Goal: Task Accomplishment & Management: Use online tool/utility

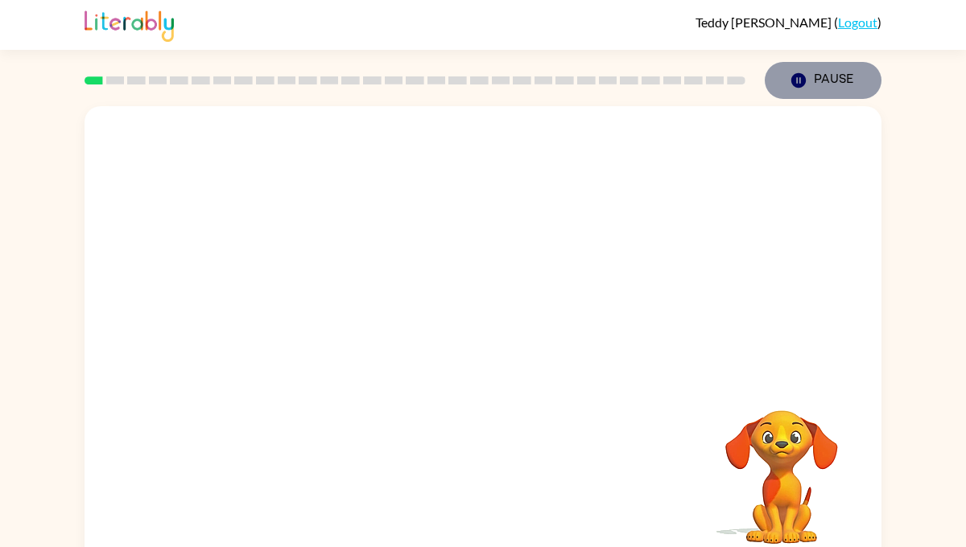
click at [827, 82] on button "Pause Pause" at bounding box center [823, 80] width 117 height 37
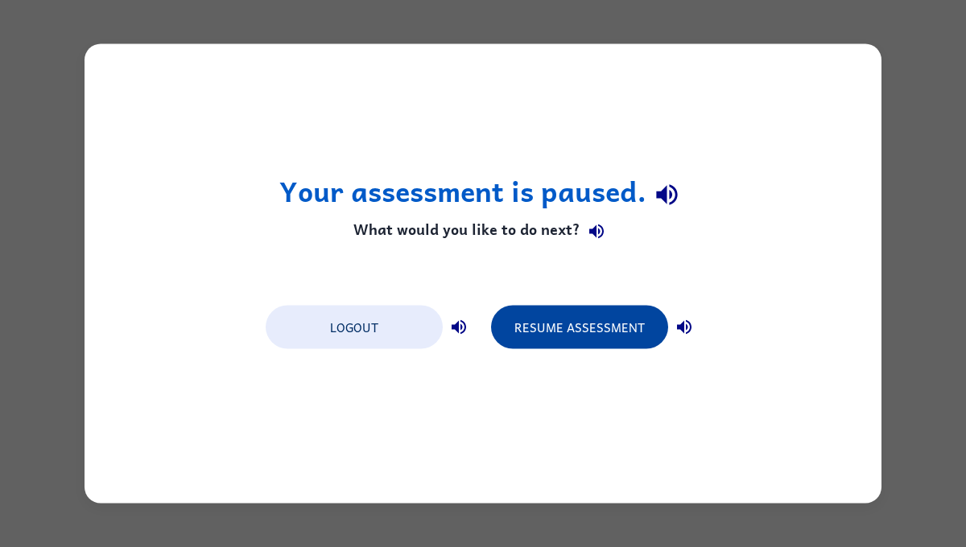
click at [568, 315] on button "Resume Assessment" at bounding box center [579, 327] width 177 height 43
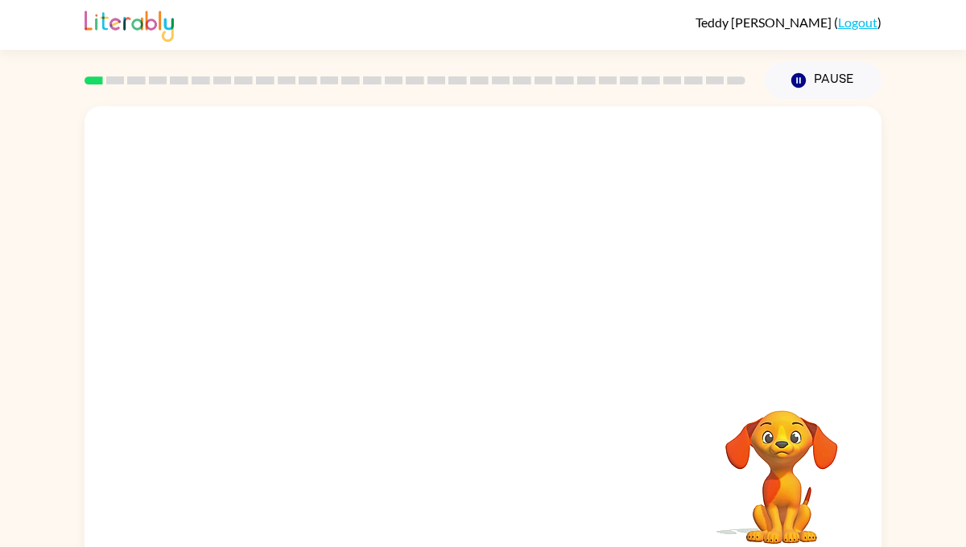
scroll to position [19, 0]
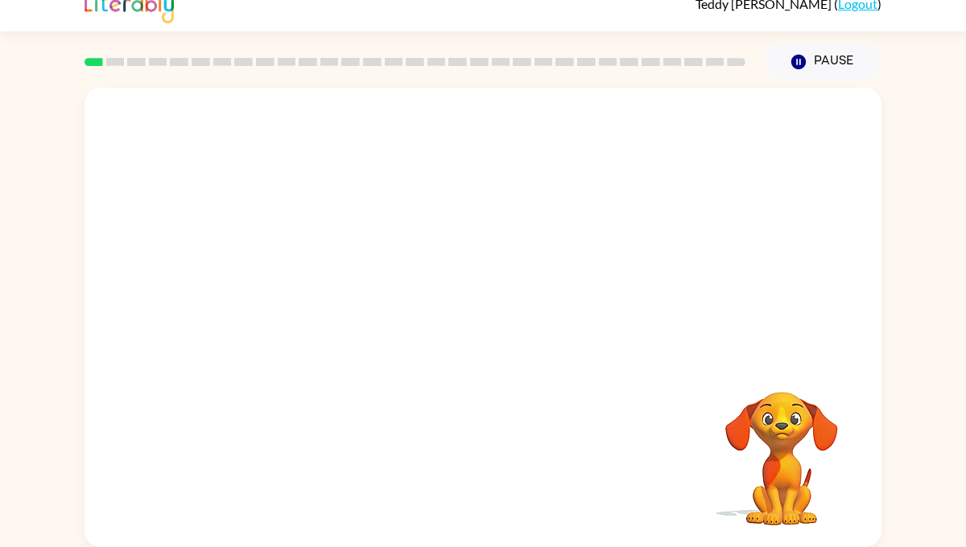
click at [319, 272] on div at bounding box center [483, 223] width 797 height 270
click at [437, 232] on video "Your browser must support playing .mp4 files to use Literably. Please try using…" at bounding box center [483, 223] width 797 height 270
click at [478, 330] on div at bounding box center [482, 325] width 103 height 59
click at [482, 326] on div at bounding box center [482, 325] width 103 height 59
click at [486, 327] on div at bounding box center [482, 325] width 103 height 59
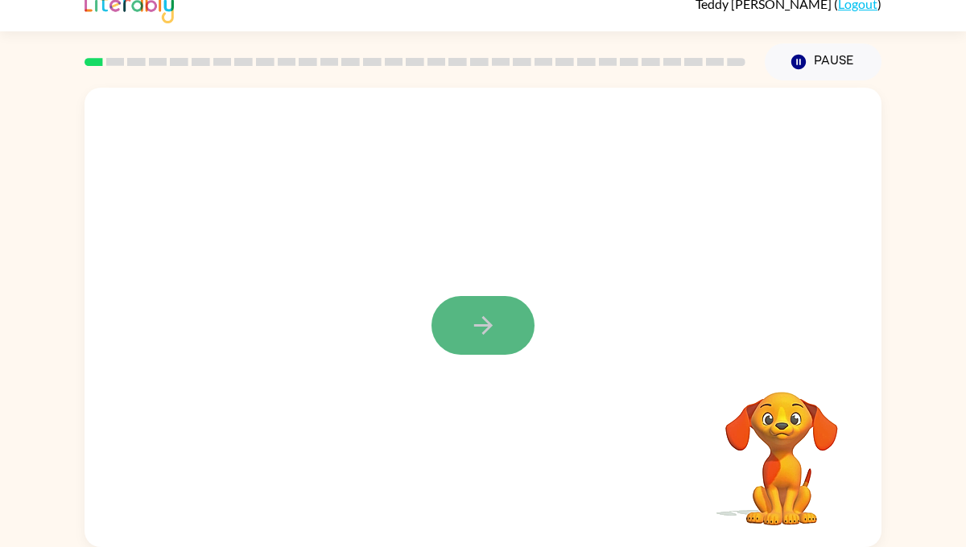
click at [489, 331] on icon "button" at bounding box center [483, 325] width 28 height 28
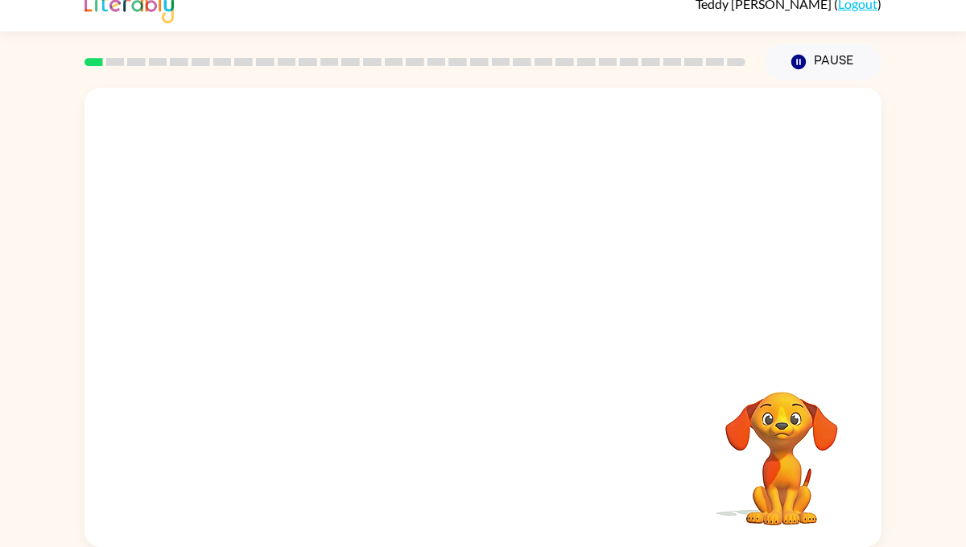
click at [113, 68] on div at bounding box center [415, 62] width 680 height 56
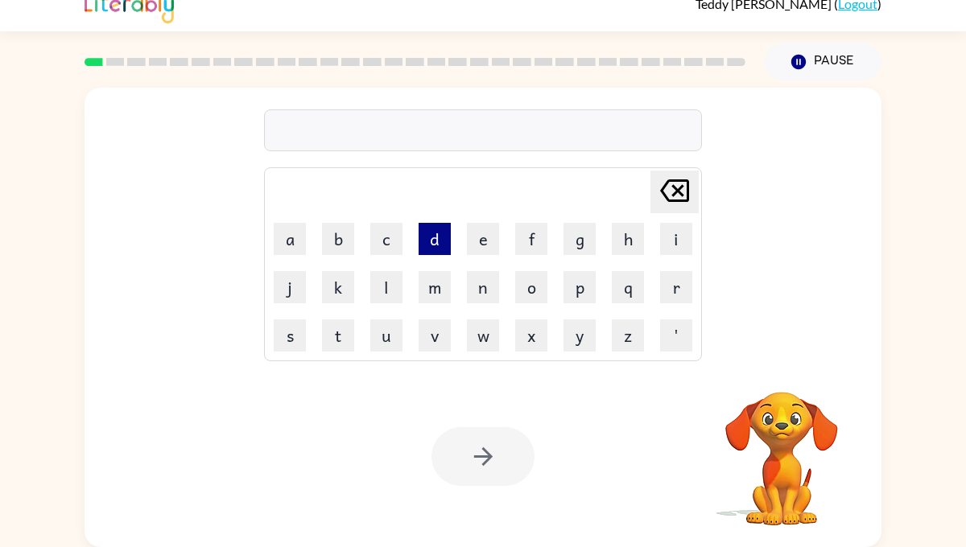
click at [435, 244] on button "d" at bounding box center [434, 239] width 32 height 32
click at [537, 291] on button "o" at bounding box center [531, 287] width 32 height 32
click at [666, 183] on icon at bounding box center [674, 190] width 29 height 23
click at [666, 184] on icon at bounding box center [674, 190] width 29 height 23
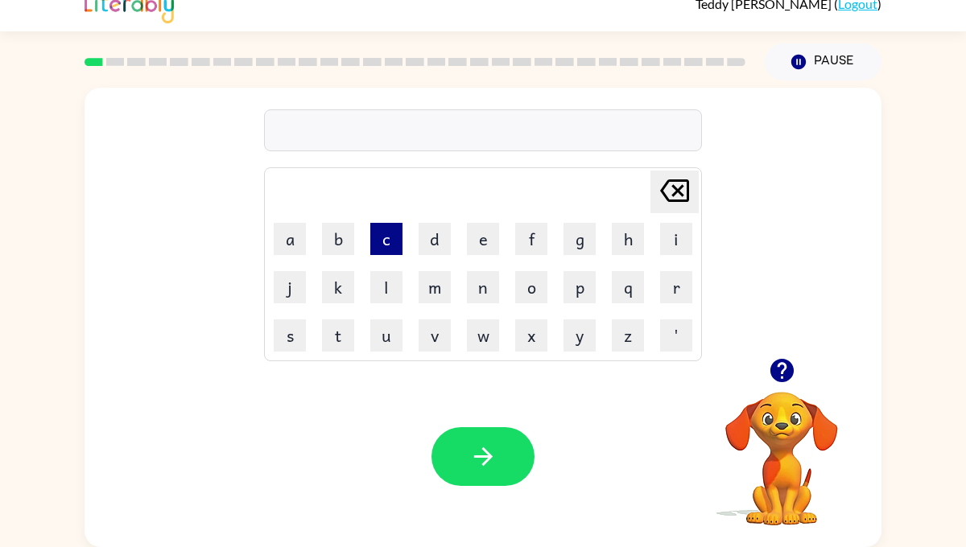
click at [378, 240] on button "c" at bounding box center [386, 239] width 32 height 32
click at [527, 287] on button "o" at bounding box center [531, 287] width 32 height 32
click at [476, 292] on button "n" at bounding box center [483, 287] width 32 height 32
click at [531, 231] on button "f" at bounding box center [531, 239] width 32 height 32
click at [676, 237] on button "i" at bounding box center [676, 239] width 32 height 32
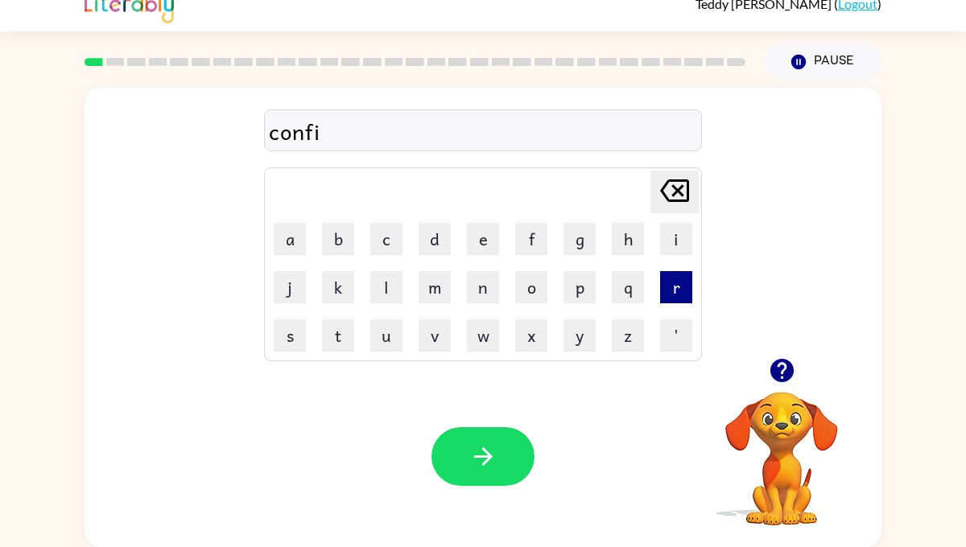
click at [670, 292] on button "r" at bounding box center [676, 287] width 32 height 32
click at [443, 294] on button "m" at bounding box center [434, 287] width 32 height 32
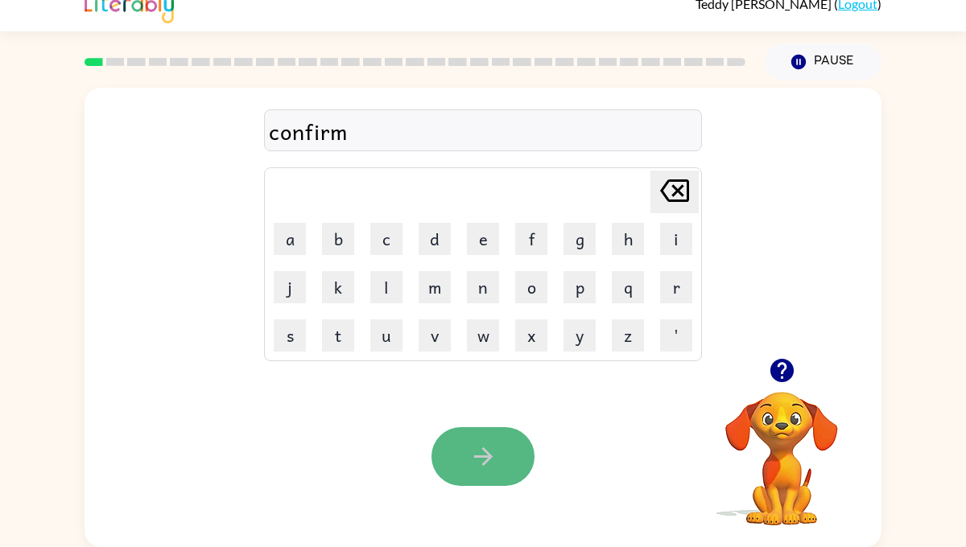
click at [493, 440] on button "button" at bounding box center [482, 456] width 103 height 59
click at [489, 456] on icon "button" at bounding box center [482, 456] width 19 height 19
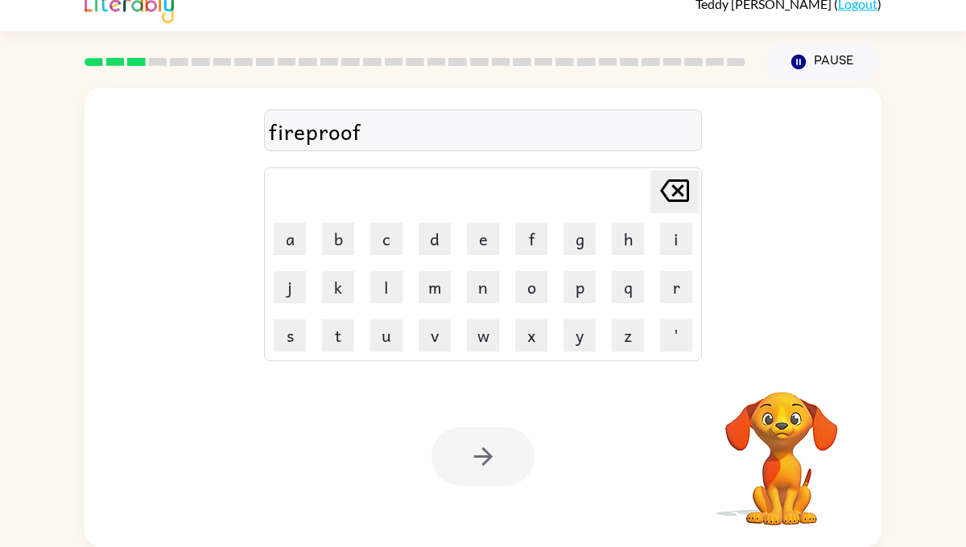
click at [487, 460] on div at bounding box center [482, 456] width 103 height 59
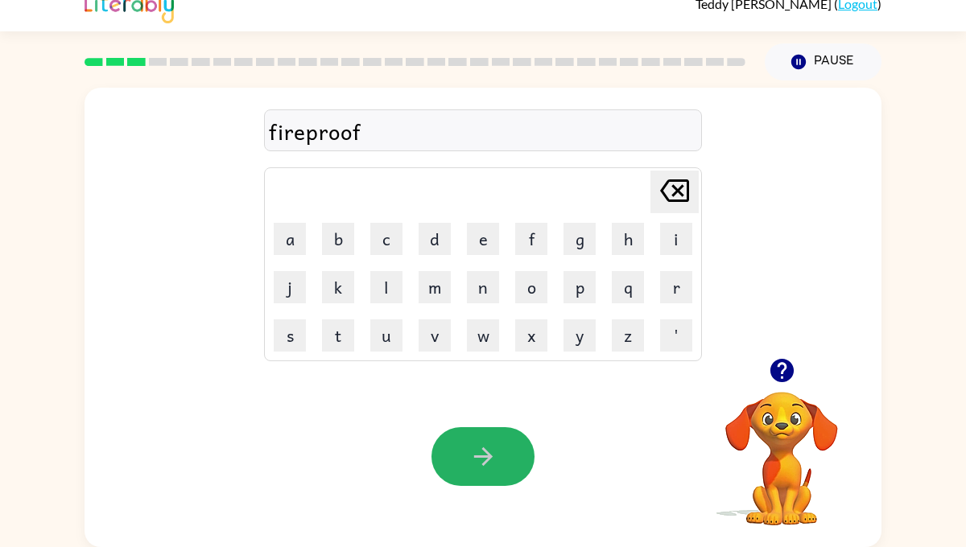
click at [491, 451] on icon "button" at bounding box center [483, 457] width 28 height 28
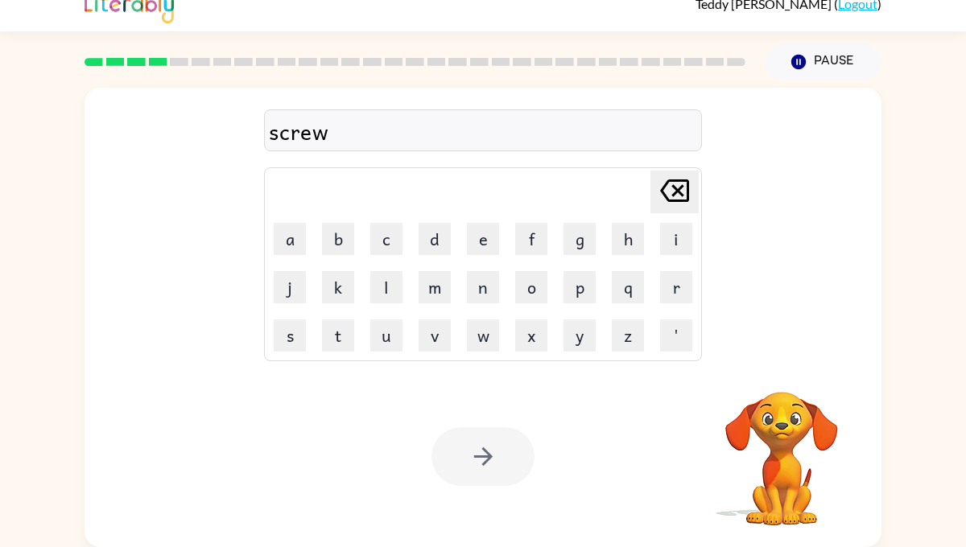
click at [482, 451] on div at bounding box center [482, 456] width 103 height 59
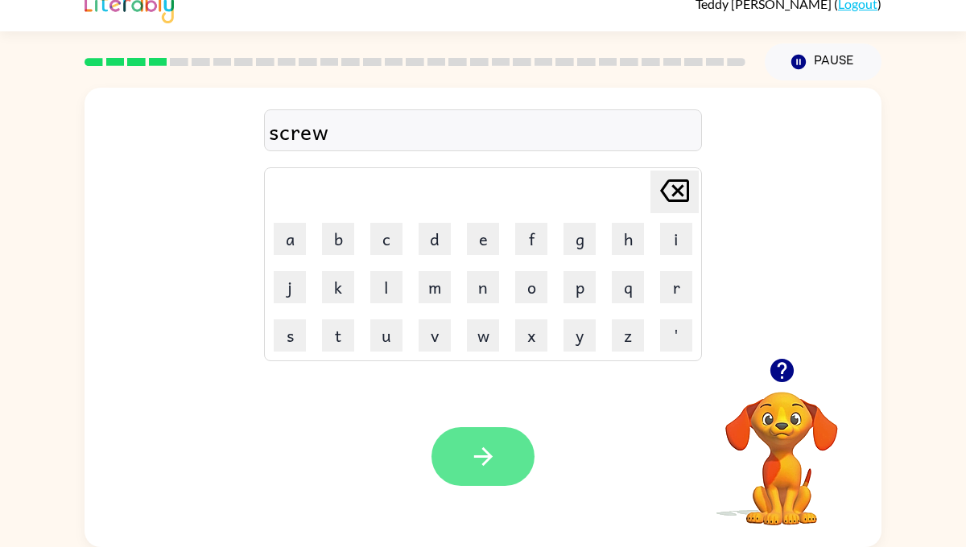
click at [488, 469] on icon "button" at bounding box center [483, 457] width 28 height 28
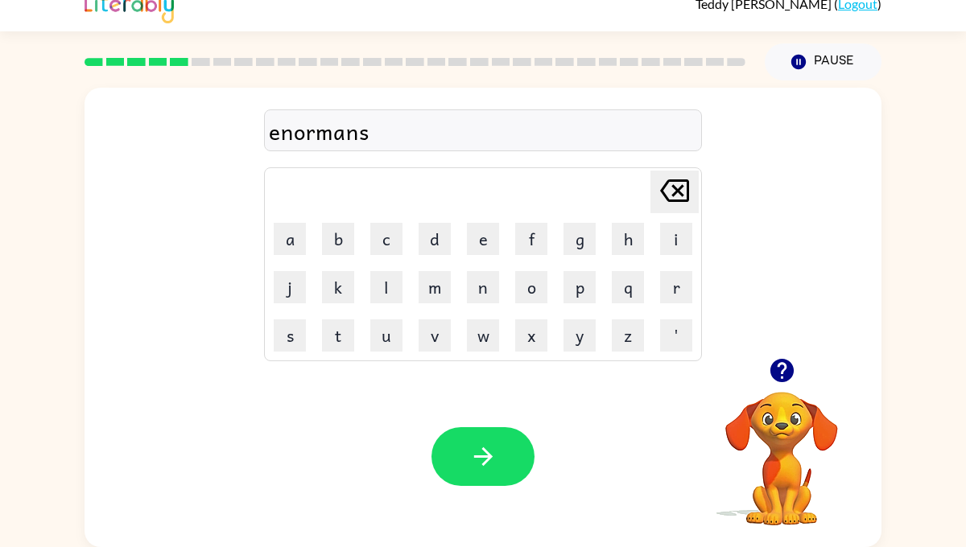
click at [662, 193] on icon at bounding box center [674, 190] width 29 height 23
type button "delete"
click at [343, 134] on div "enorm" at bounding box center [483, 131] width 428 height 34
click at [340, 134] on div "enorm" at bounding box center [483, 131] width 428 height 34
click at [681, 233] on button "i" at bounding box center [676, 239] width 32 height 32
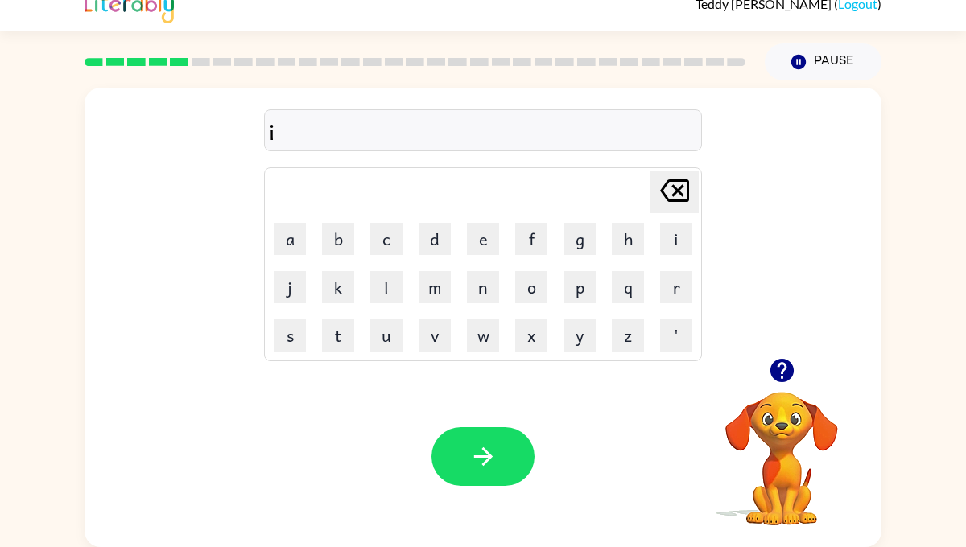
click at [667, 195] on icon "[PERSON_NAME] last character input" at bounding box center [674, 190] width 39 height 39
click at [674, 189] on icon "[PERSON_NAME] last character input" at bounding box center [674, 190] width 39 height 39
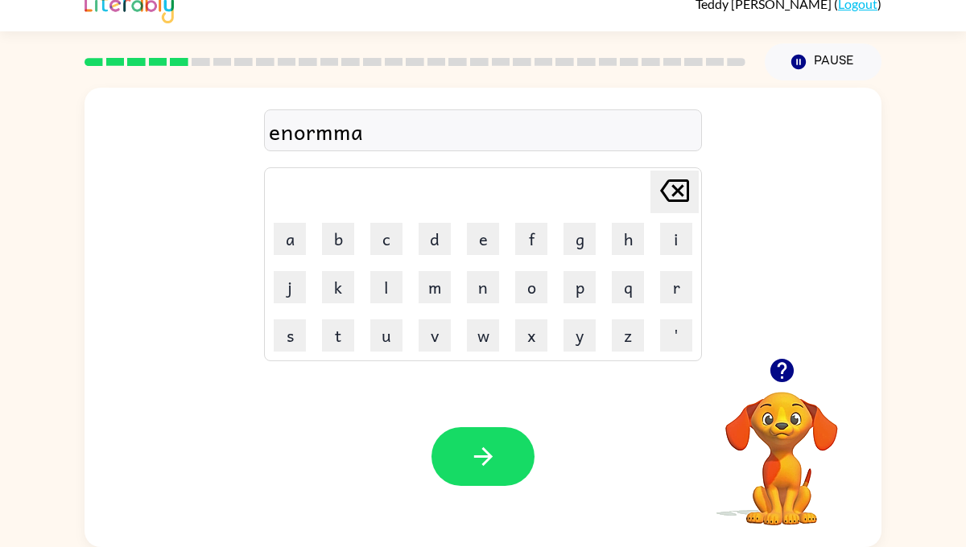
click at [674, 189] on icon "[PERSON_NAME] last character input" at bounding box center [674, 190] width 39 height 39
click at [410, 130] on div "enormanas" at bounding box center [483, 131] width 428 height 34
click at [674, 230] on button "i" at bounding box center [676, 239] width 32 height 32
type button "i"
click at [660, 223] on button "i" at bounding box center [676, 239] width 32 height 32
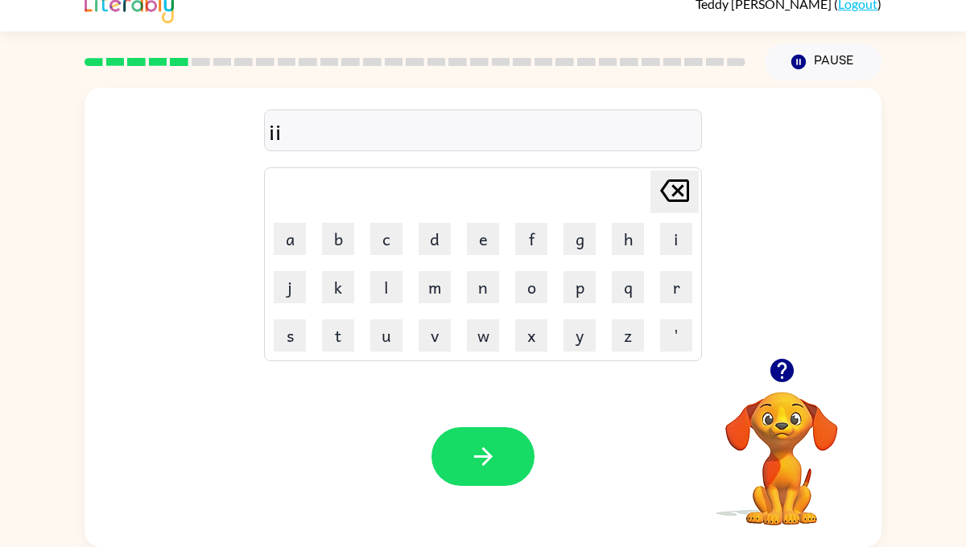
click at [670, 193] on icon "[PERSON_NAME] last character input" at bounding box center [674, 190] width 39 height 39
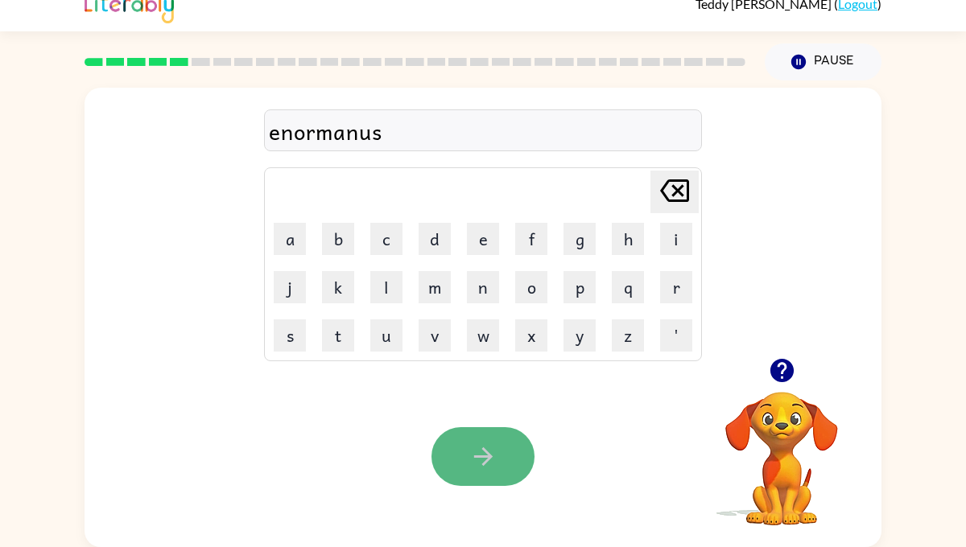
click at [480, 457] on icon "button" at bounding box center [482, 456] width 19 height 19
click at [464, 458] on button "button" at bounding box center [482, 456] width 103 height 59
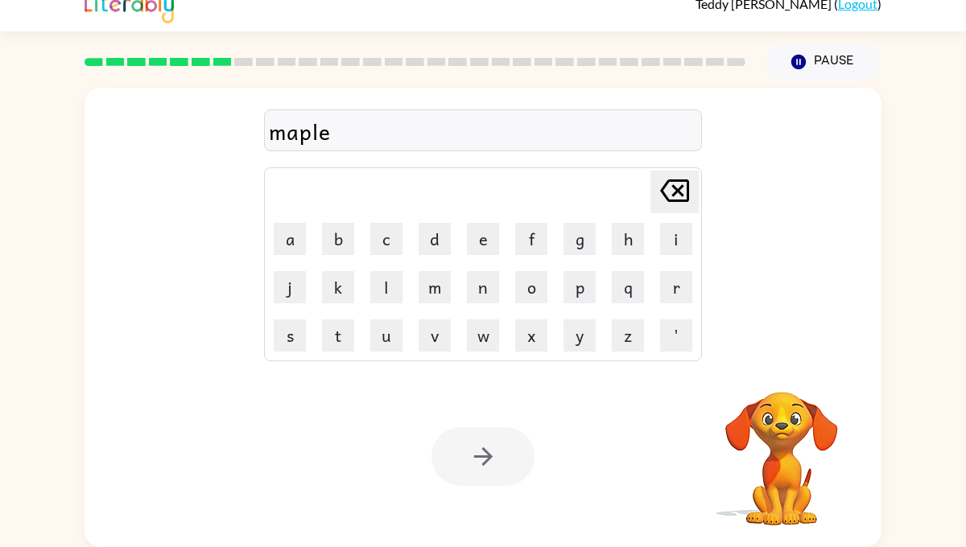
click at [472, 438] on div at bounding box center [482, 456] width 103 height 59
click at [481, 467] on div at bounding box center [482, 456] width 103 height 59
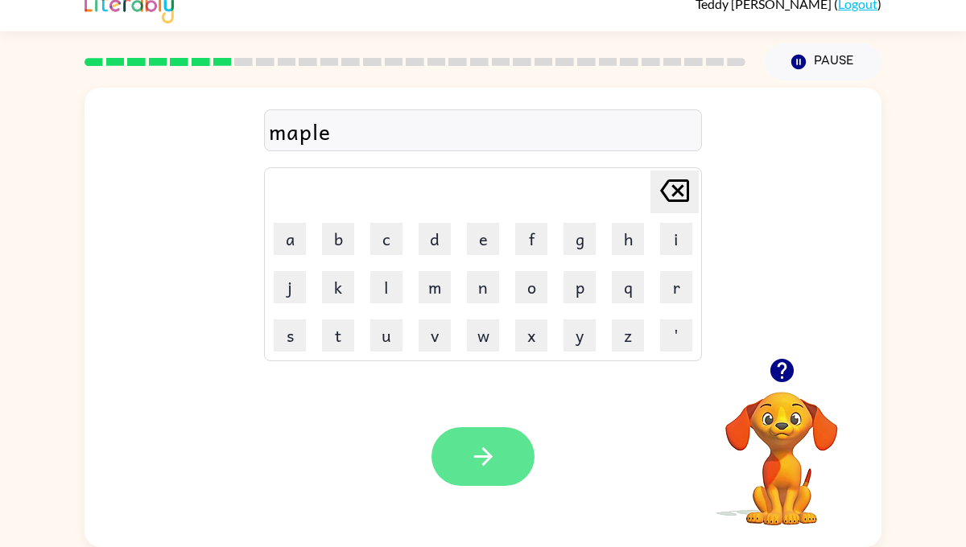
click at [477, 452] on icon "button" at bounding box center [483, 457] width 28 height 28
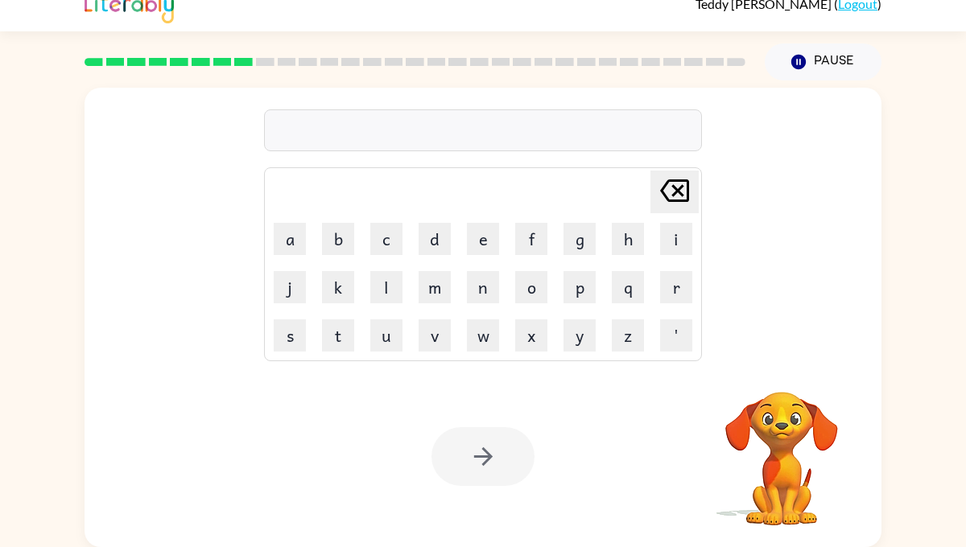
click at [356, 134] on div at bounding box center [483, 130] width 438 height 42
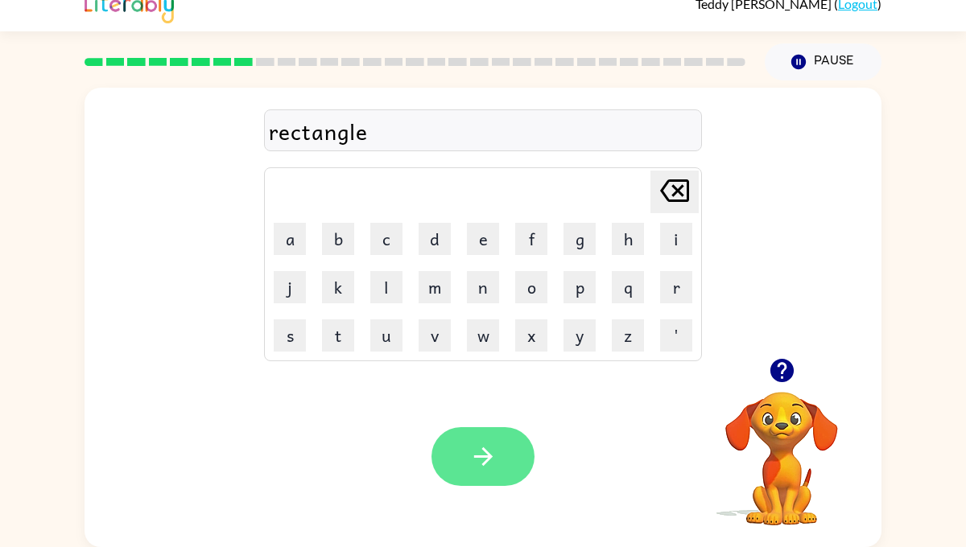
click at [491, 470] on button "button" at bounding box center [482, 456] width 103 height 59
click at [471, 451] on icon "button" at bounding box center [483, 457] width 28 height 28
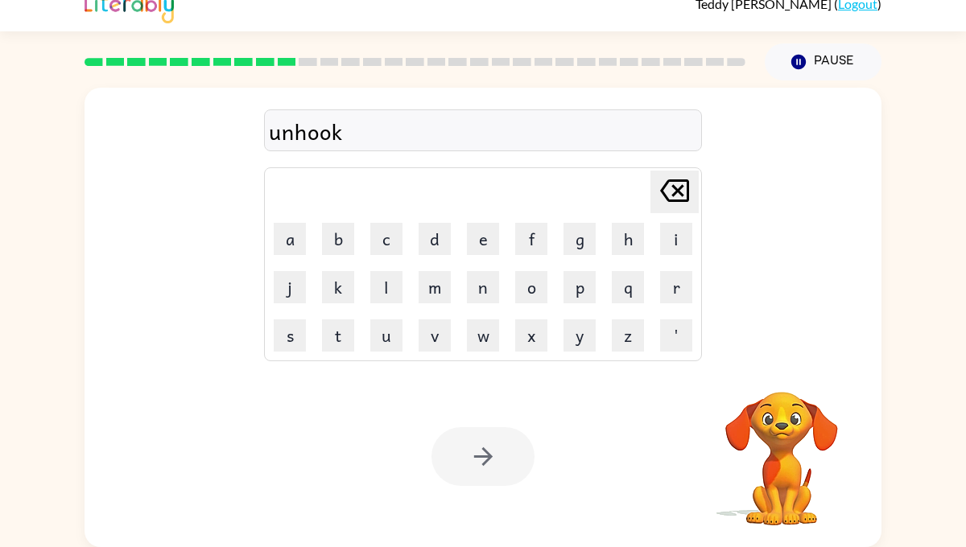
click at [480, 457] on div at bounding box center [482, 456] width 103 height 59
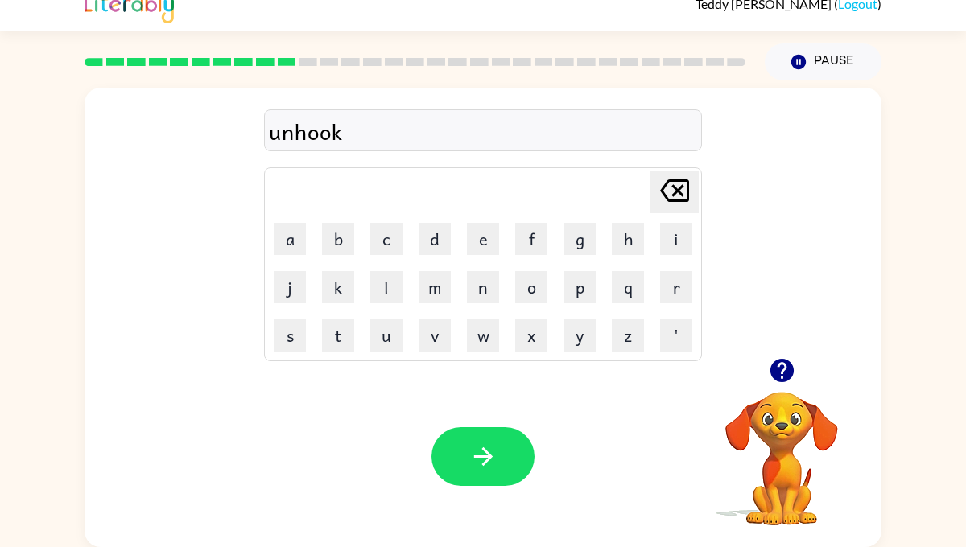
click at [480, 457] on icon "button" at bounding box center [482, 456] width 19 height 19
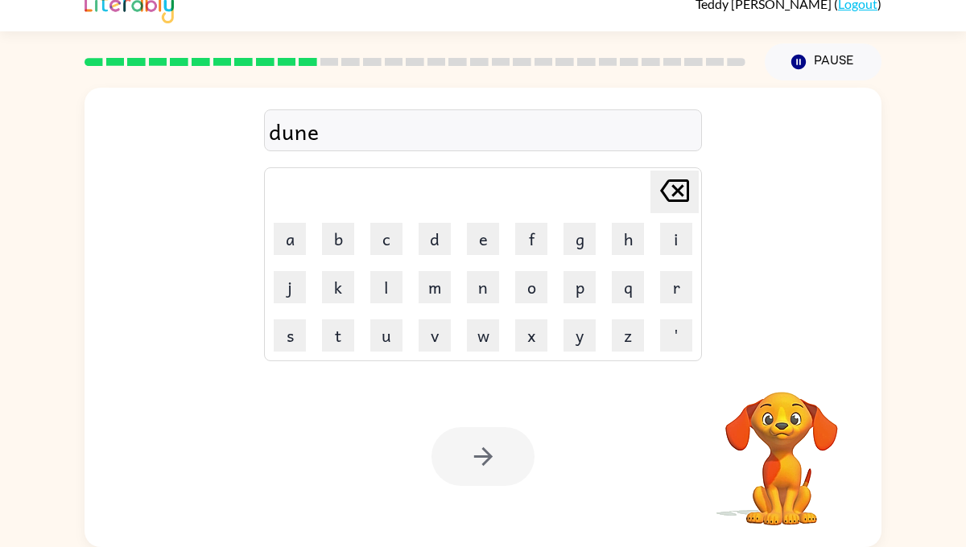
click at [496, 454] on div at bounding box center [482, 456] width 103 height 59
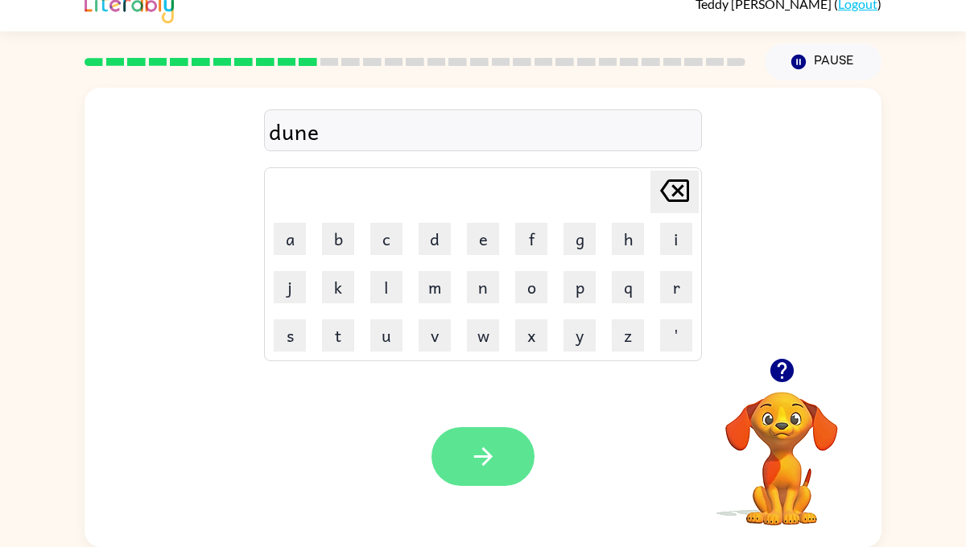
click at [494, 451] on icon "button" at bounding box center [483, 457] width 28 height 28
click at [484, 462] on icon "button" at bounding box center [482, 456] width 19 height 19
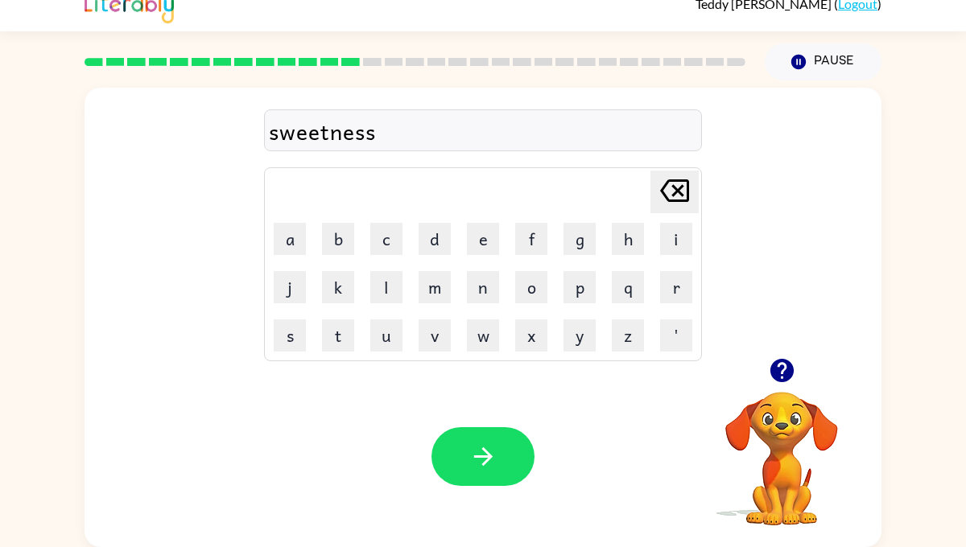
click at [480, 435] on button "button" at bounding box center [482, 456] width 103 height 59
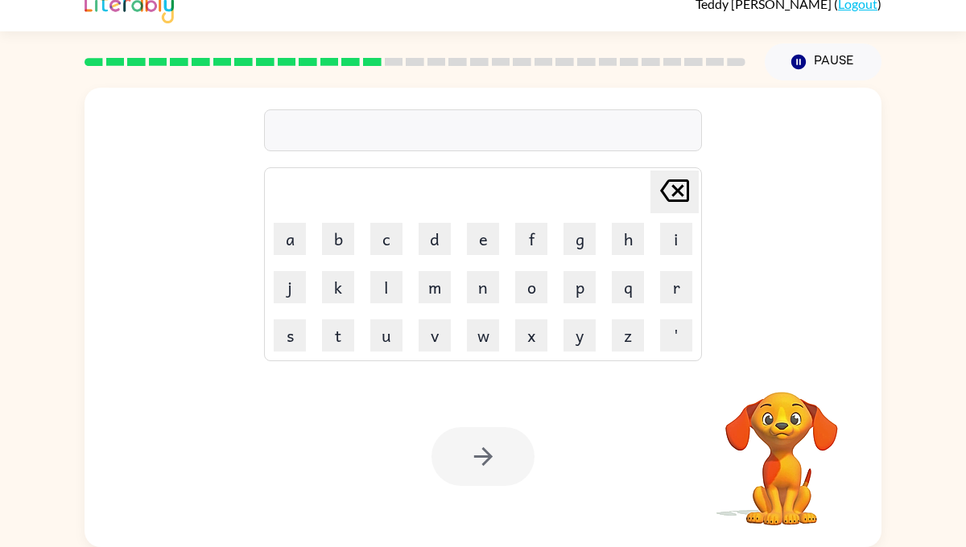
click at [323, 133] on div at bounding box center [483, 130] width 438 height 42
click at [484, 448] on div at bounding box center [482, 456] width 103 height 59
click at [484, 449] on div at bounding box center [482, 456] width 103 height 59
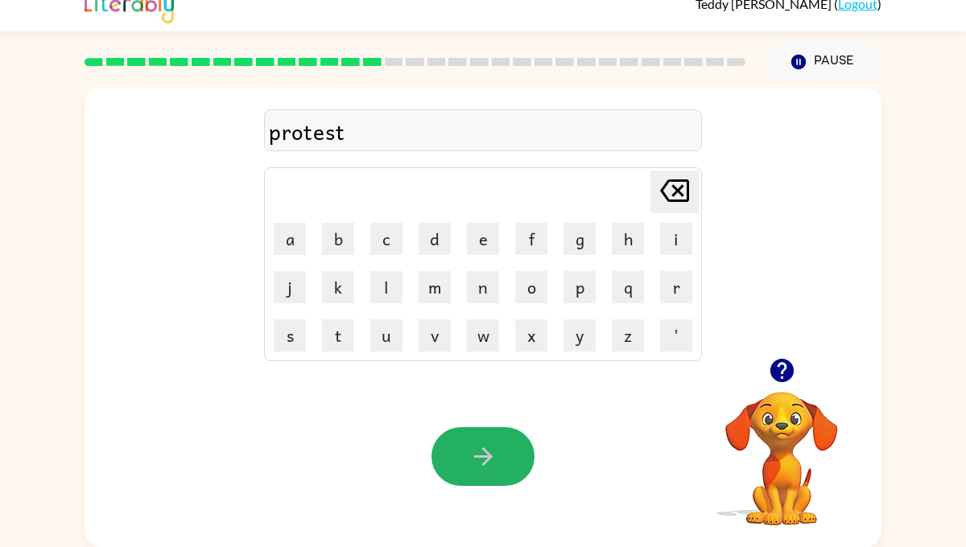
click at [484, 449] on icon "button" at bounding box center [482, 456] width 19 height 19
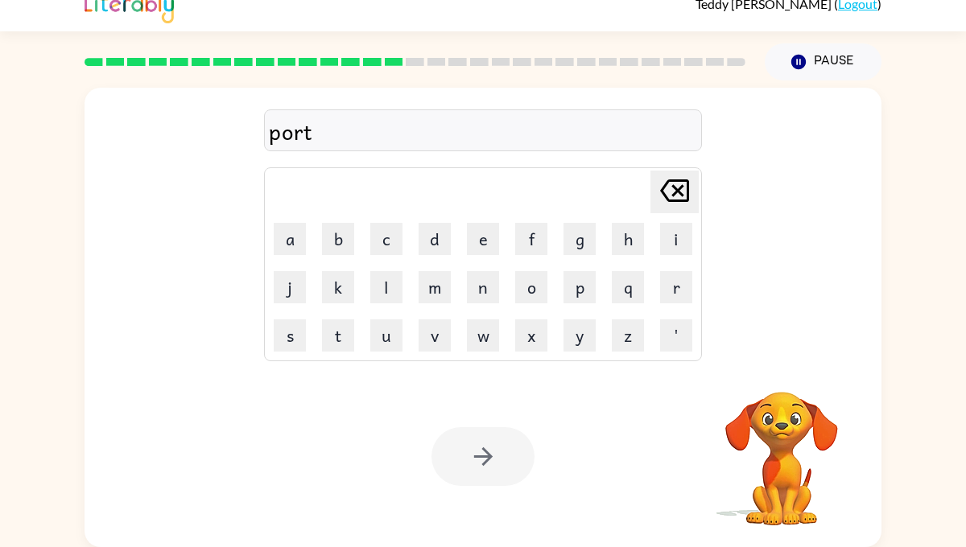
click at [473, 447] on div at bounding box center [482, 456] width 103 height 59
click at [472, 447] on div at bounding box center [482, 456] width 103 height 59
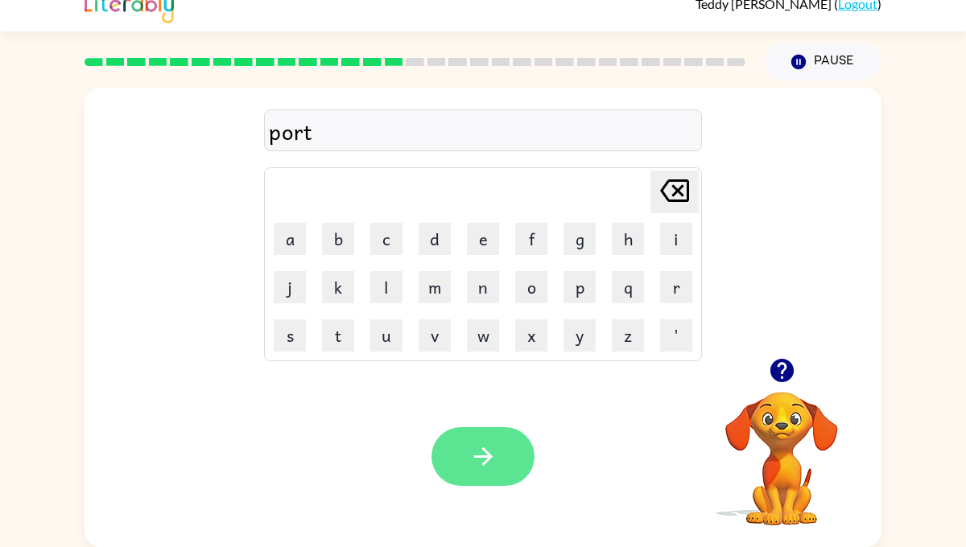
click at [472, 447] on icon "button" at bounding box center [483, 457] width 28 height 28
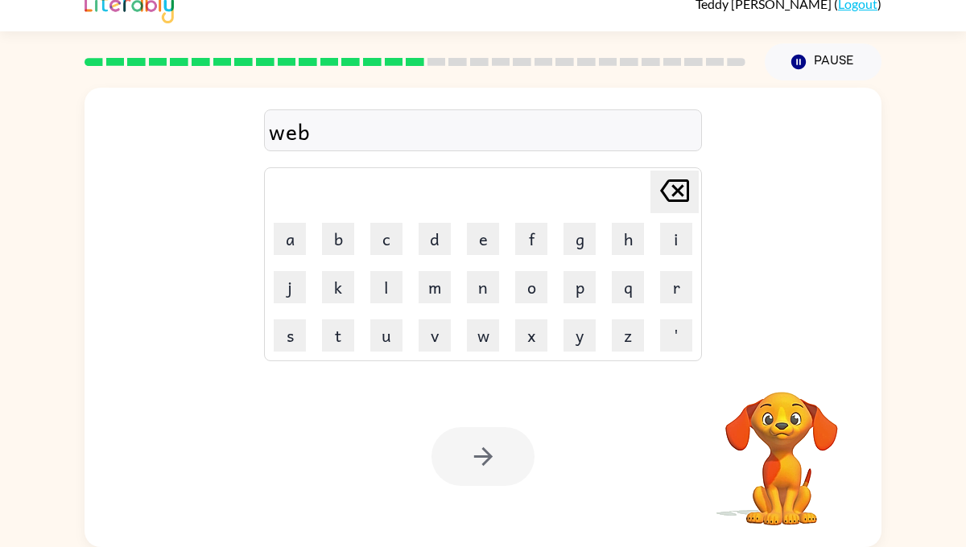
click at [466, 458] on div at bounding box center [482, 456] width 103 height 59
click at [466, 458] on button "button" at bounding box center [482, 456] width 103 height 59
click at [466, 458] on div at bounding box center [482, 456] width 103 height 59
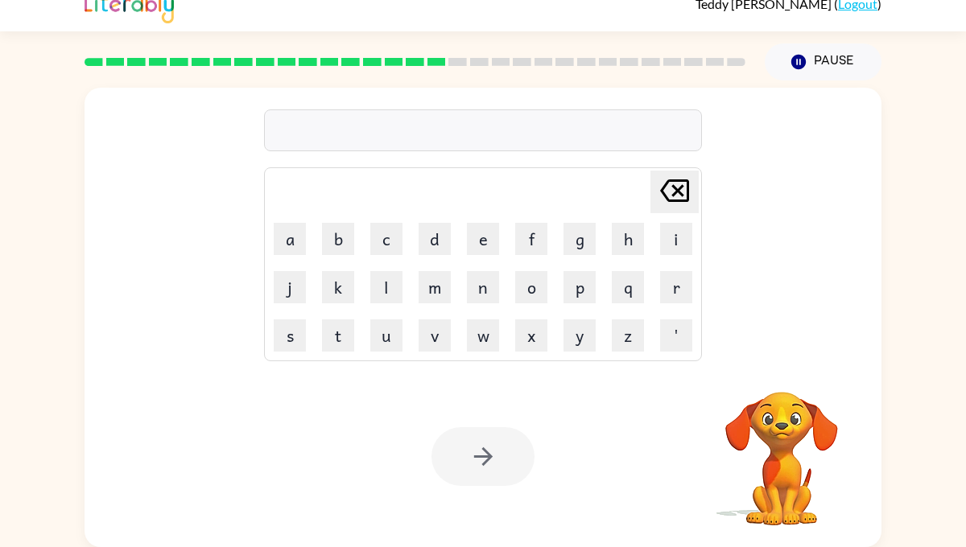
click at [319, 119] on div at bounding box center [483, 130] width 438 height 42
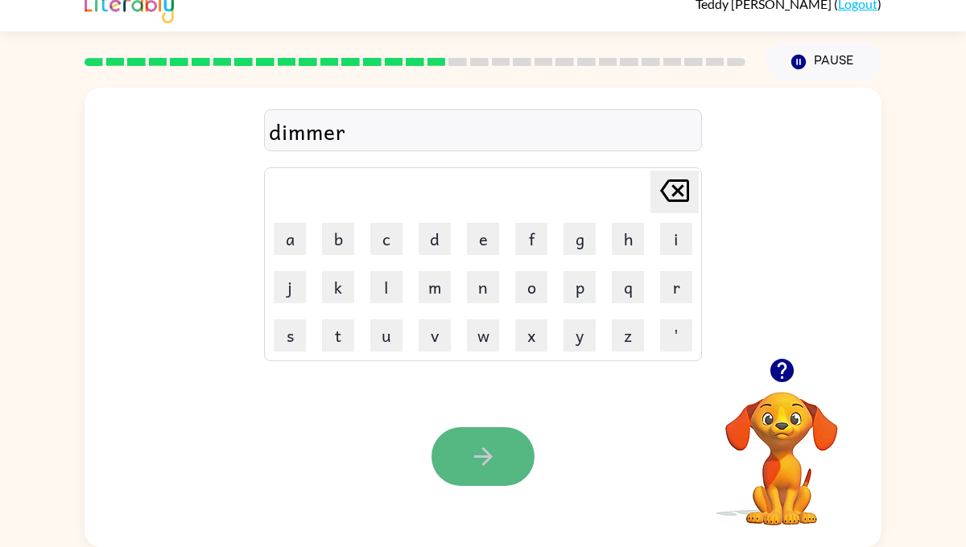
click at [489, 444] on icon "button" at bounding box center [483, 457] width 28 height 28
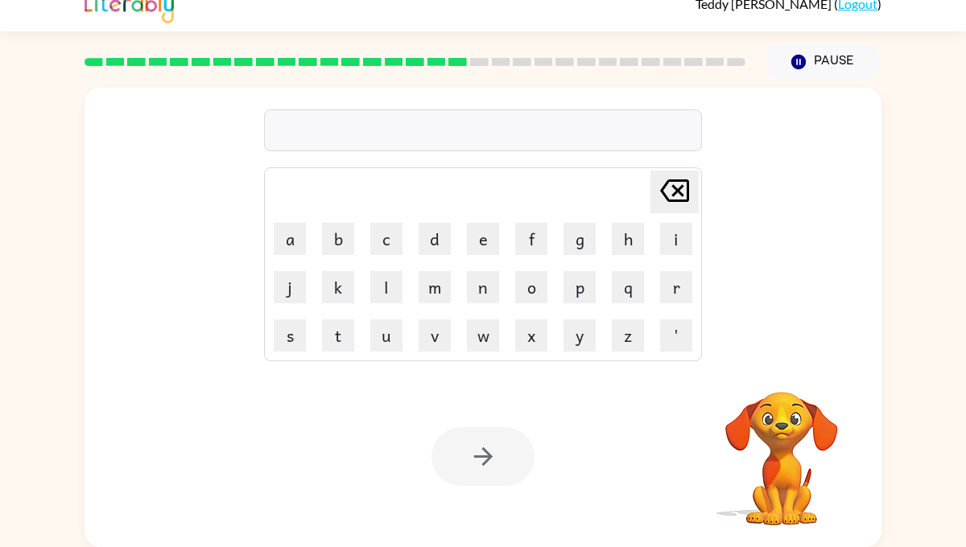
click at [324, 140] on div at bounding box center [483, 130] width 438 height 42
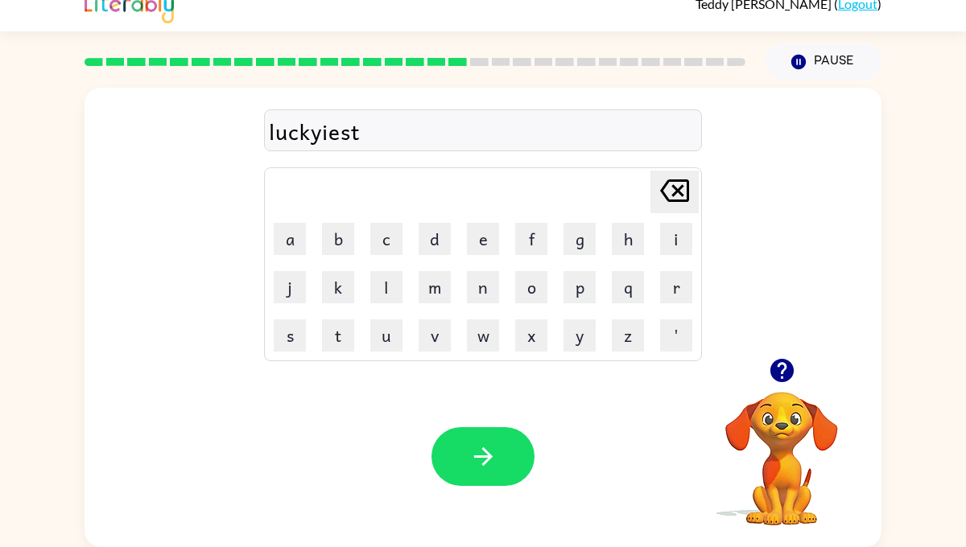
click at [318, 136] on div "luckyiest" at bounding box center [483, 131] width 428 height 34
click at [317, 132] on div "luckyies" at bounding box center [483, 131] width 428 height 34
click at [497, 451] on button "button" at bounding box center [482, 456] width 103 height 59
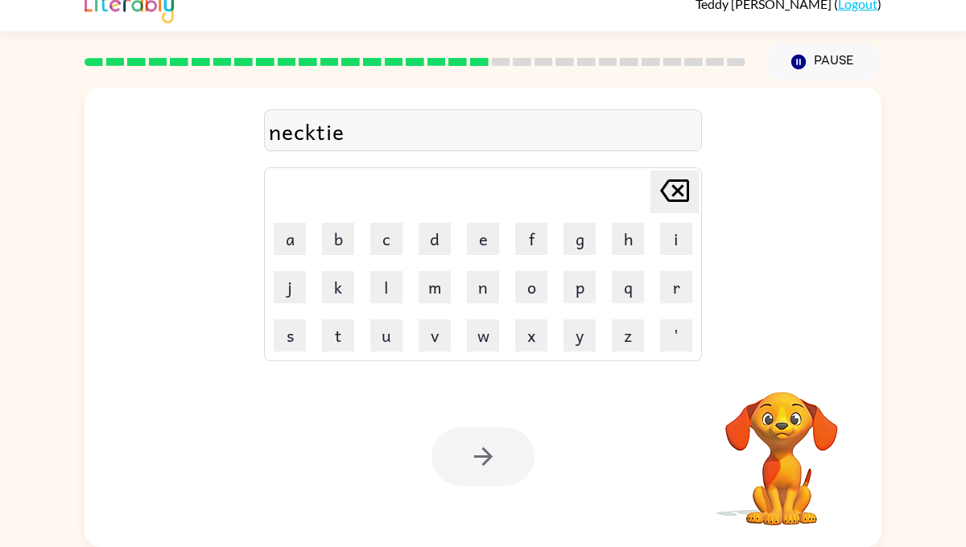
click at [476, 471] on div at bounding box center [482, 456] width 103 height 59
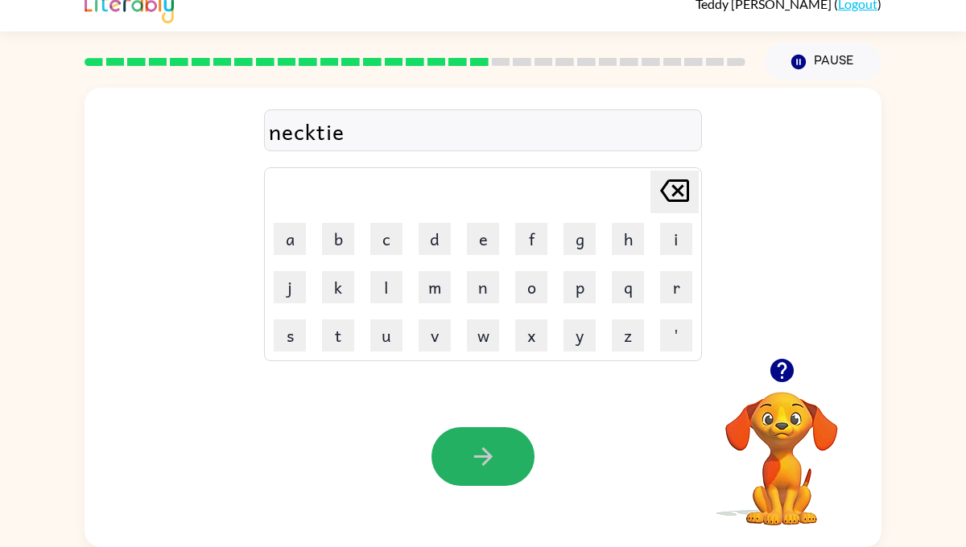
click at [476, 471] on button "button" at bounding box center [482, 456] width 103 height 59
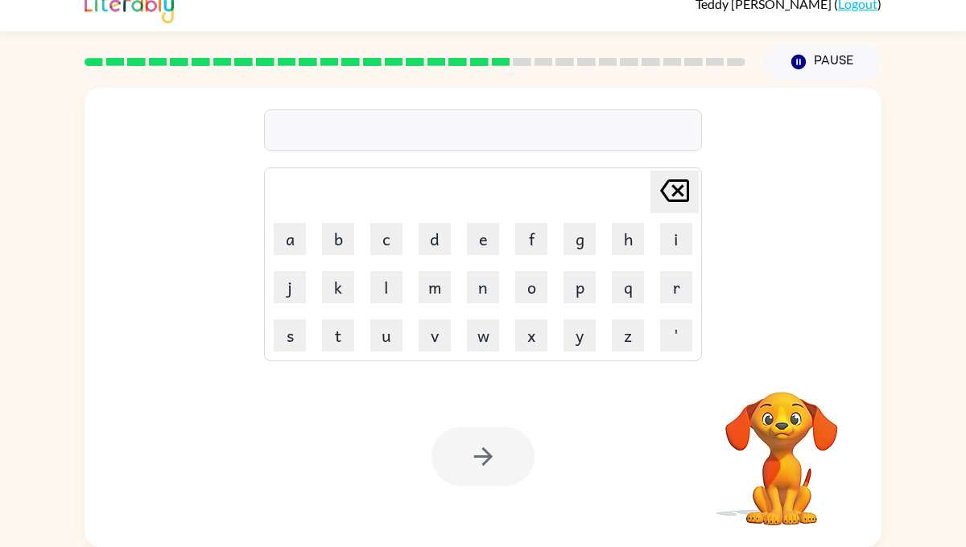
click at [369, 126] on div at bounding box center [483, 130] width 438 height 42
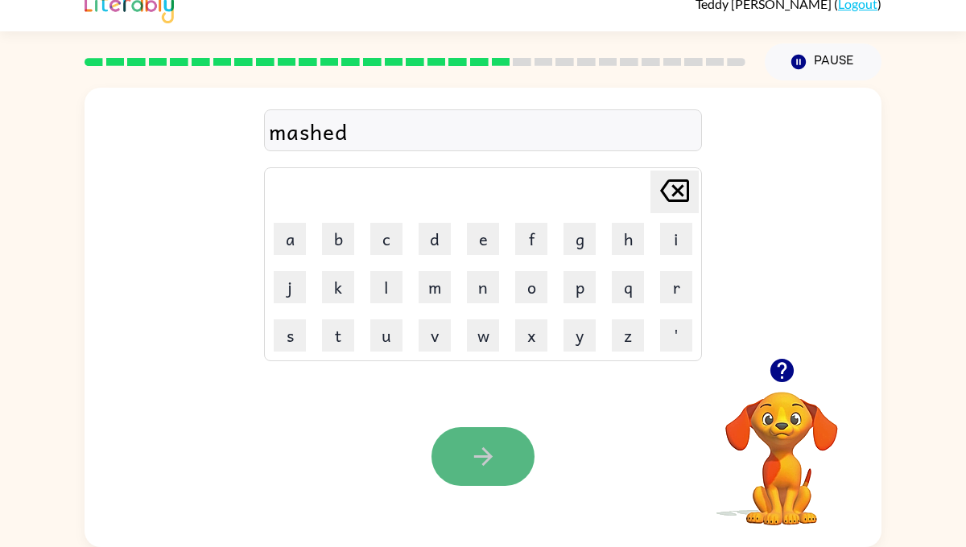
click at [475, 460] on icon "button" at bounding box center [483, 457] width 28 height 28
click at [462, 456] on button "button" at bounding box center [482, 456] width 103 height 59
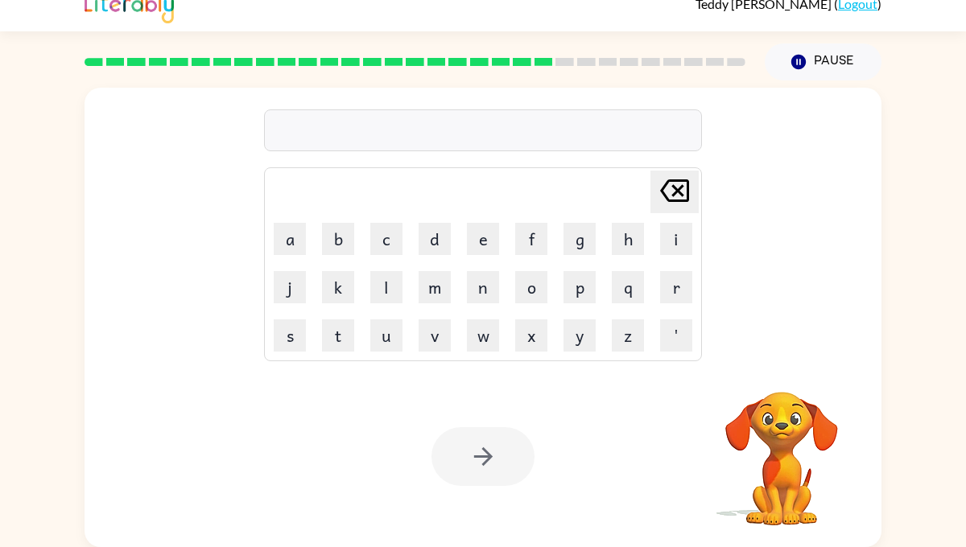
click at [308, 127] on div at bounding box center [483, 130] width 438 height 42
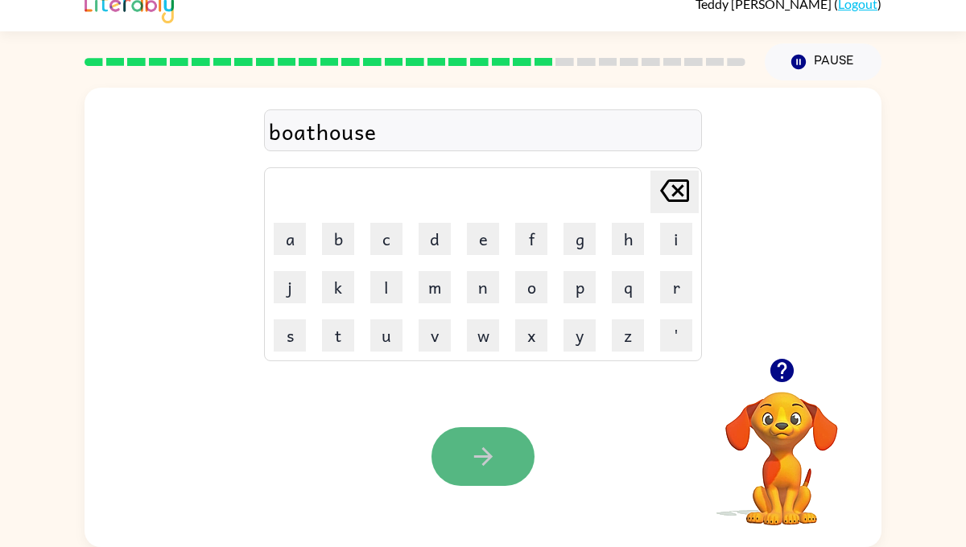
click at [482, 455] on icon "button" at bounding box center [483, 457] width 28 height 28
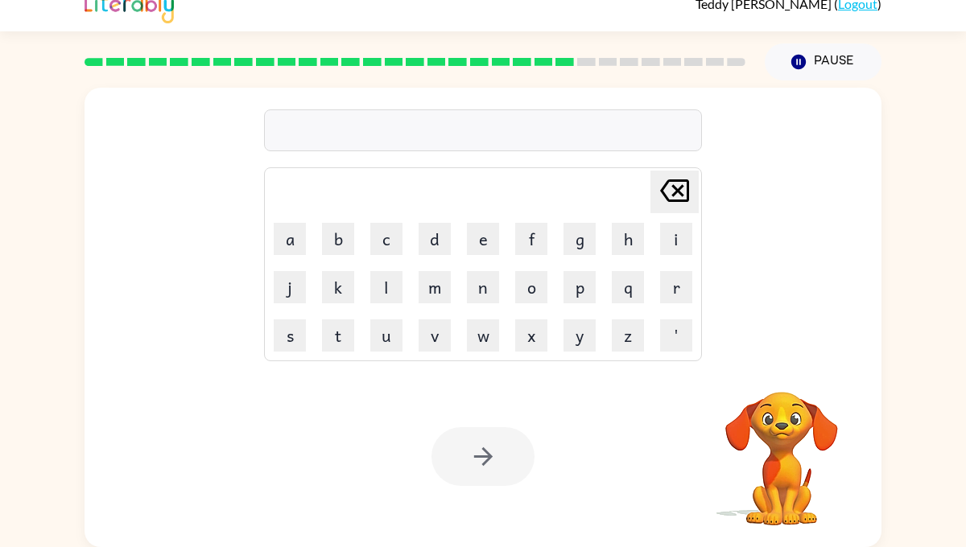
click at [368, 134] on div at bounding box center [483, 130] width 438 height 42
click at [493, 450] on div at bounding box center [482, 456] width 103 height 59
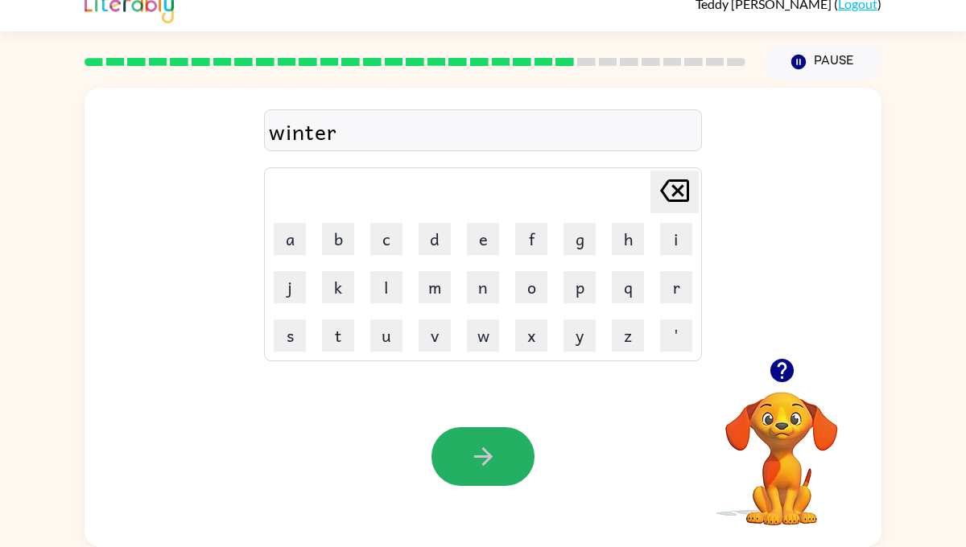
click at [493, 450] on icon "button" at bounding box center [483, 457] width 28 height 28
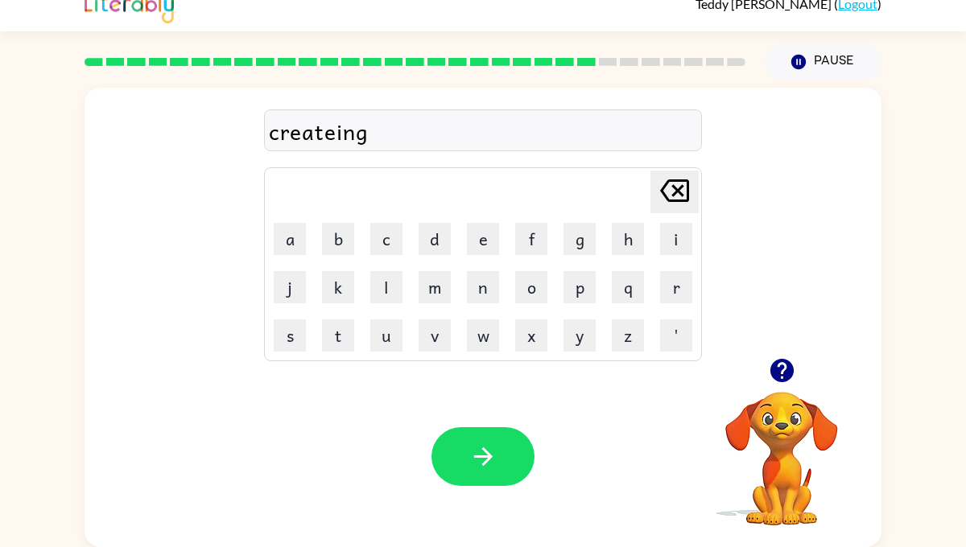
click at [330, 135] on div "createing" at bounding box center [483, 131] width 428 height 34
click at [477, 445] on icon "button" at bounding box center [483, 457] width 28 height 28
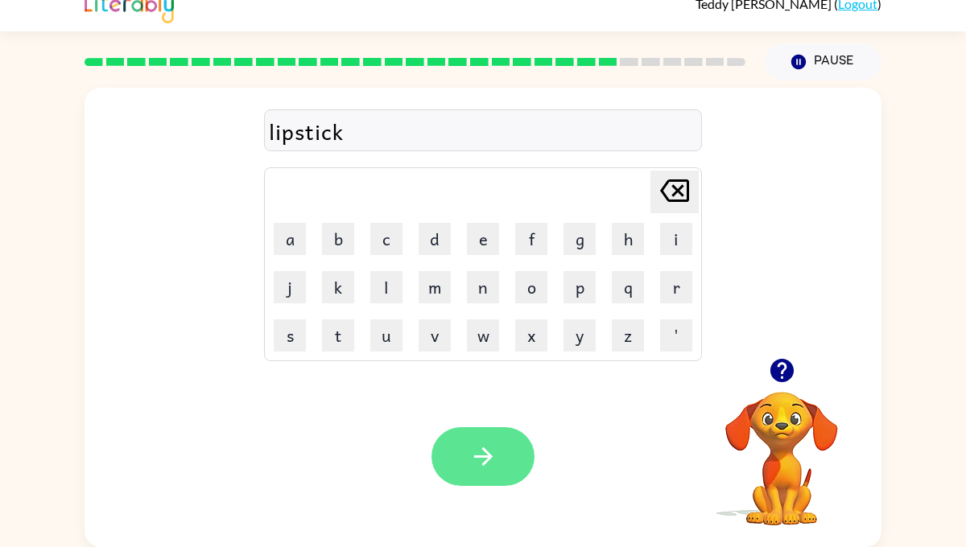
click at [469, 452] on icon "button" at bounding box center [483, 457] width 28 height 28
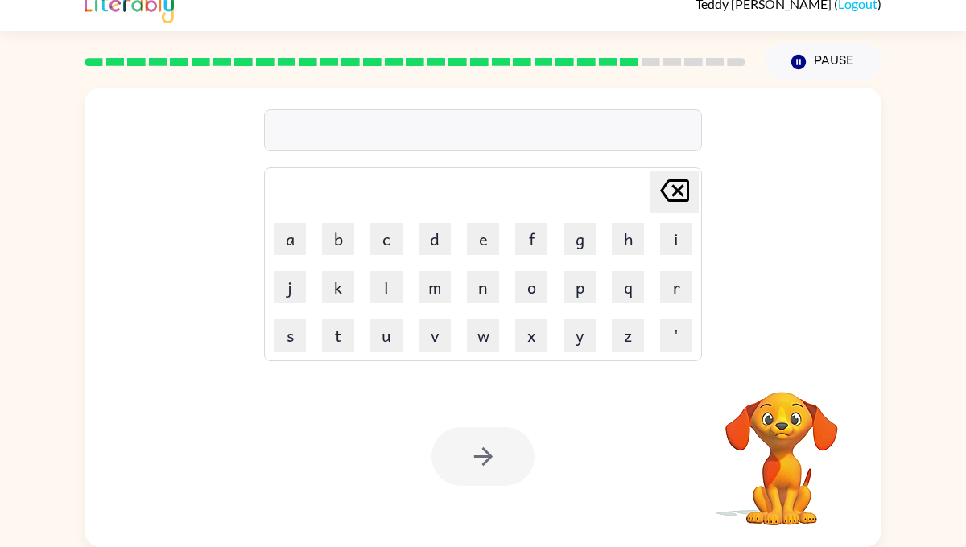
click at [385, 136] on div at bounding box center [483, 130] width 438 height 42
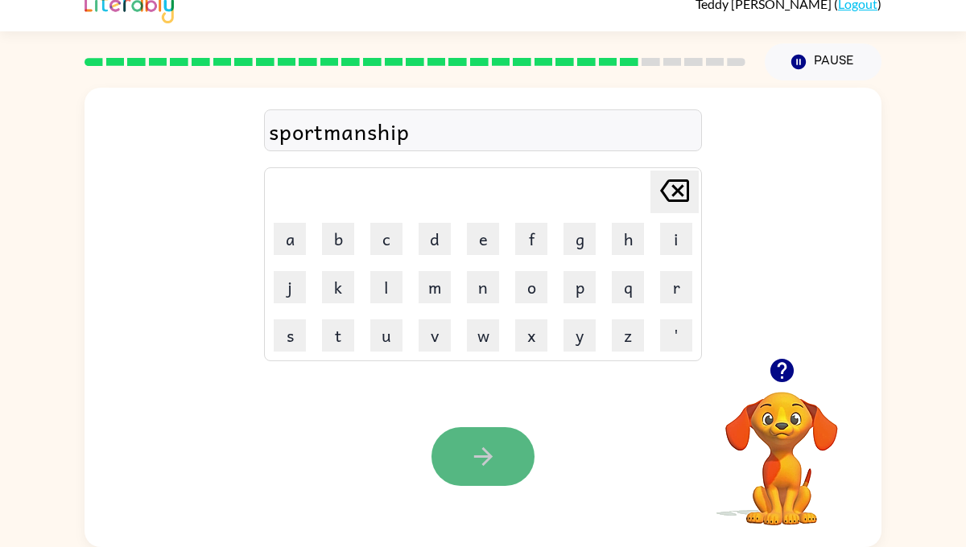
click at [478, 464] on icon "button" at bounding box center [483, 457] width 28 height 28
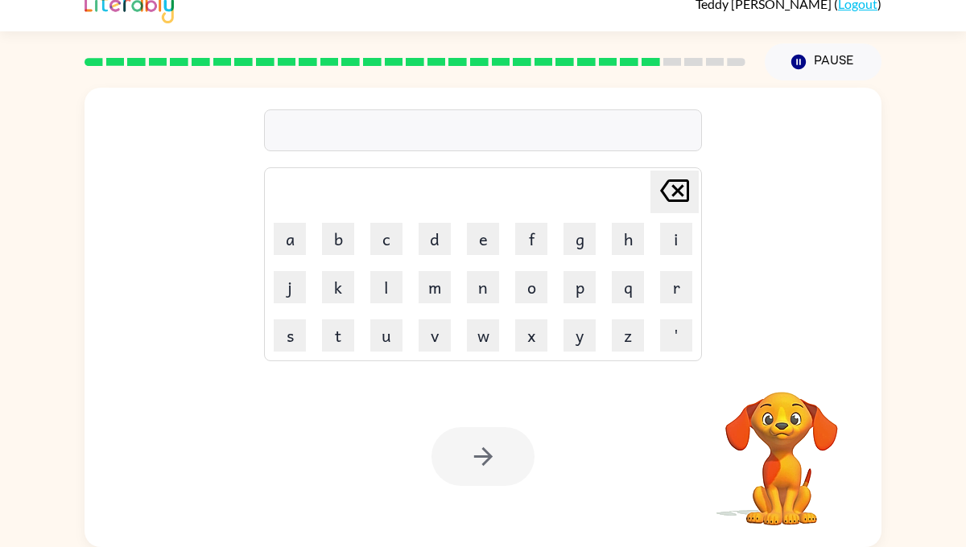
click at [371, 125] on div at bounding box center [483, 130] width 438 height 42
click at [485, 453] on div at bounding box center [482, 456] width 103 height 59
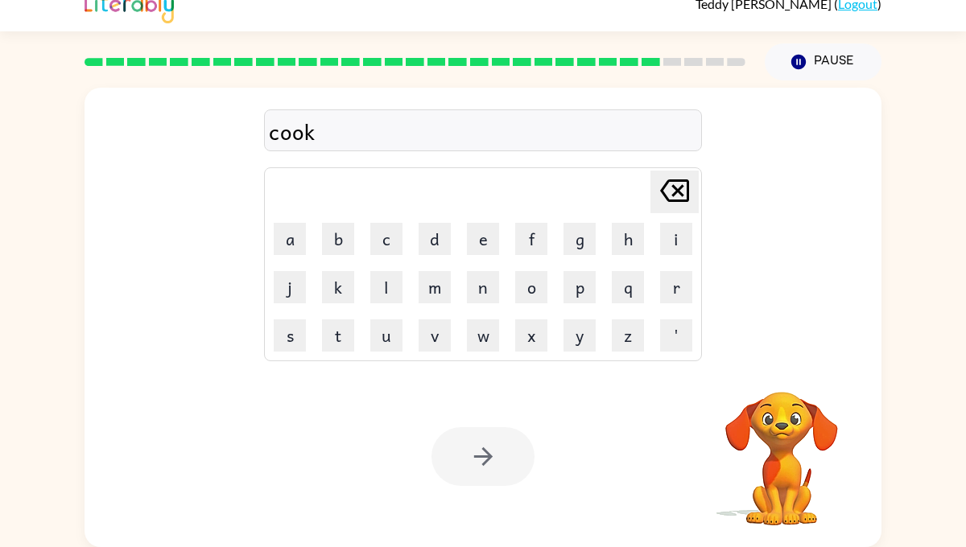
click at [485, 453] on div at bounding box center [482, 456] width 103 height 59
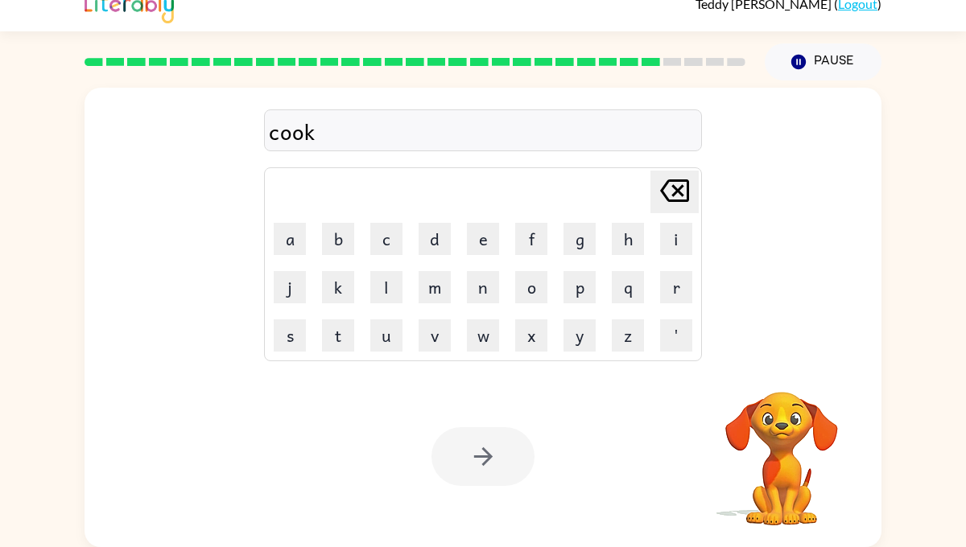
click at [485, 453] on div at bounding box center [482, 456] width 103 height 59
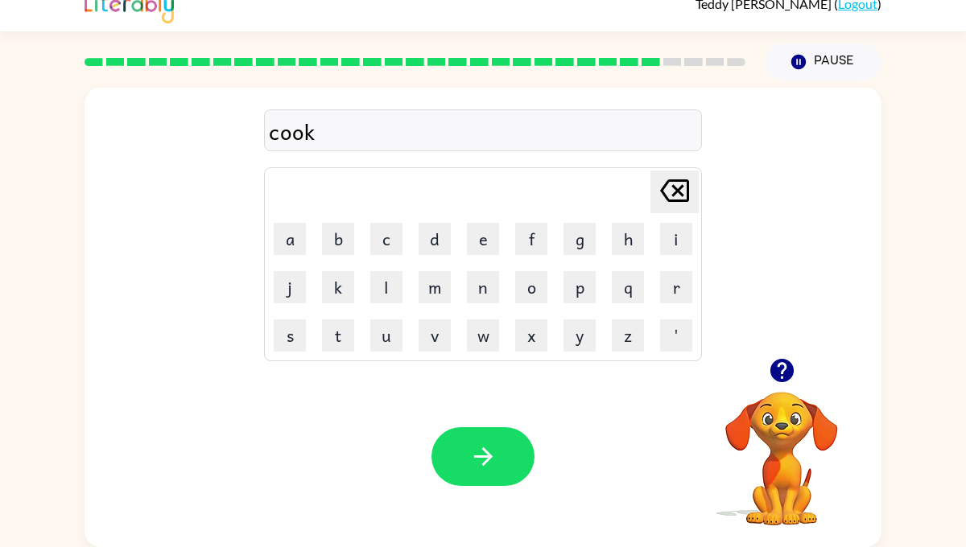
click at [485, 453] on icon "button" at bounding box center [483, 457] width 28 height 28
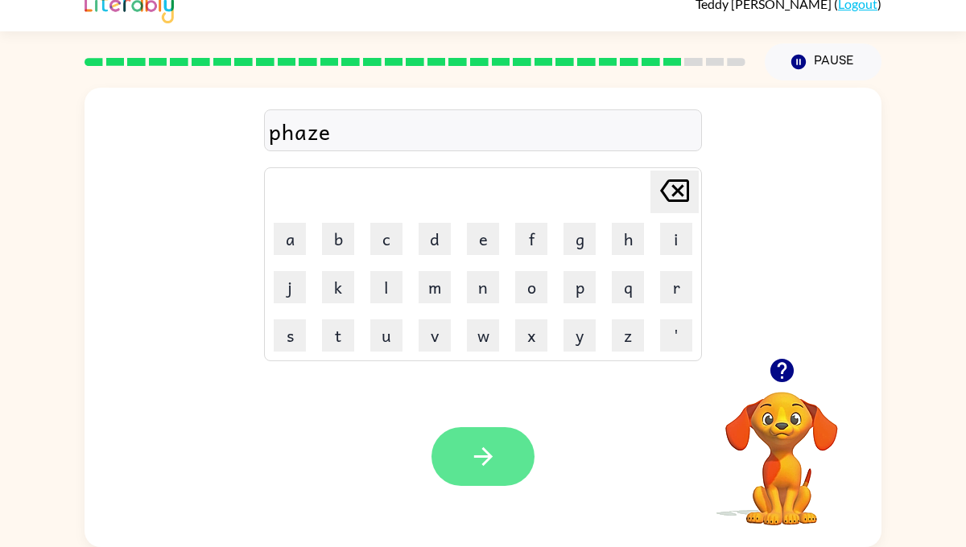
click at [497, 451] on icon "button" at bounding box center [483, 457] width 28 height 28
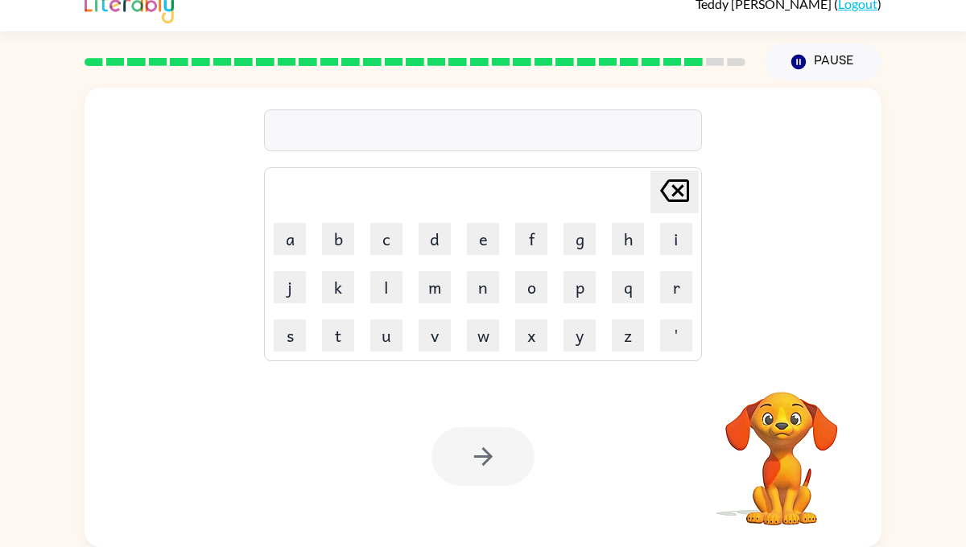
click at [345, 134] on div at bounding box center [483, 130] width 438 height 42
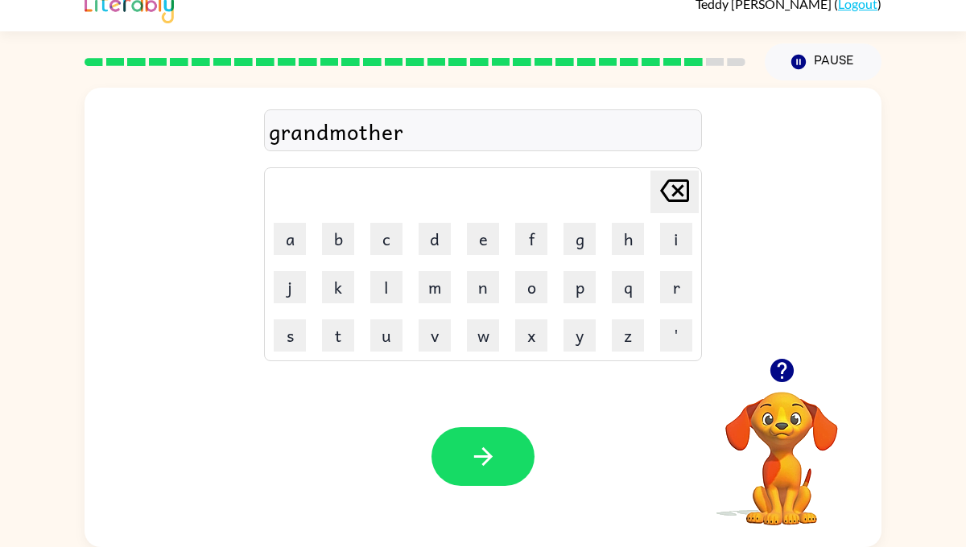
click at [501, 461] on button "button" at bounding box center [482, 456] width 103 height 59
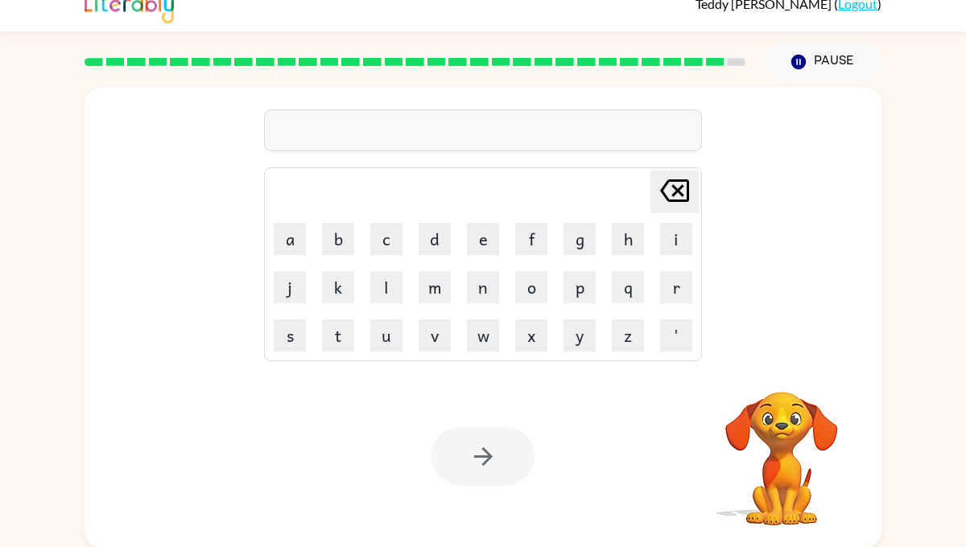
click at [337, 107] on div "[PERSON_NAME] last character input a b c d e f g h i j k l m n o p q r s t u v …" at bounding box center [483, 223] width 438 height 276
click at [340, 126] on div at bounding box center [483, 130] width 438 height 42
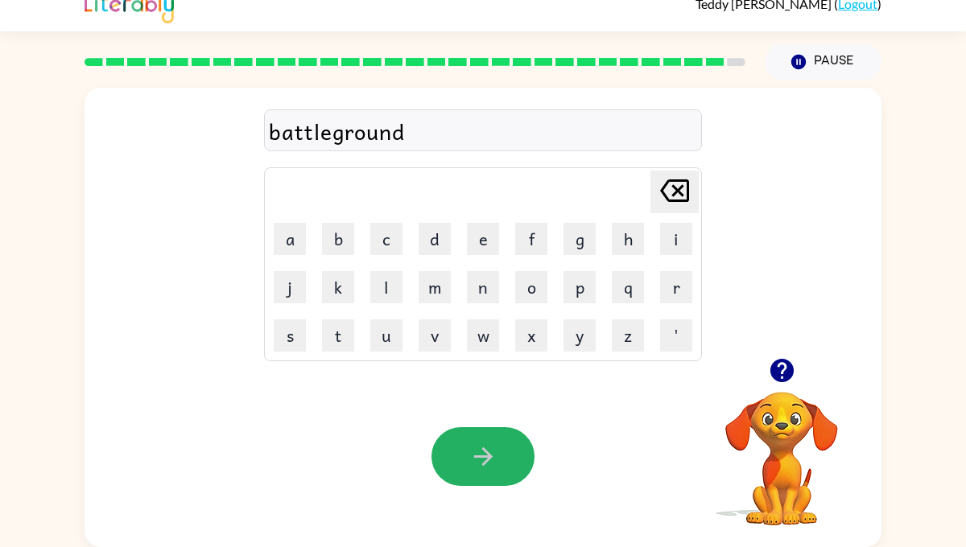
click at [475, 460] on icon "button" at bounding box center [483, 457] width 28 height 28
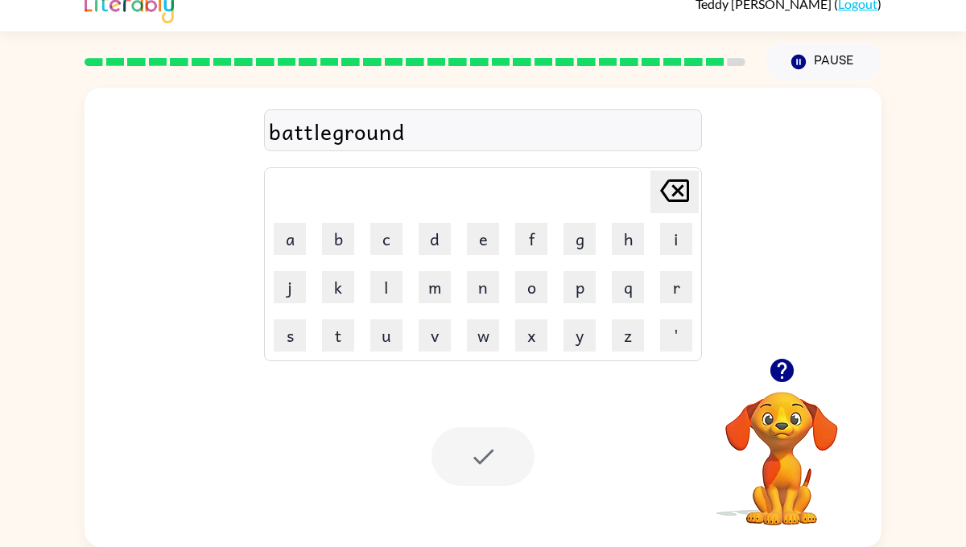
scroll to position [0, 0]
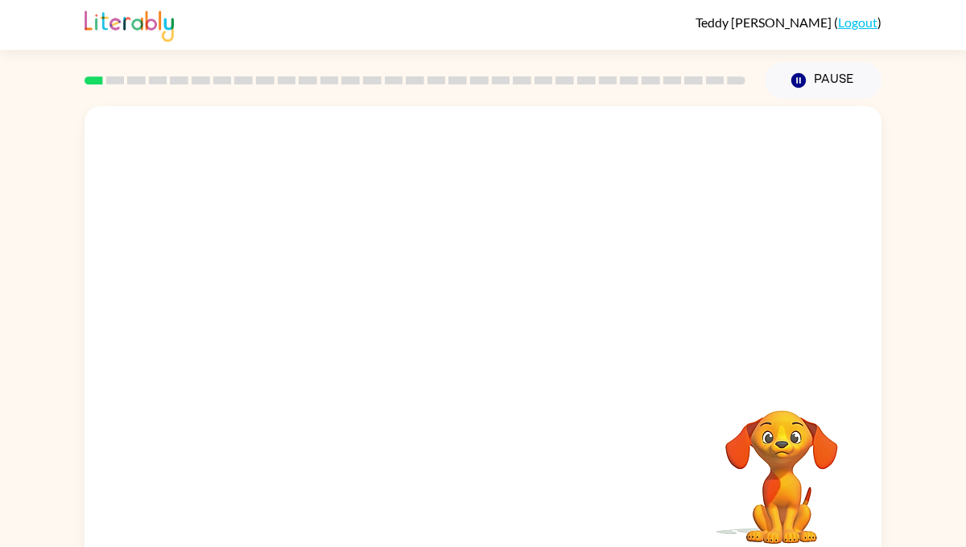
scroll to position [19, 0]
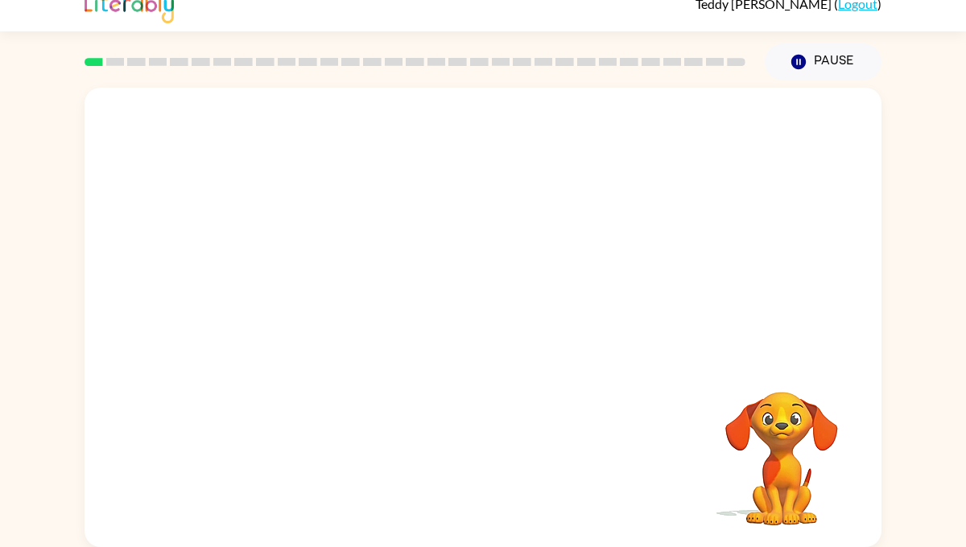
click at [810, 458] on video "Your browser must support playing .mp4 files to use Literably. Please try using…" at bounding box center [781, 447] width 161 height 161
click at [307, 302] on video "Your browser must support playing .mp4 files to use Literably. Please try using…" at bounding box center [483, 223] width 797 height 270
click at [307, 281] on video "Your browser must support playing .mp4 files to use Literably. Please try using…" at bounding box center [483, 223] width 797 height 270
click at [305, 286] on video "Your browser must support playing .mp4 files to use Literably. Please try using…" at bounding box center [483, 223] width 797 height 270
click at [496, 338] on div at bounding box center [482, 325] width 103 height 59
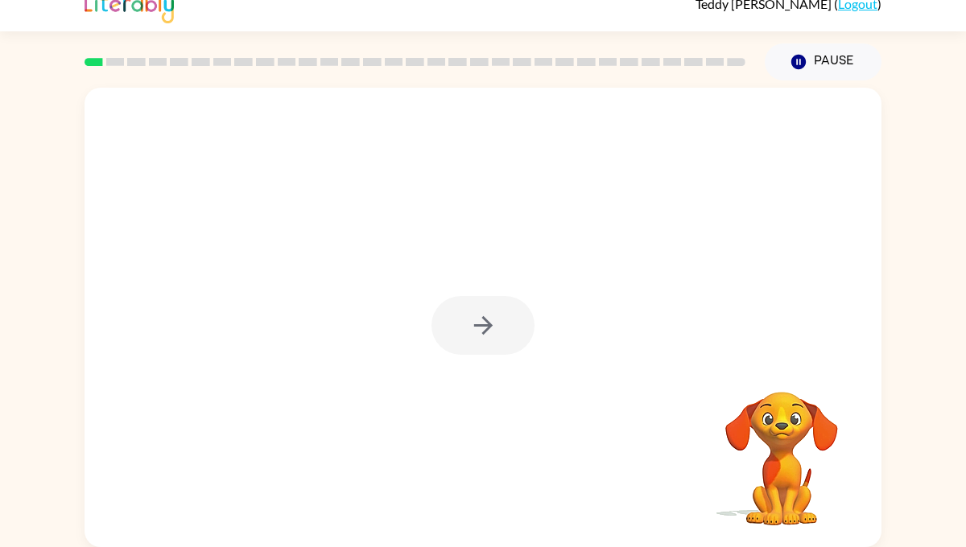
click at [484, 331] on div at bounding box center [482, 325] width 103 height 59
click at [486, 331] on div at bounding box center [482, 325] width 103 height 59
click at [484, 333] on icon "button" at bounding box center [483, 325] width 28 height 28
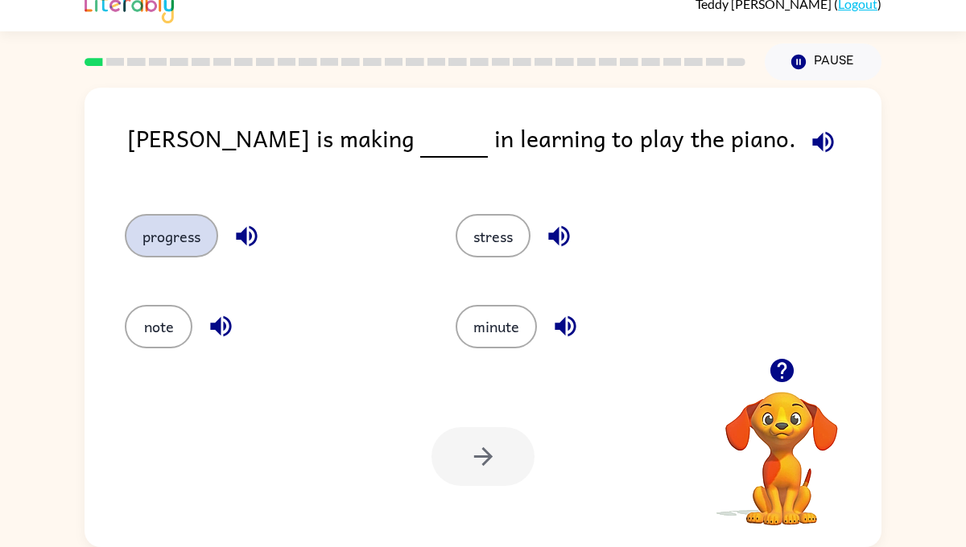
click at [175, 229] on button "progress" at bounding box center [171, 235] width 93 height 43
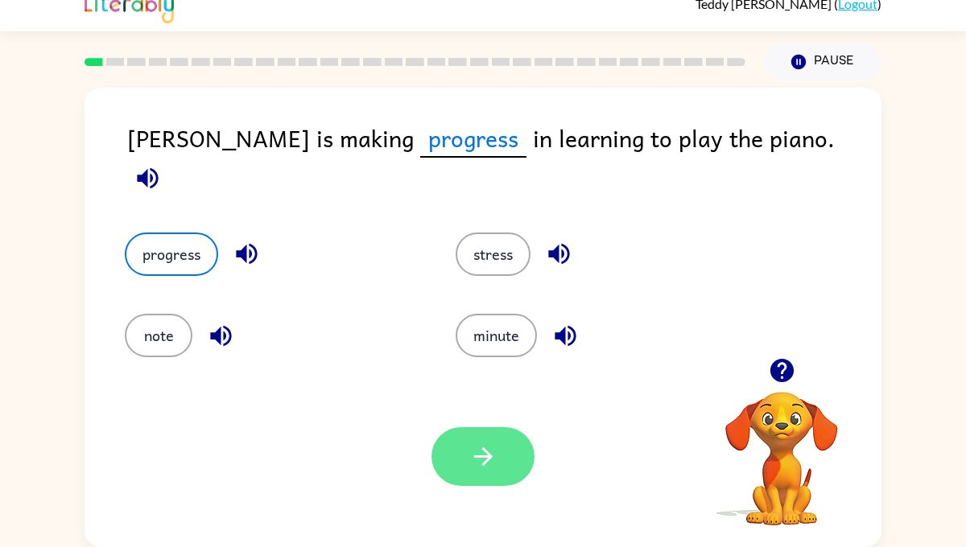
click at [476, 464] on icon "button" at bounding box center [483, 457] width 28 height 28
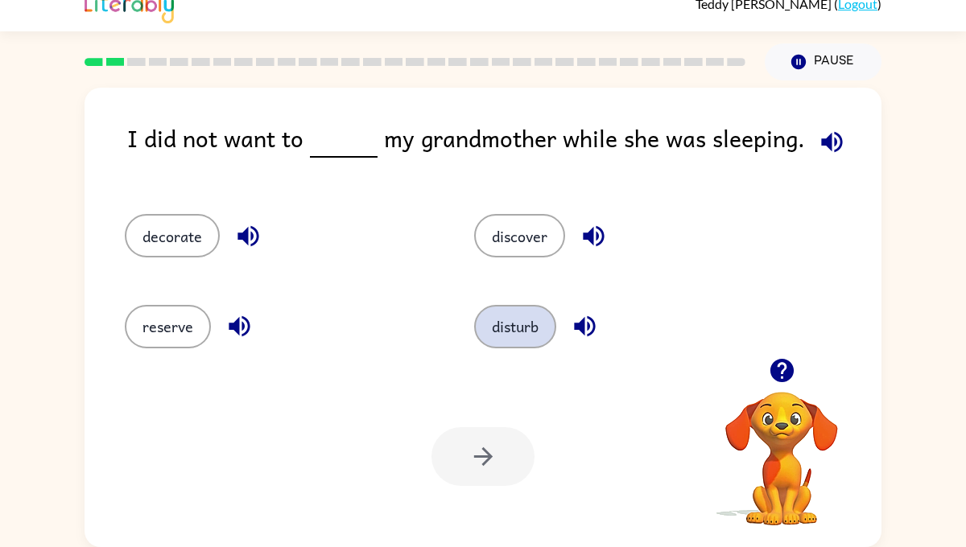
click at [524, 322] on button "disturb" at bounding box center [515, 326] width 82 height 43
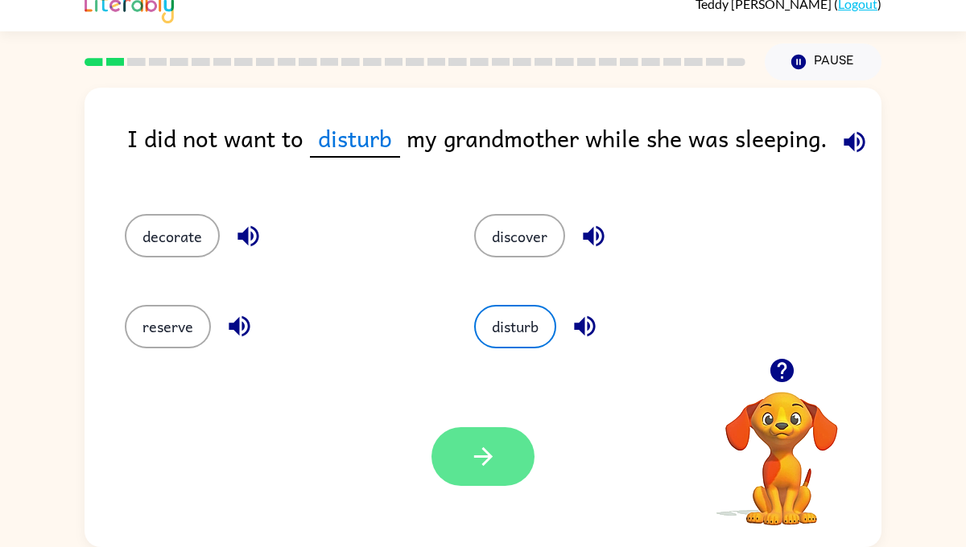
click at [497, 473] on button "button" at bounding box center [482, 456] width 103 height 59
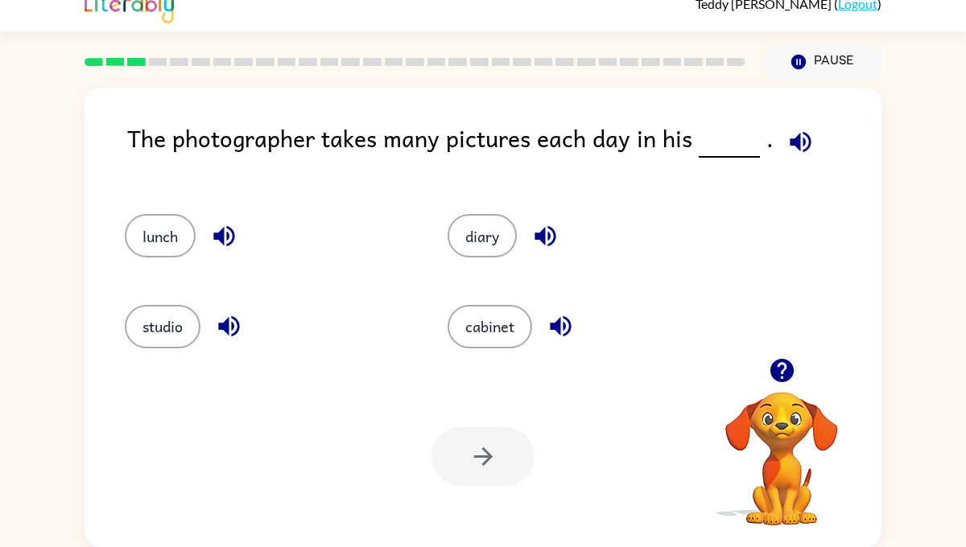
click at [799, 129] on icon "button" at bounding box center [800, 142] width 28 height 28
click at [503, 324] on button "cabinet" at bounding box center [489, 326] width 85 height 43
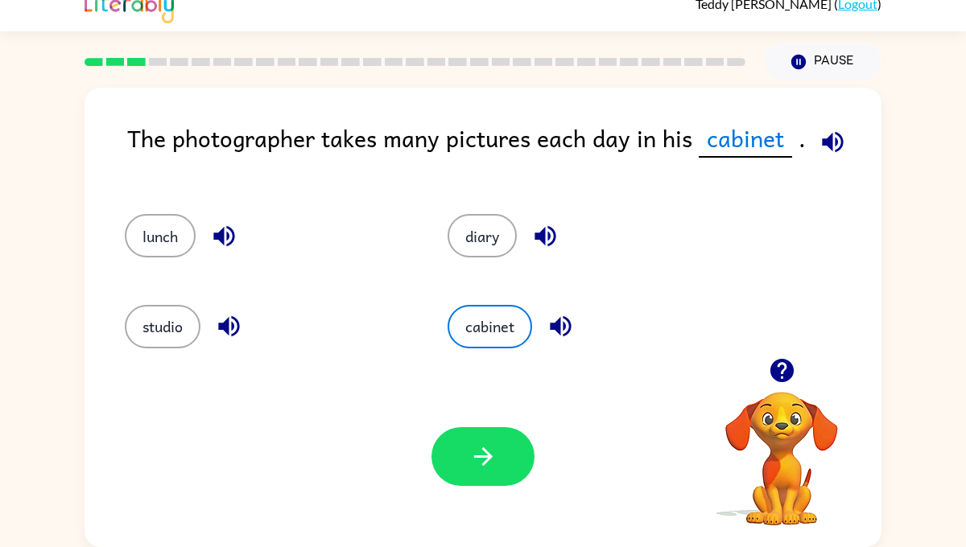
click at [835, 135] on icon "button" at bounding box center [832, 141] width 21 height 21
click at [499, 244] on button "diary" at bounding box center [481, 235] width 69 height 43
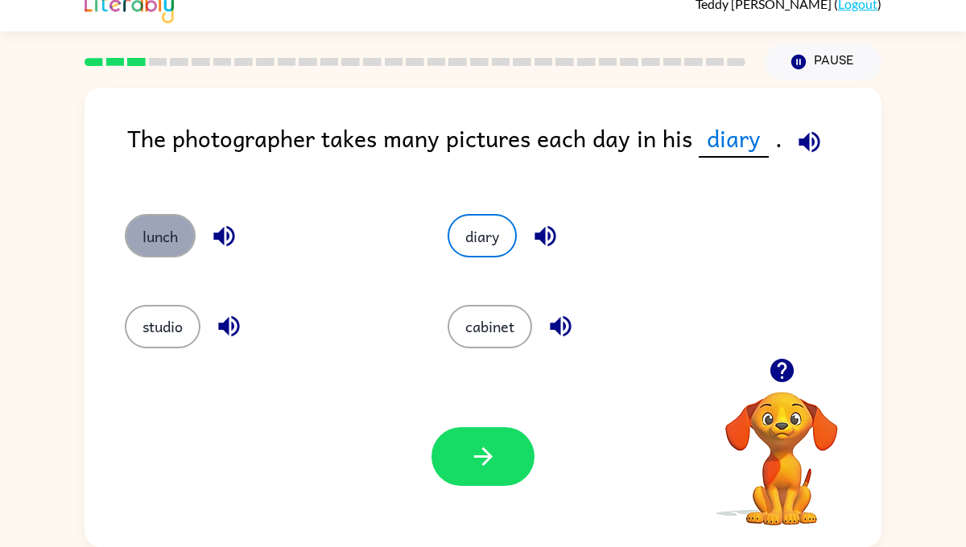
click at [163, 235] on button "lunch" at bounding box center [160, 235] width 71 height 43
click at [171, 350] on div "studio" at bounding box center [255, 319] width 323 height 90
click at [490, 360] on div "cabinet" at bounding box center [578, 319] width 323 height 90
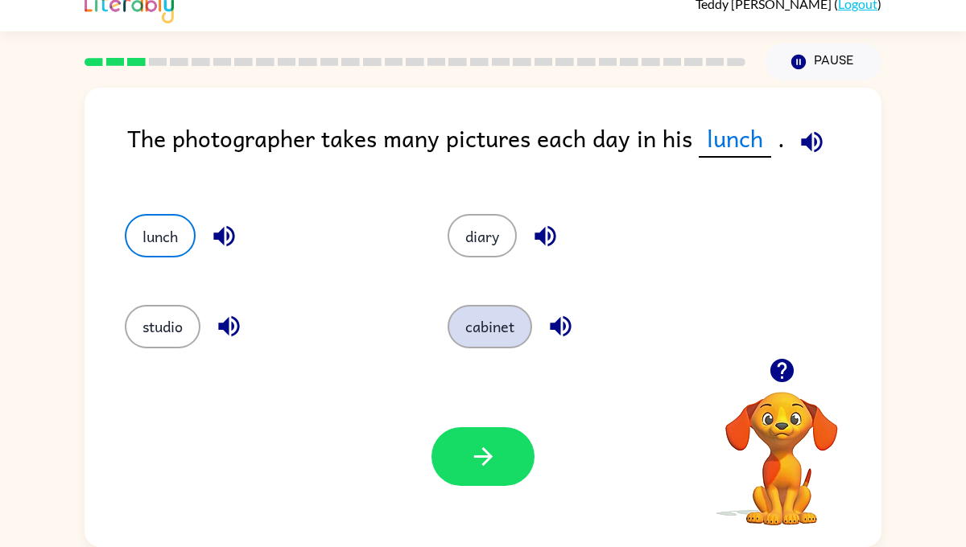
click at [493, 330] on button "cabinet" at bounding box center [489, 326] width 85 height 43
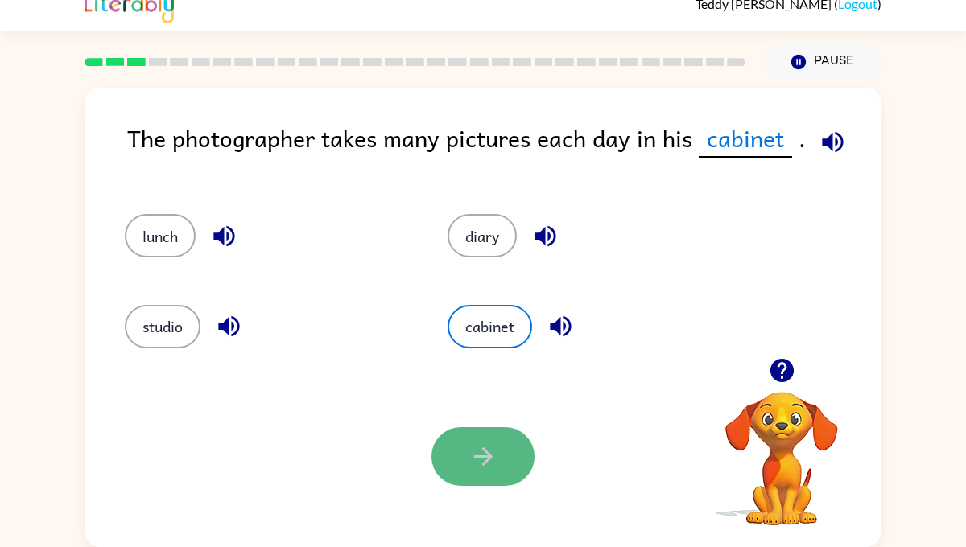
click at [509, 484] on button "button" at bounding box center [482, 456] width 103 height 59
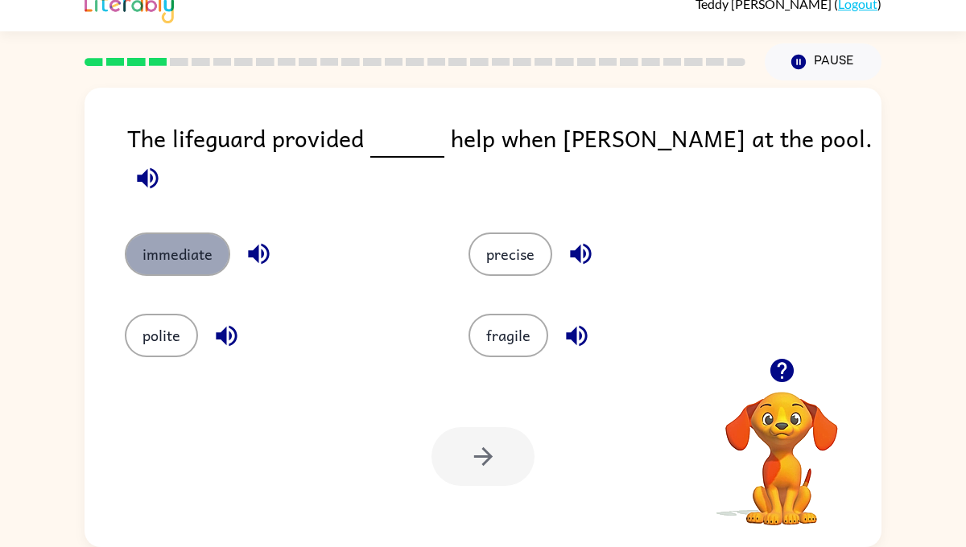
click at [197, 233] on button "immediate" at bounding box center [177, 254] width 105 height 43
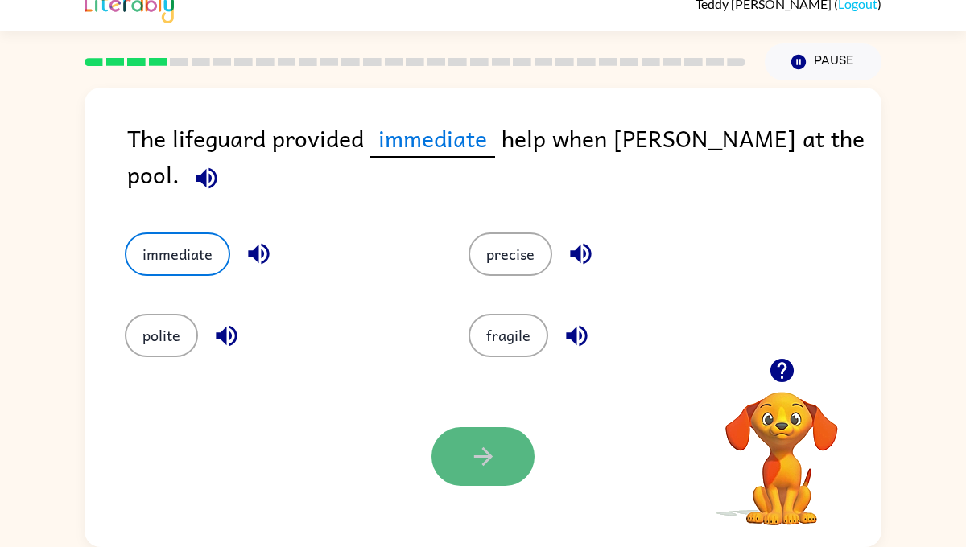
click at [509, 460] on button "button" at bounding box center [482, 456] width 103 height 59
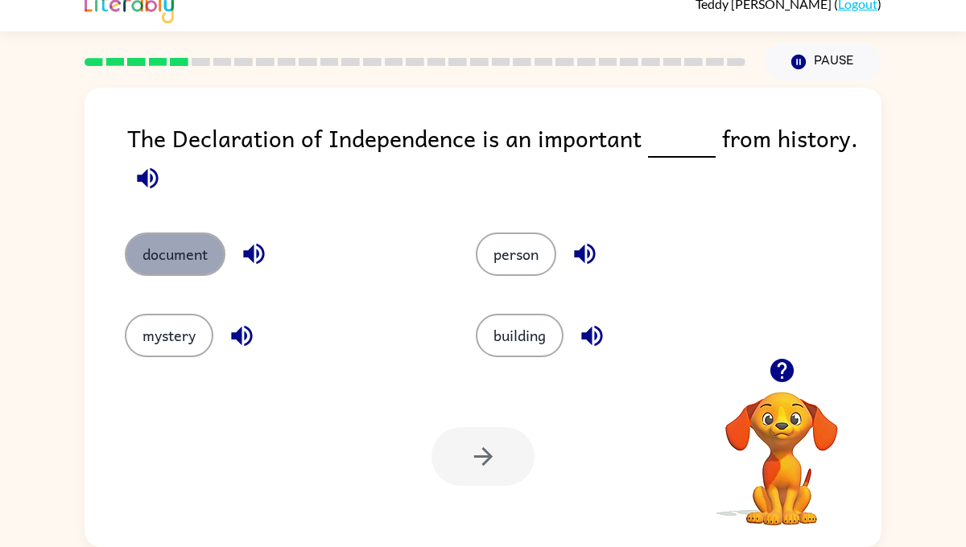
click at [164, 254] on button "document" at bounding box center [175, 254] width 101 height 43
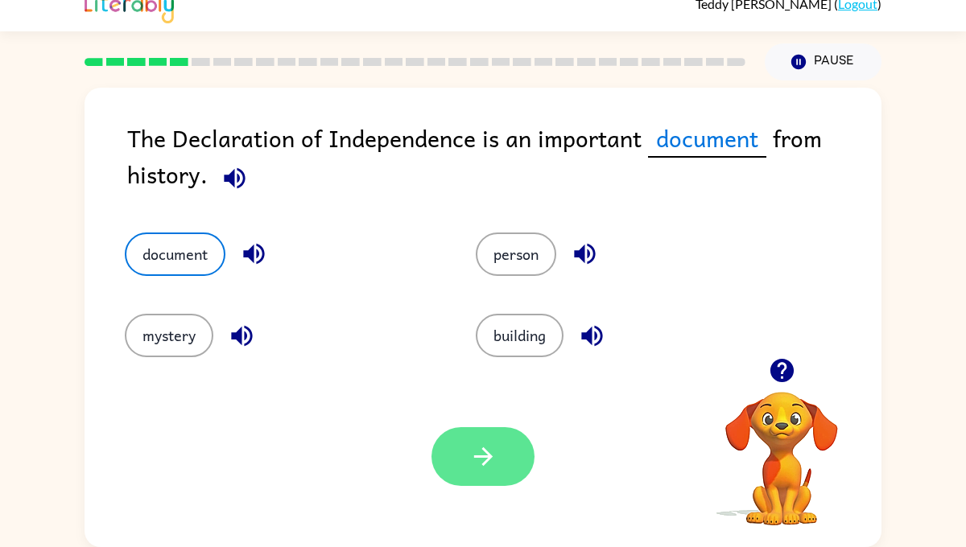
click at [460, 475] on button "button" at bounding box center [482, 456] width 103 height 59
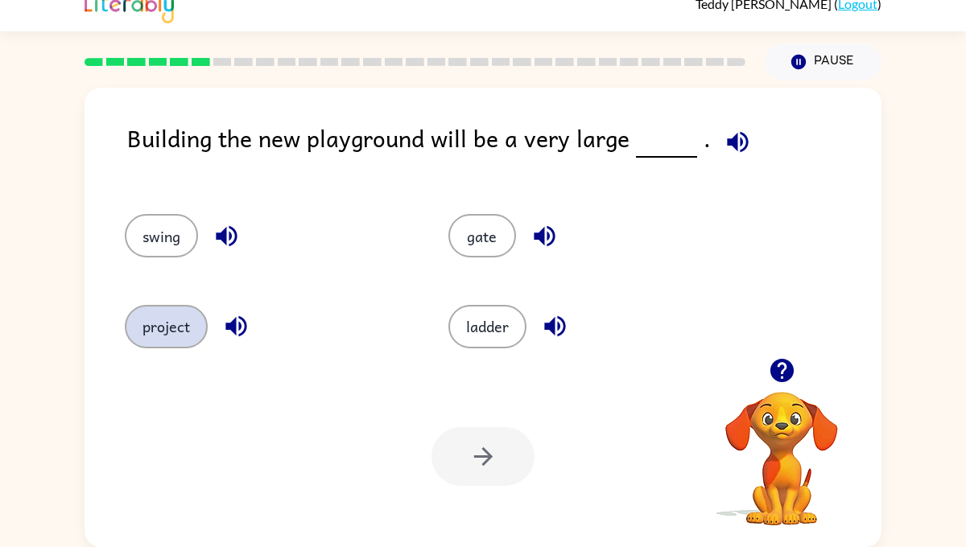
click at [155, 335] on button "project" at bounding box center [166, 326] width 83 height 43
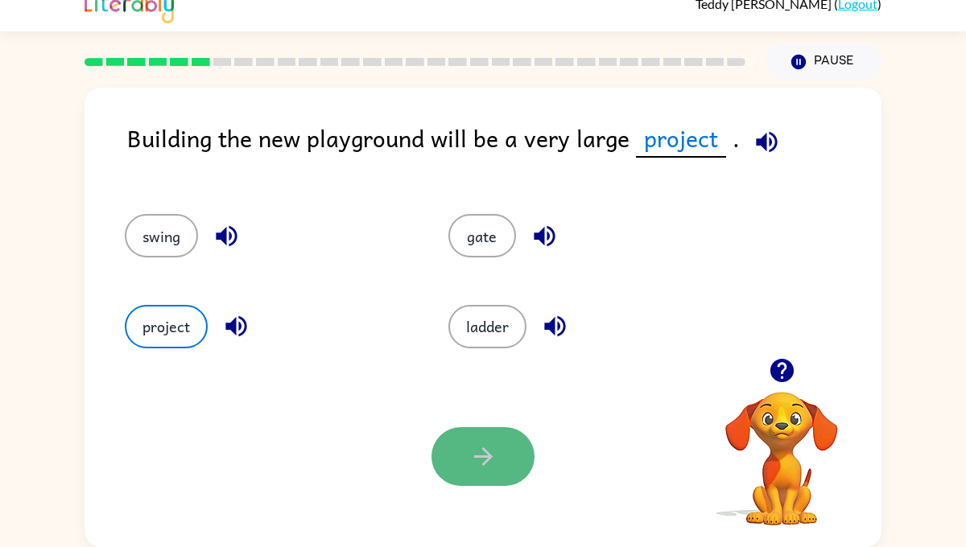
click at [474, 439] on button "button" at bounding box center [482, 456] width 103 height 59
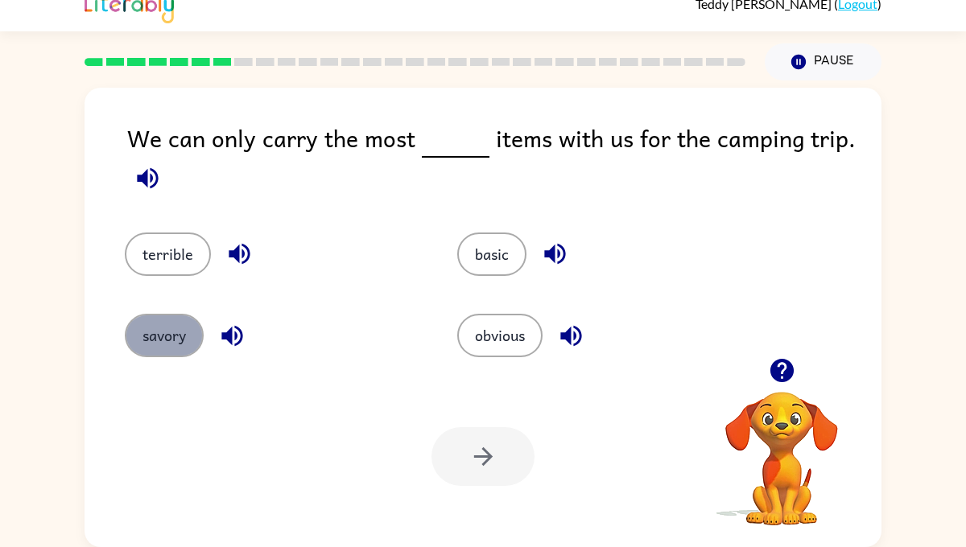
click at [186, 326] on button "savory" at bounding box center [164, 335] width 79 height 43
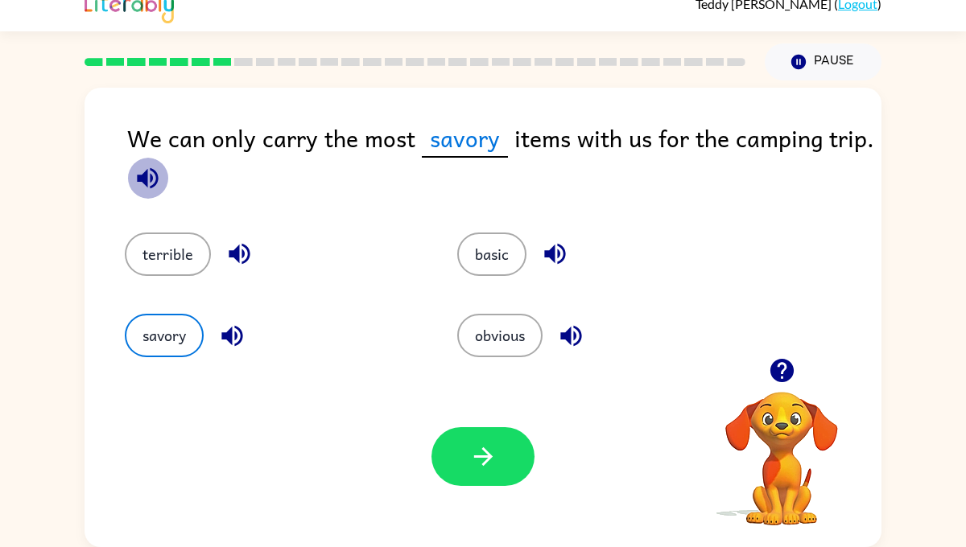
click at [147, 173] on icon "button" at bounding box center [147, 177] width 21 height 21
click at [495, 243] on button "basic" at bounding box center [491, 254] width 69 height 43
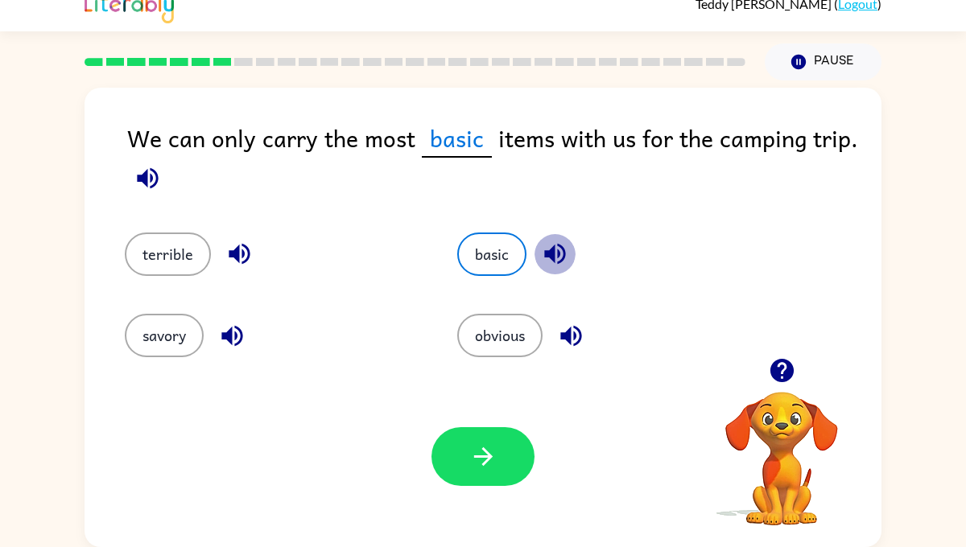
click at [554, 257] on icon "button" at bounding box center [554, 254] width 21 height 21
click at [151, 179] on icon "button" at bounding box center [147, 177] width 21 height 21
click at [554, 250] on icon "button" at bounding box center [554, 254] width 21 height 21
click at [509, 336] on button "obvious" at bounding box center [499, 335] width 85 height 43
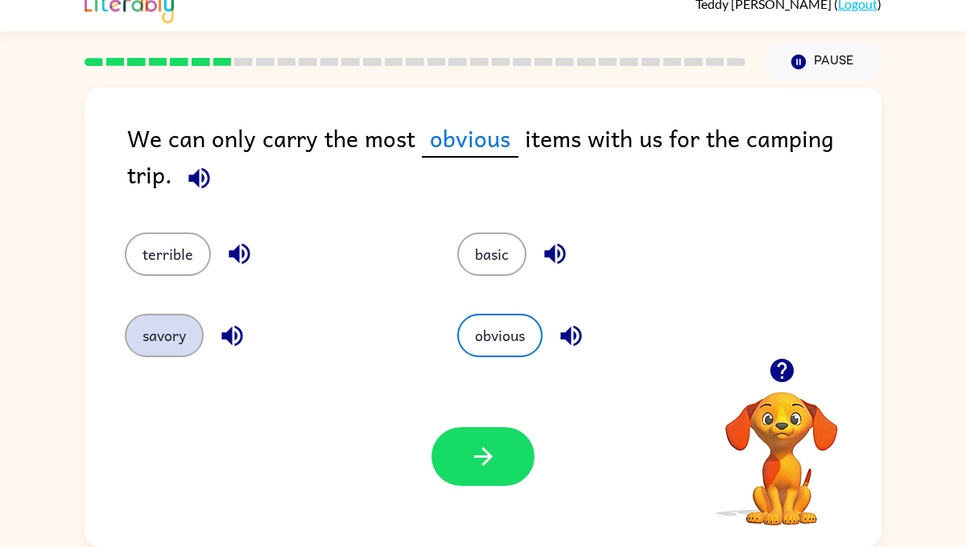
click at [161, 324] on button "savory" at bounding box center [164, 335] width 79 height 43
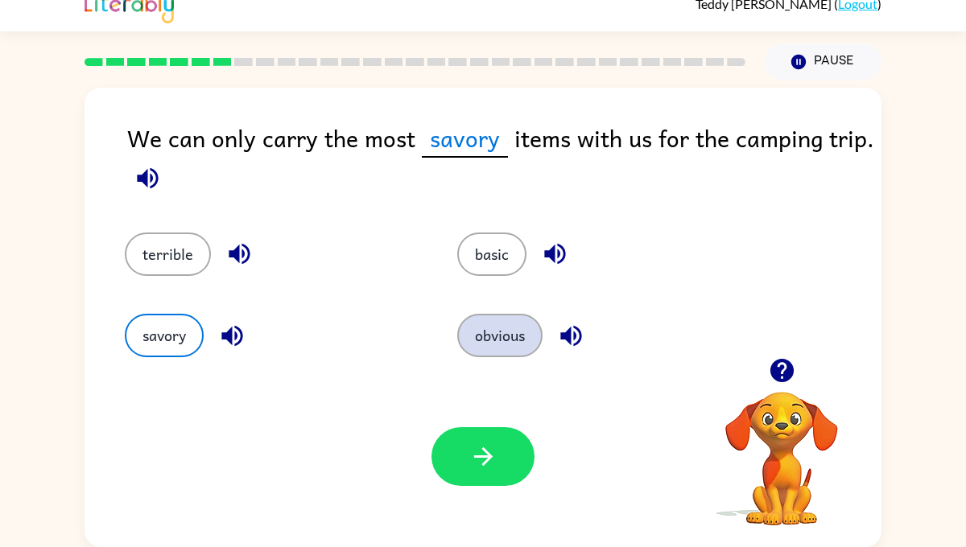
click at [517, 343] on button "obvious" at bounding box center [499, 335] width 85 height 43
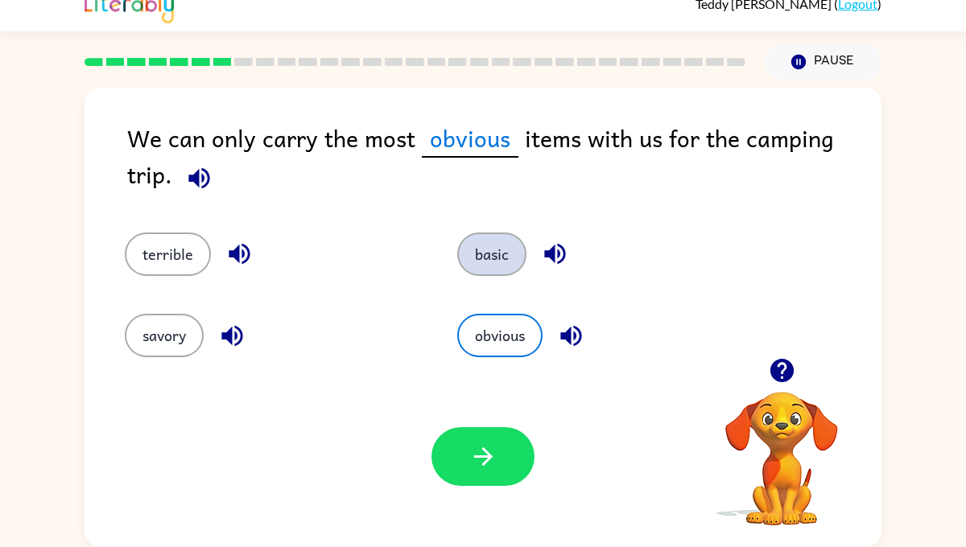
click at [504, 275] on button "basic" at bounding box center [491, 254] width 69 height 43
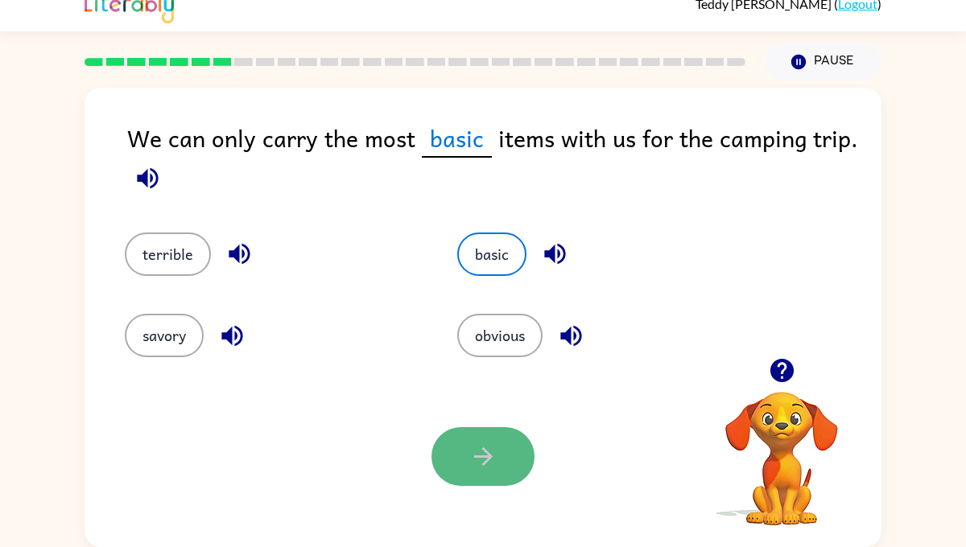
click at [464, 462] on button "button" at bounding box center [482, 456] width 103 height 59
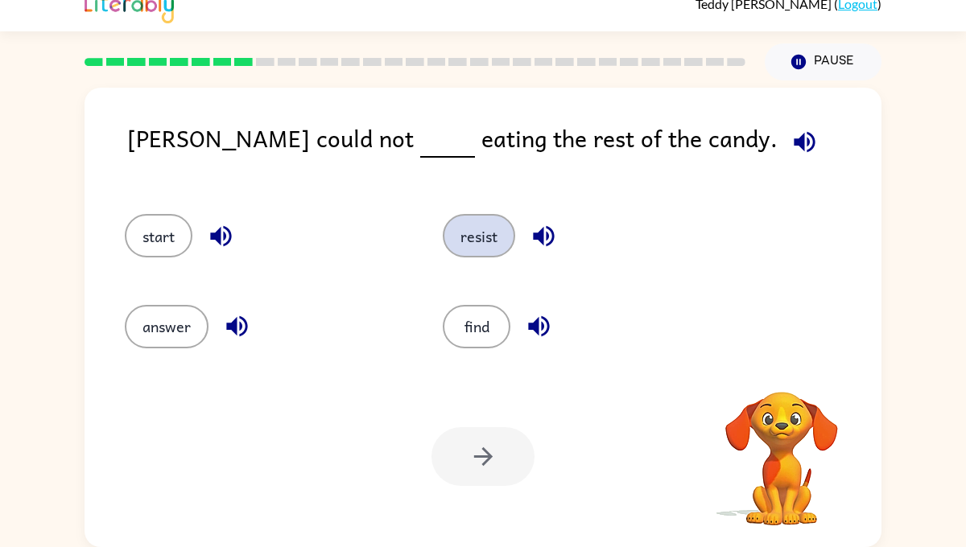
click at [500, 226] on button "resist" at bounding box center [479, 235] width 72 height 43
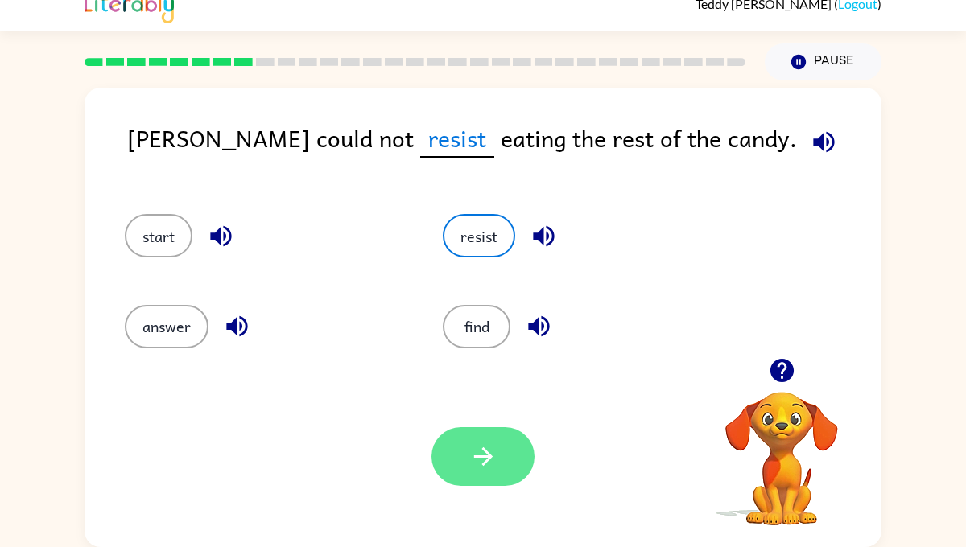
click at [497, 459] on button "button" at bounding box center [482, 456] width 103 height 59
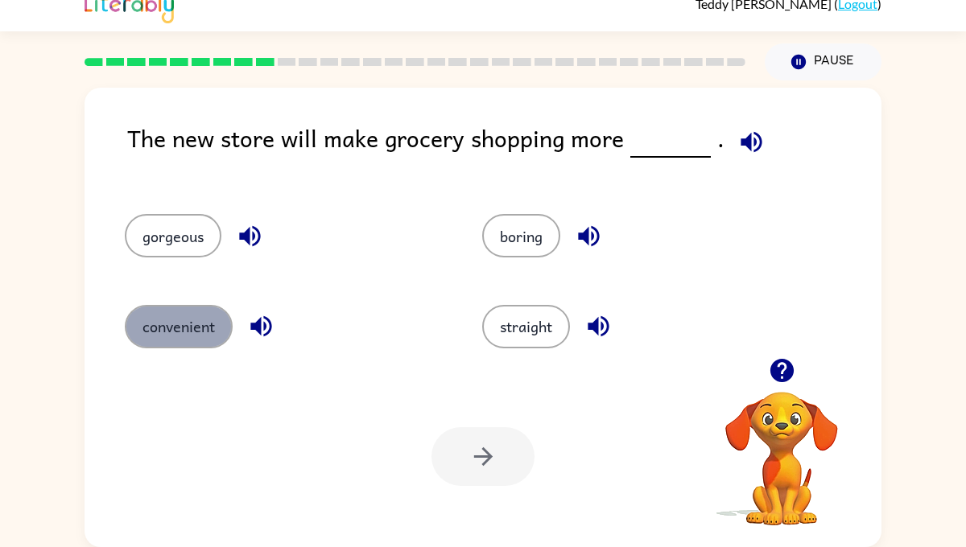
click at [186, 326] on button "convenient" at bounding box center [179, 326] width 108 height 43
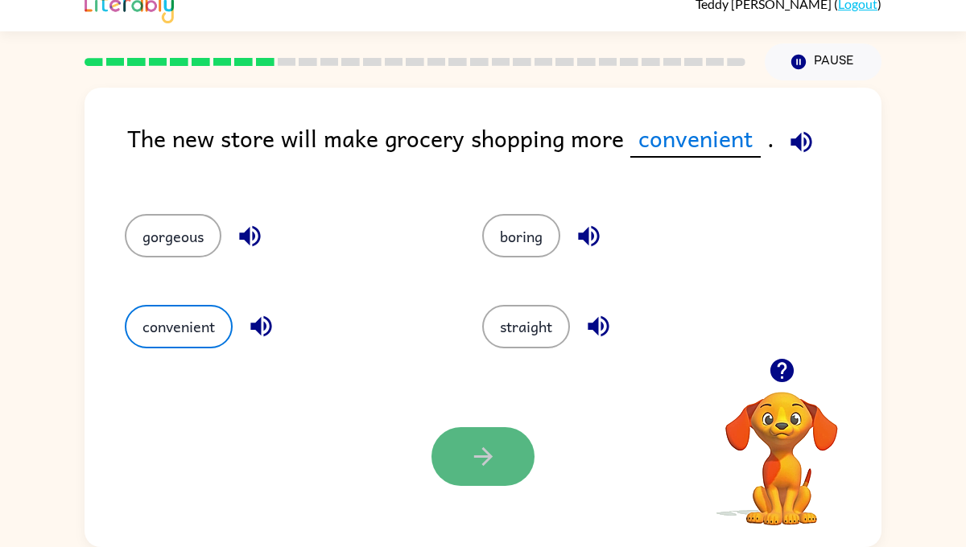
click at [515, 469] on button "button" at bounding box center [482, 456] width 103 height 59
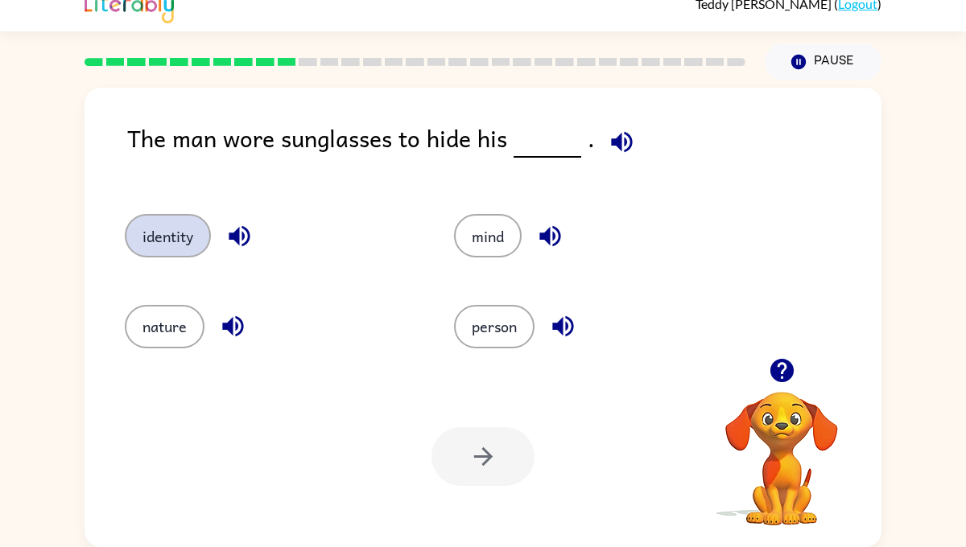
click at [170, 225] on button "identity" at bounding box center [168, 235] width 86 height 43
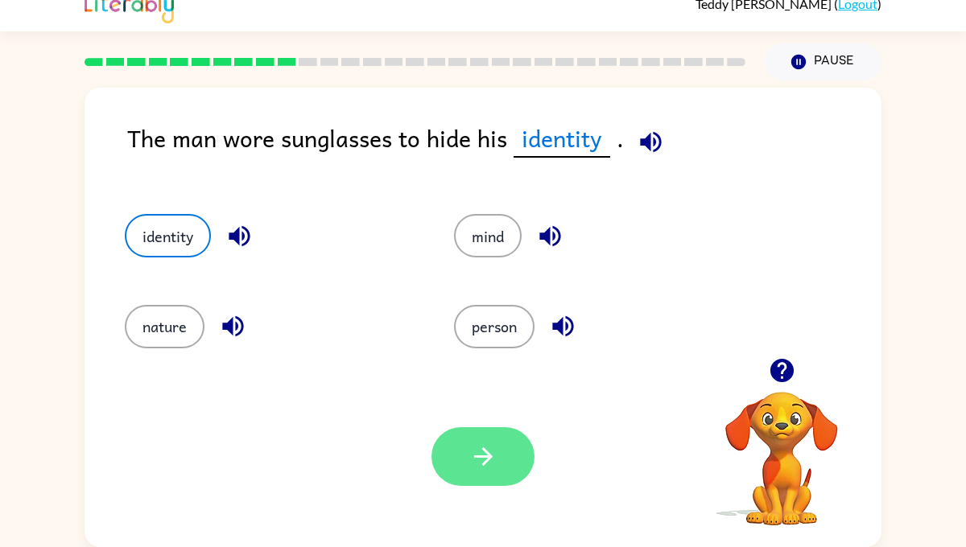
click at [479, 439] on button "button" at bounding box center [482, 456] width 103 height 59
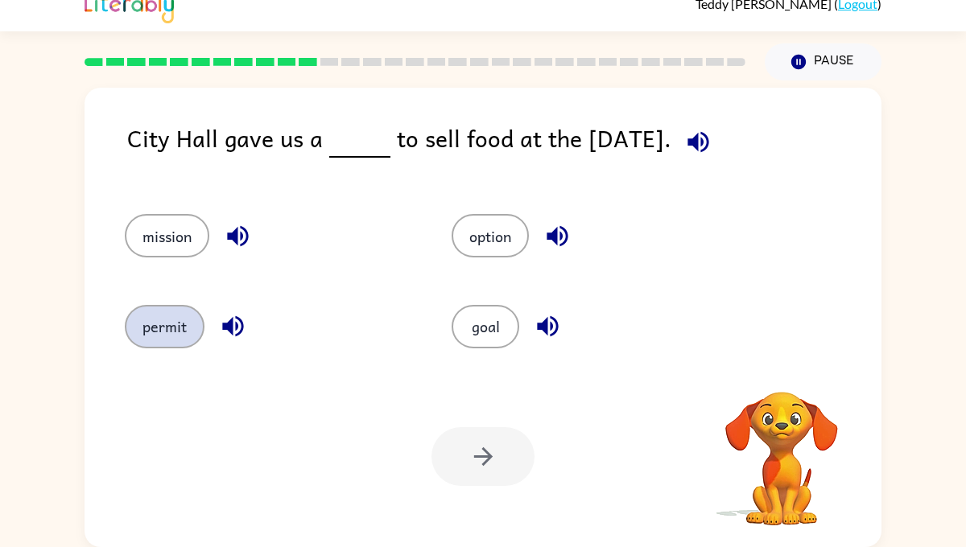
click at [152, 327] on button "permit" at bounding box center [165, 326] width 80 height 43
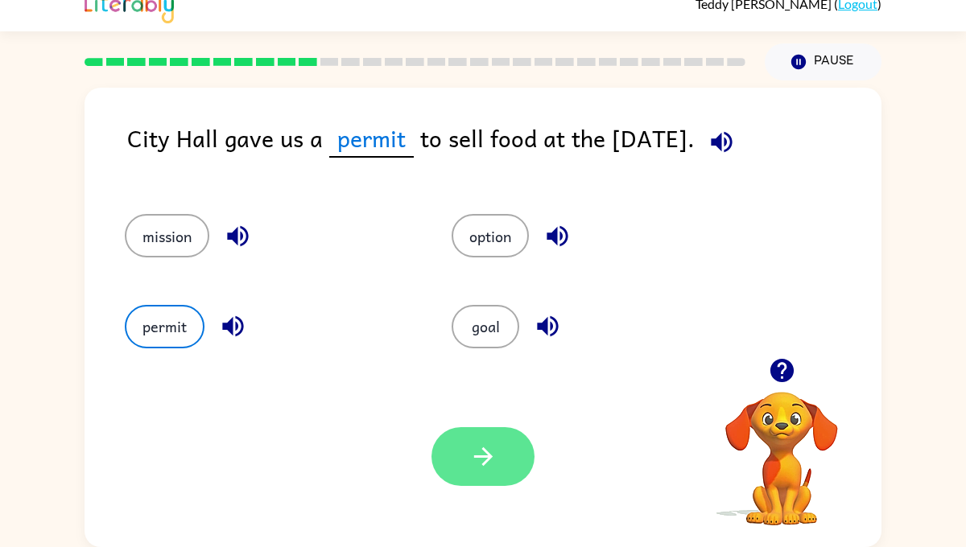
click at [480, 462] on icon "button" at bounding box center [483, 457] width 28 height 28
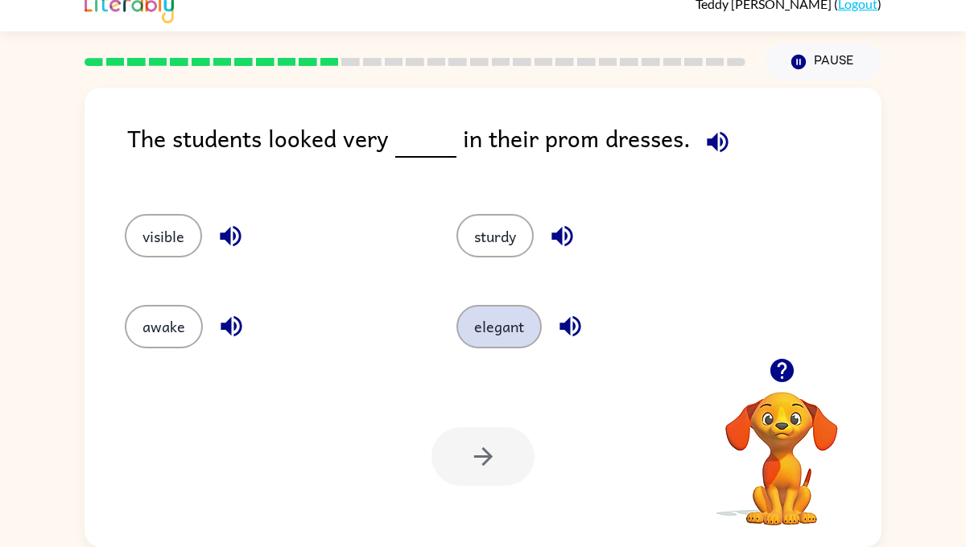
click at [497, 343] on button "elegant" at bounding box center [498, 326] width 85 height 43
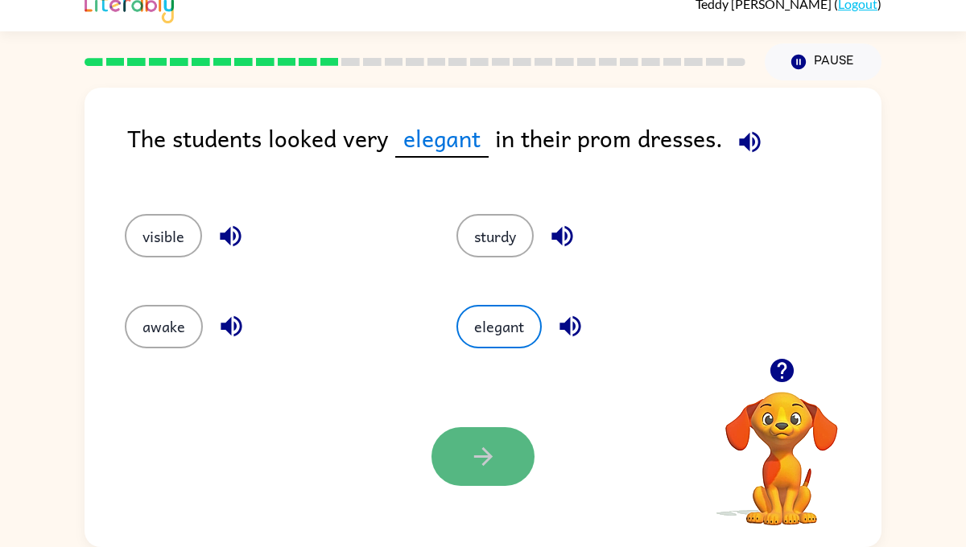
click at [496, 465] on icon "button" at bounding box center [483, 457] width 28 height 28
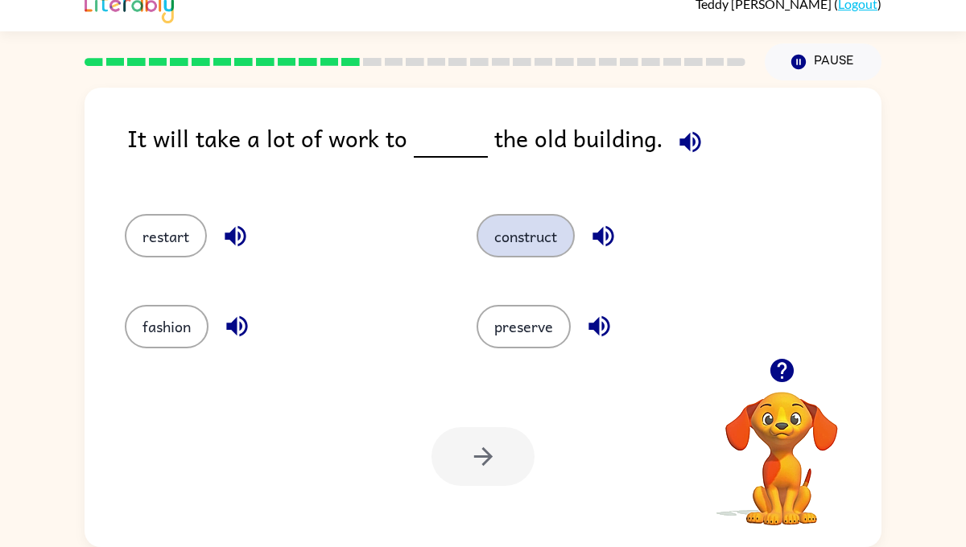
click at [514, 237] on button "construct" at bounding box center [525, 235] width 98 height 43
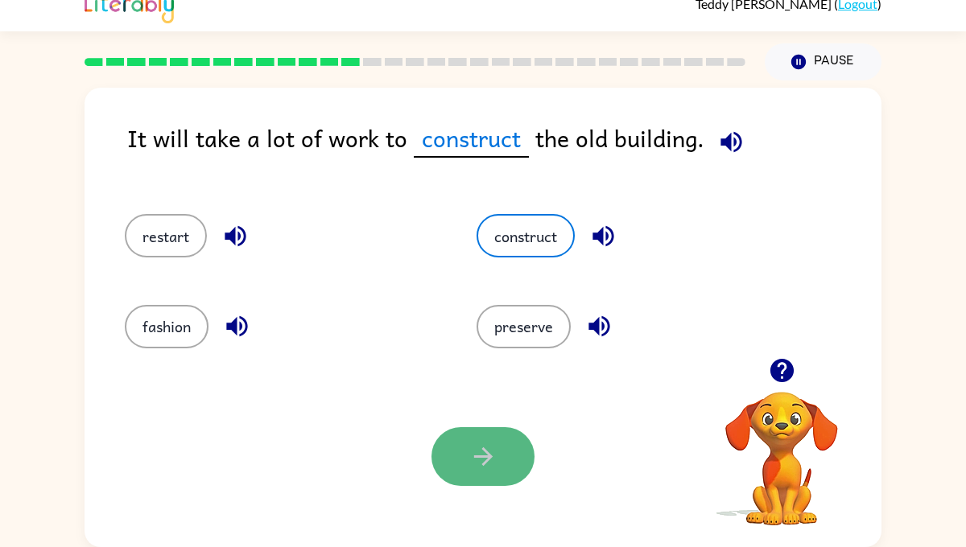
click at [487, 455] on icon "button" at bounding box center [483, 457] width 28 height 28
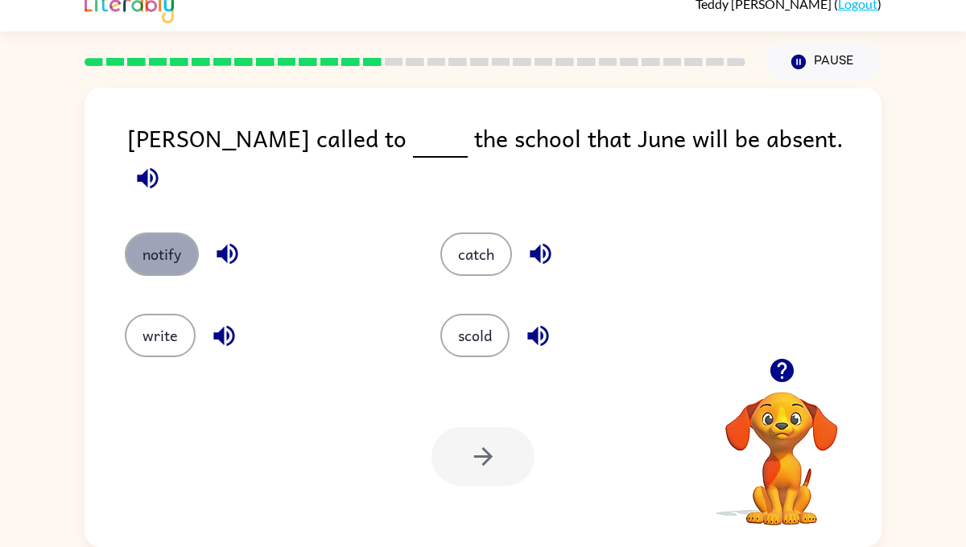
click at [169, 247] on button "notify" at bounding box center [162, 254] width 74 height 43
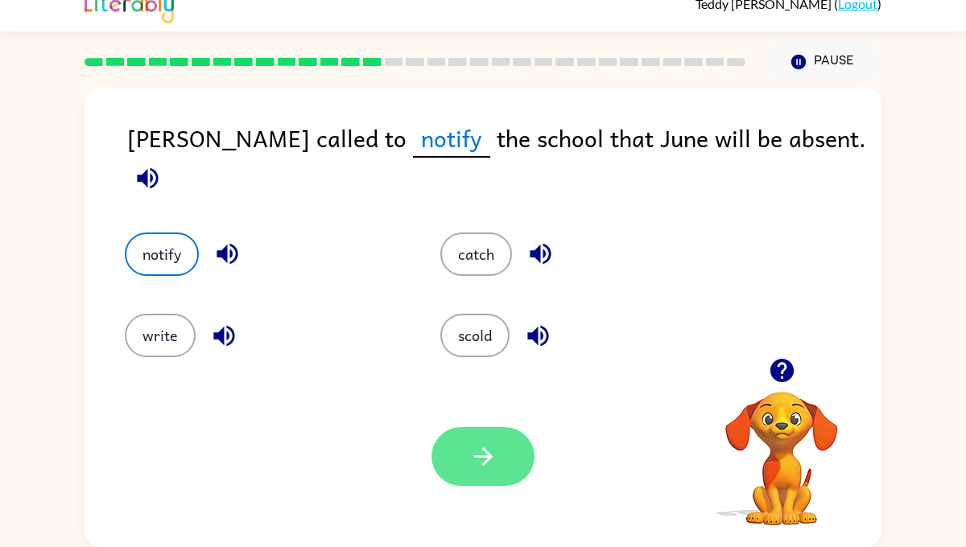
click at [517, 448] on button "button" at bounding box center [482, 456] width 103 height 59
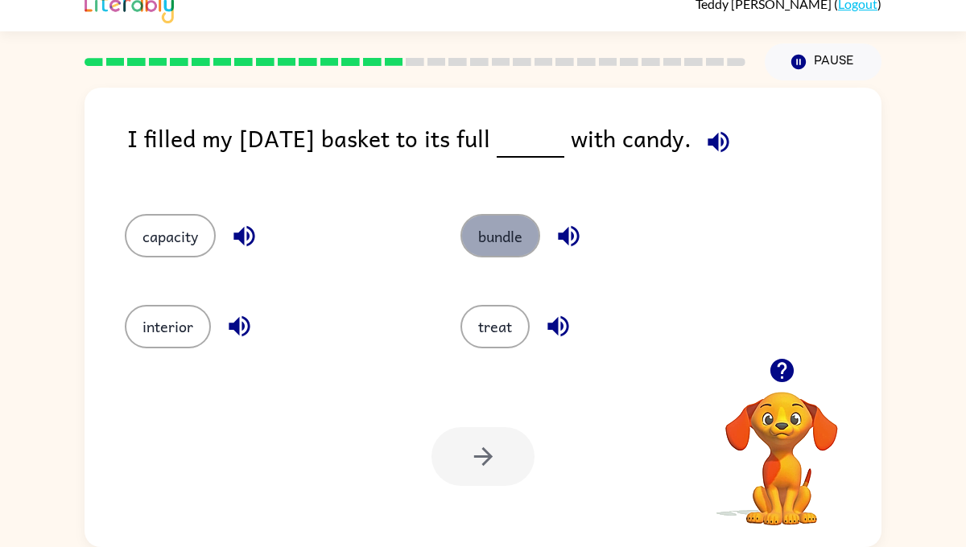
click at [475, 240] on button "bundle" at bounding box center [500, 235] width 80 height 43
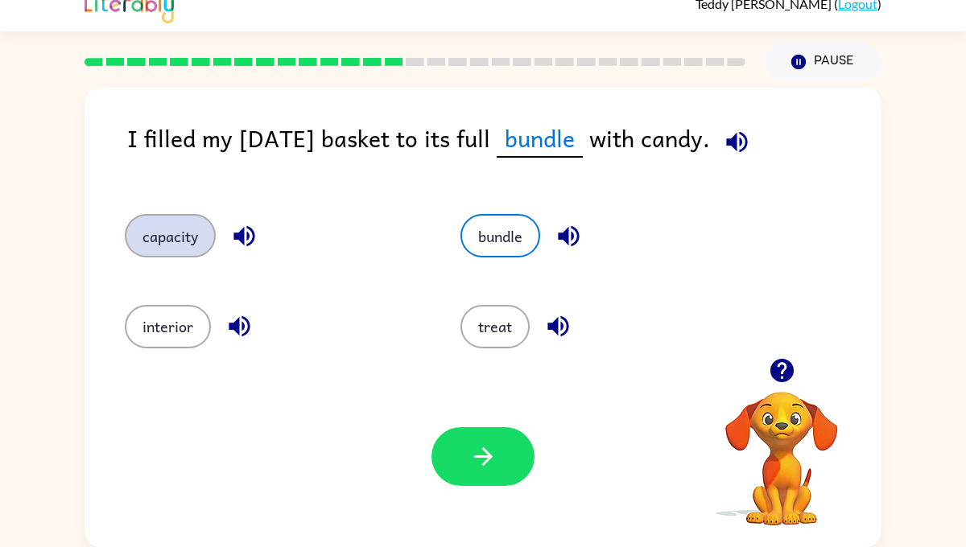
click at [195, 254] on button "capacity" at bounding box center [170, 235] width 91 height 43
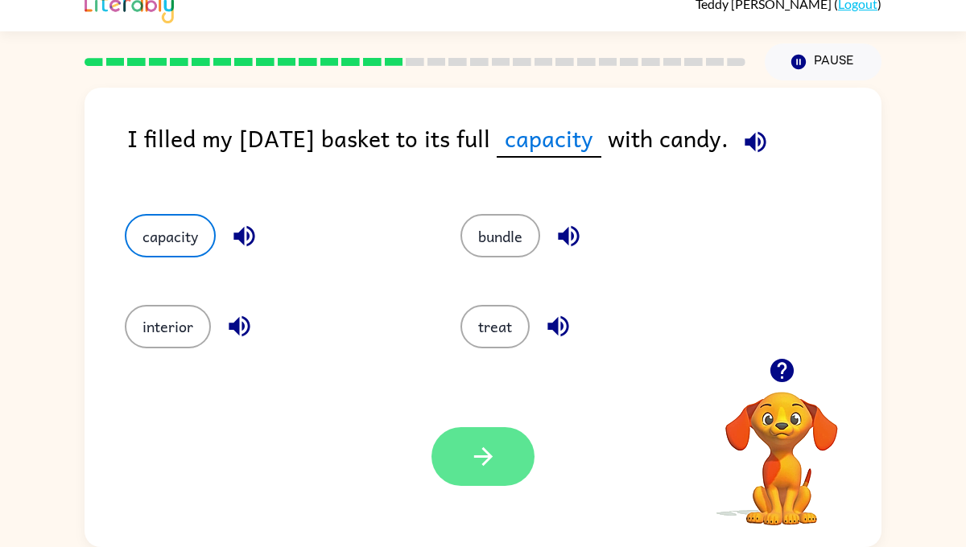
click at [465, 437] on button "button" at bounding box center [482, 456] width 103 height 59
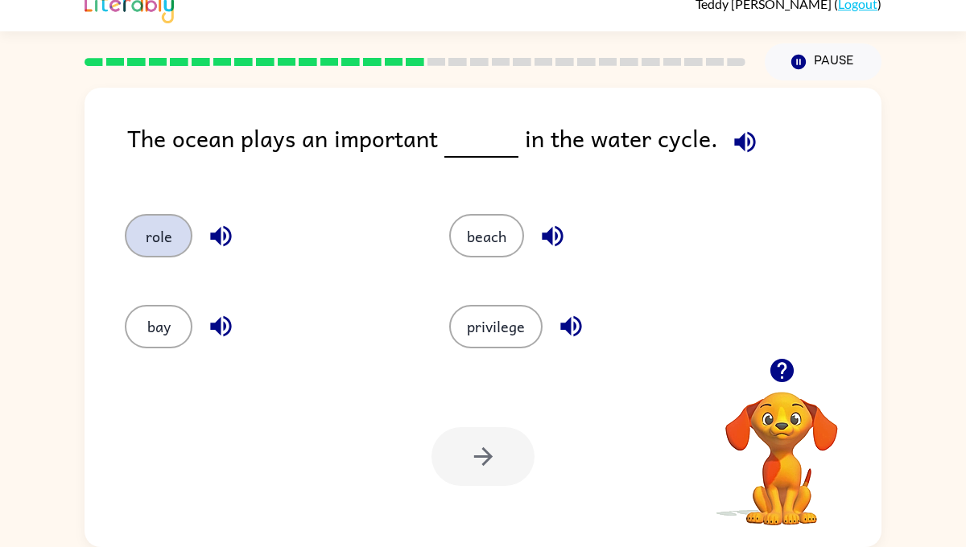
click at [168, 221] on button "role" at bounding box center [159, 235] width 68 height 43
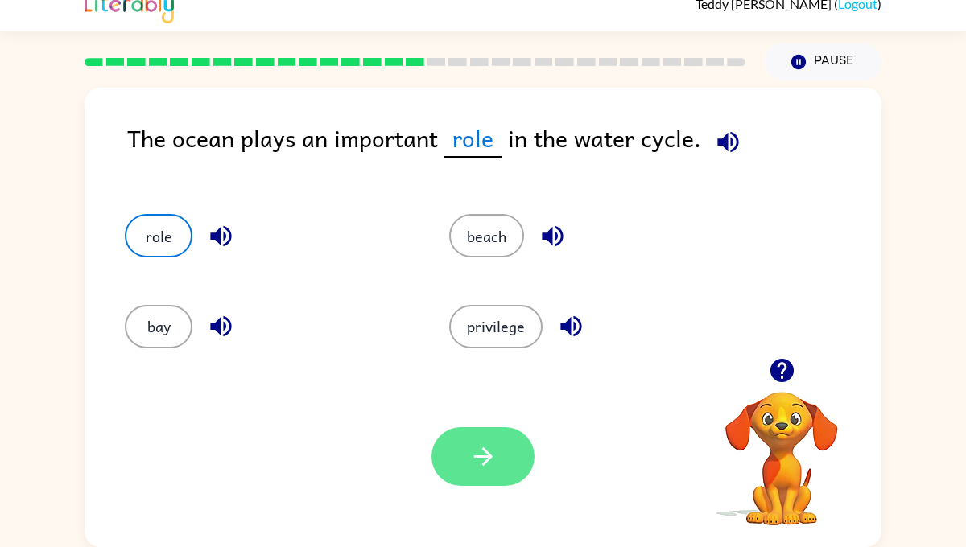
click at [456, 454] on button "button" at bounding box center [482, 456] width 103 height 59
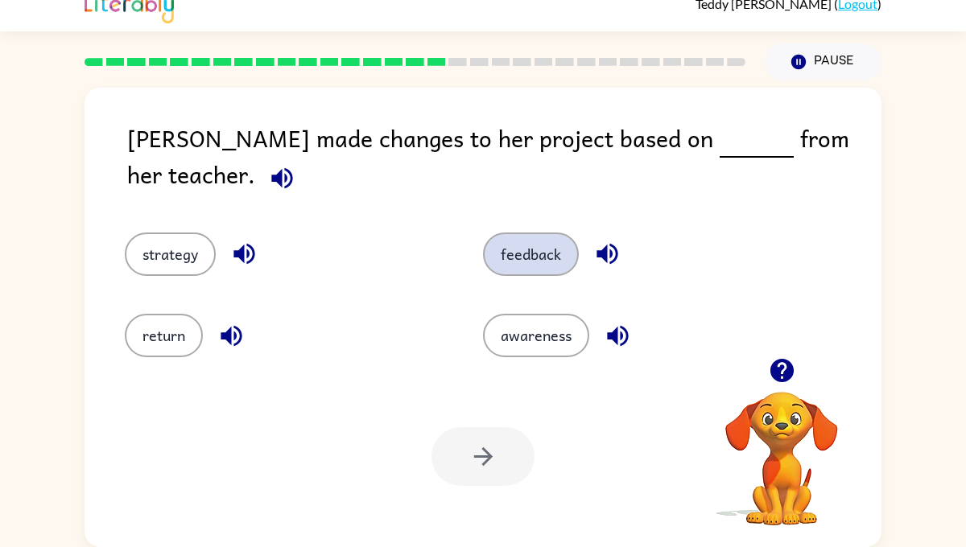
click at [534, 241] on button "feedback" at bounding box center [531, 254] width 96 height 43
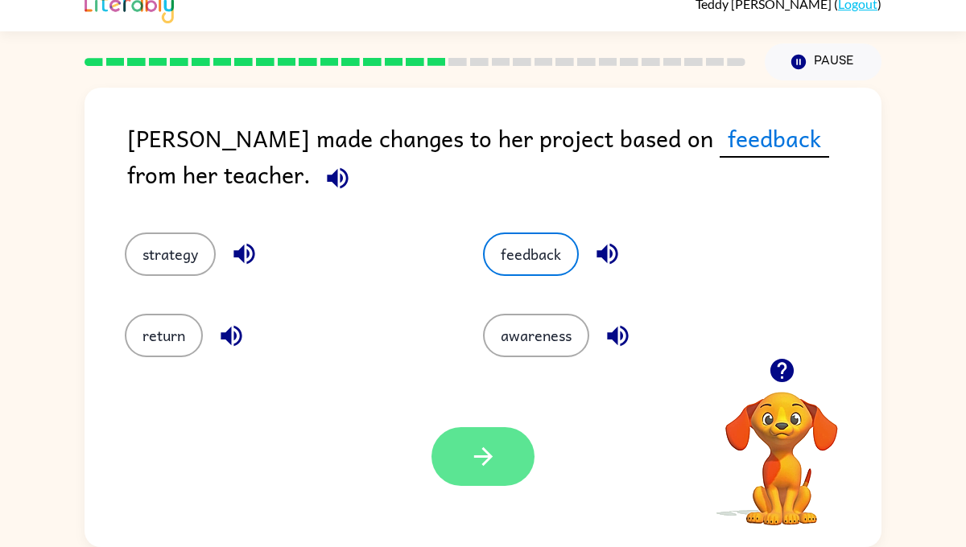
click at [489, 458] on icon "button" at bounding box center [482, 456] width 19 height 19
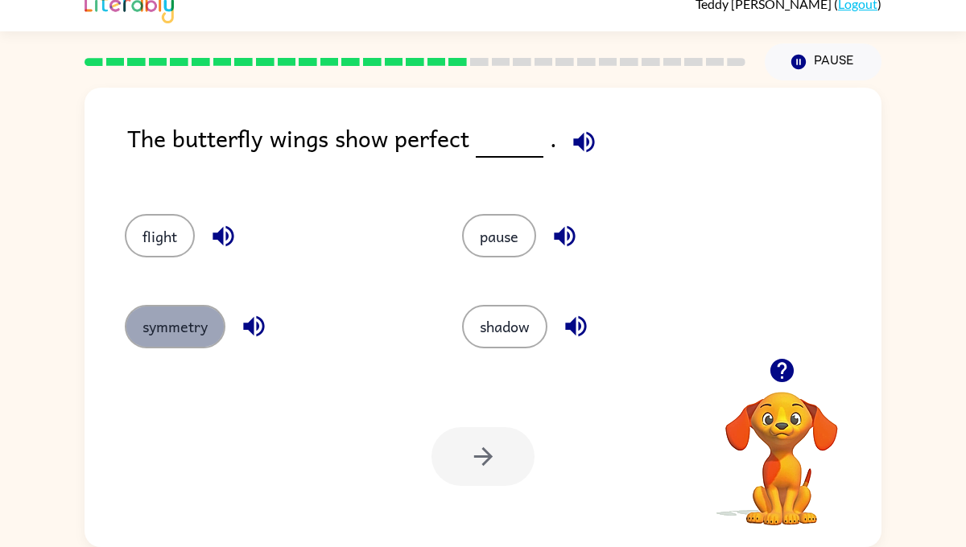
click at [144, 335] on button "symmetry" at bounding box center [175, 326] width 101 height 43
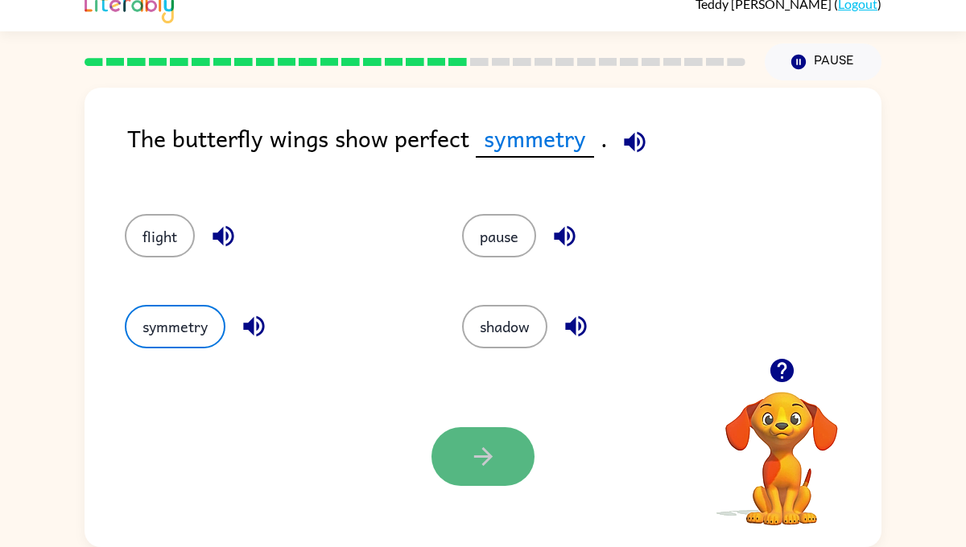
click at [483, 461] on icon "button" at bounding box center [483, 457] width 28 height 28
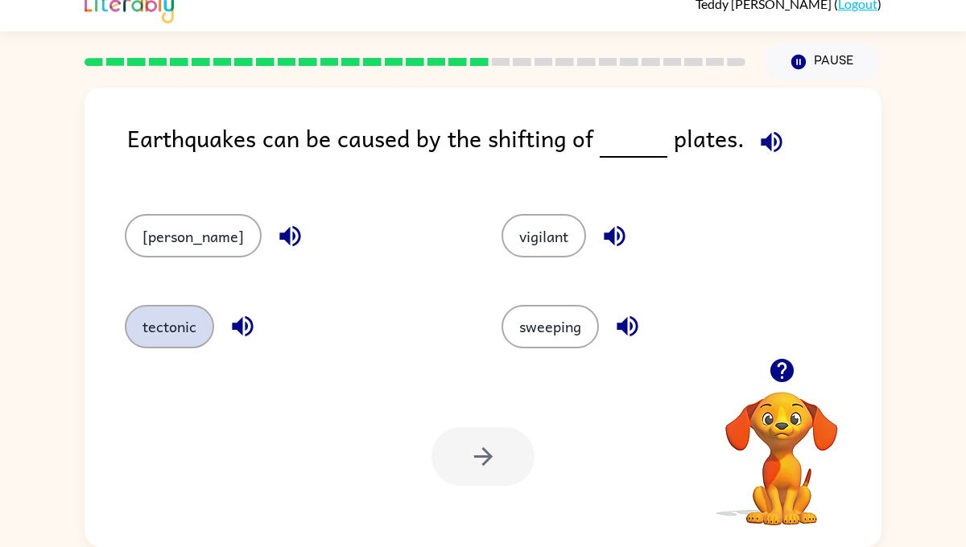
click at [190, 318] on button "tectonic" at bounding box center [169, 326] width 89 height 43
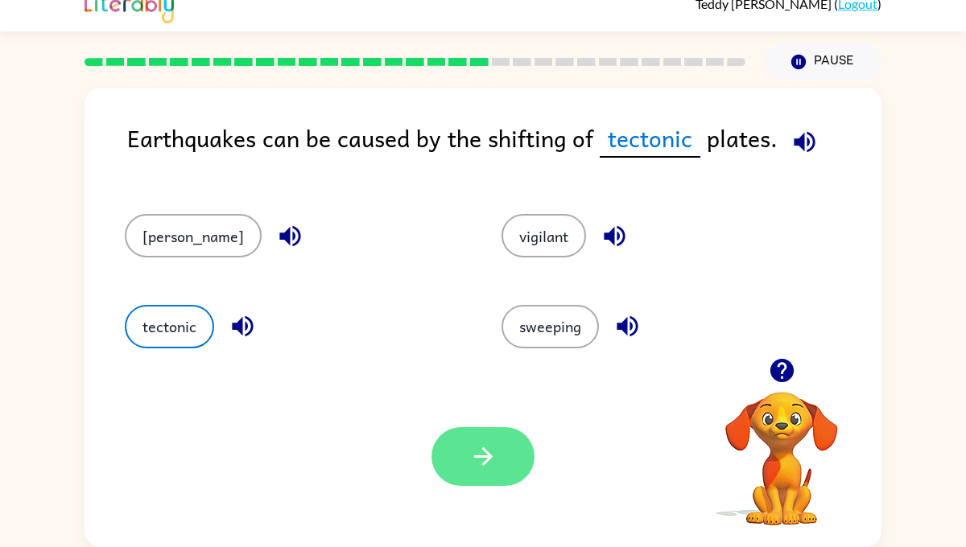
click at [493, 451] on icon "button" at bounding box center [483, 457] width 28 height 28
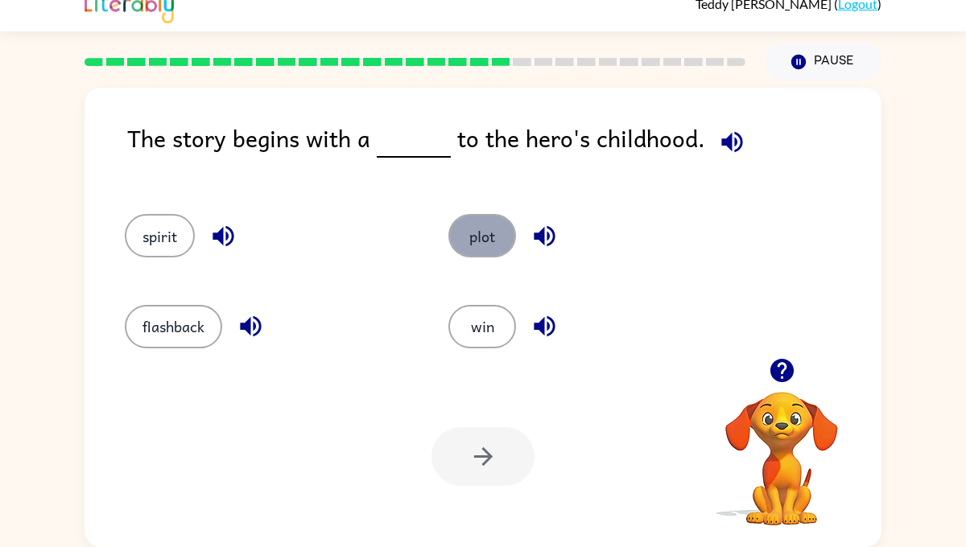
click at [460, 234] on button "plot" at bounding box center [482, 235] width 68 height 43
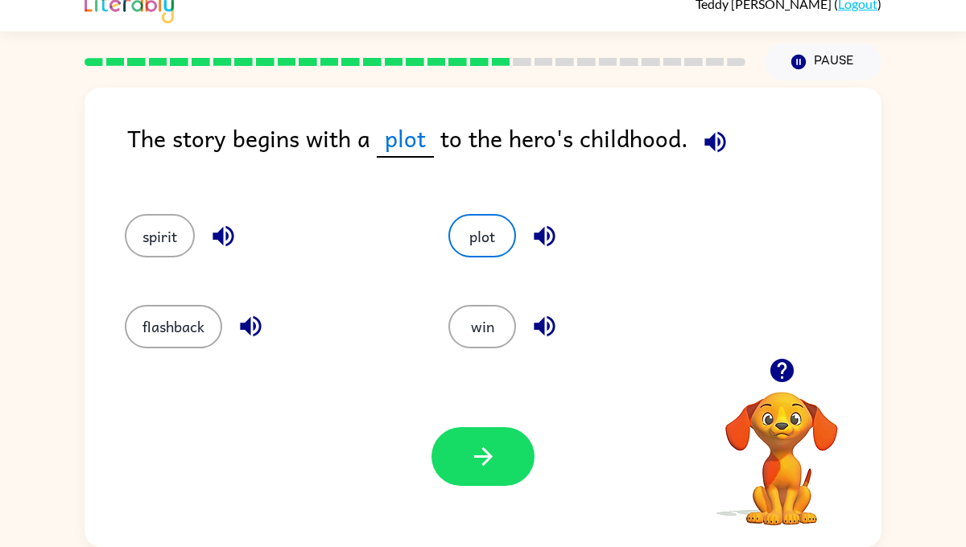
click at [182, 302] on div "flashback" at bounding box center [256, 319] width 324 height 90
click at [197, 321] on button "flashback" at bounding box center [173, 326] width 97 height 43
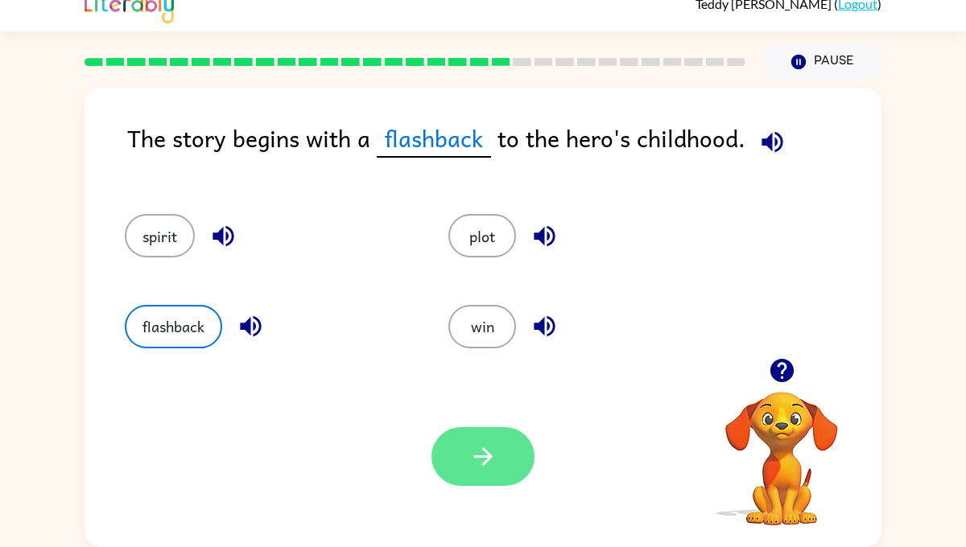
click at [466, 460] on button "button" at bounding box center [482, 456] width 103 height 59
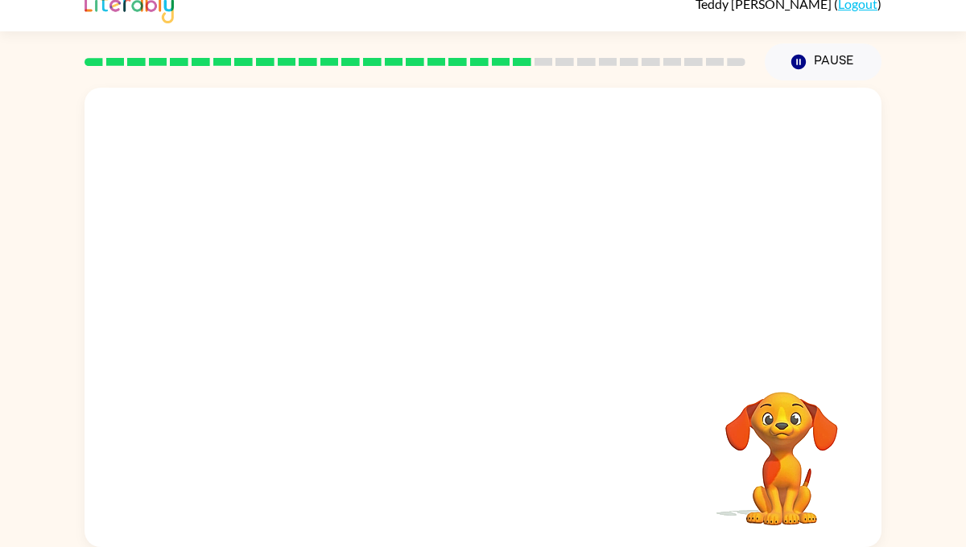
click at [370, 304] on video "Your browser must support playing .mp4 files to use Literably. Please try using…" at bounding box center [483, 223] width 797 height 270
click at [345, 310] on video "Your browser must support playing .mp4 files to use Literably. Please try using…" at bounding box center [483, 223] width 797 height 270
click at [345, 307] on video "Your browser must support playing .mp4 files to use Literably. Please try using…" at bounding box center [483, 223] width 797 height 270
click at [340, 122] on video "Your browser must support playing .mp4 files to use Literably. Please try using…" at bounding box center [483, 223] width 797 height 270
click at [354, 101] on video "Your browser must support playing .mp4 files to use Literably. Please try using…" at bounding box center [483, 223] width 797 height 270
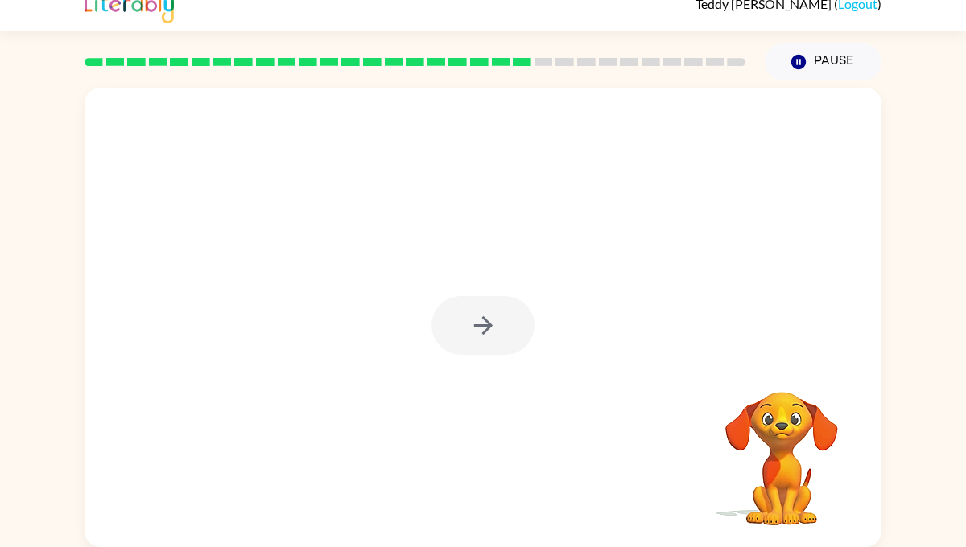
click at [505, 327] on div at bounding box center [482, 325] width 103 height 59
click at [486, 300] on div at bounding box center [482, 325] width 103 height 59
click at [498, 321] on button "button" at bounding box center [482, 325] width 103 height 59
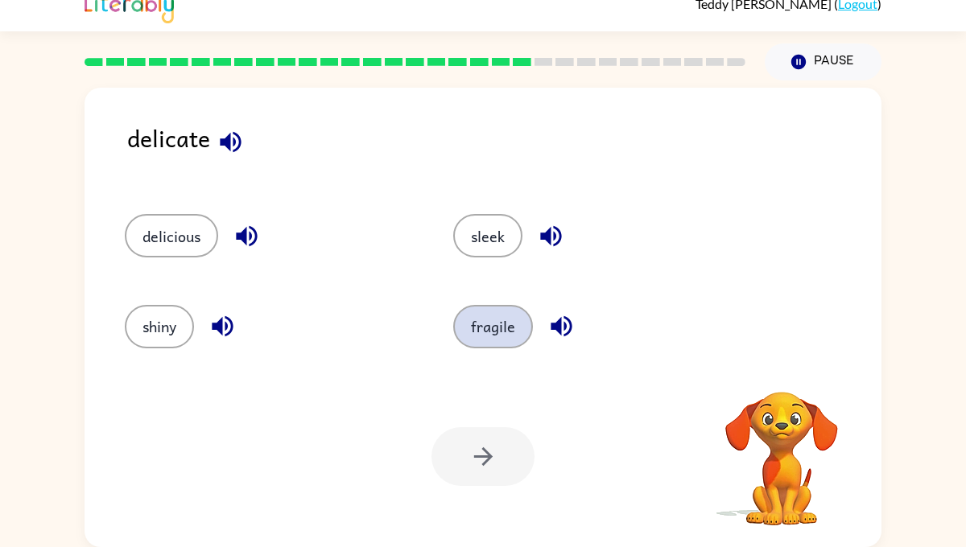
click at [506, 336] on button "fragile" at bounding box center [493, 326] width 80 height 43
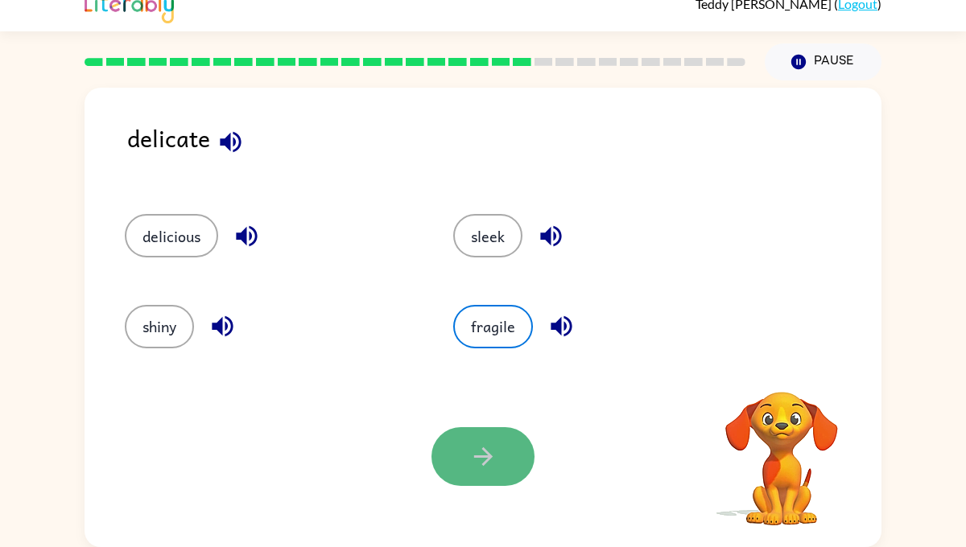
click at [476, 447] on icon "button" at bounding box center [483, 457] width 28 height 28
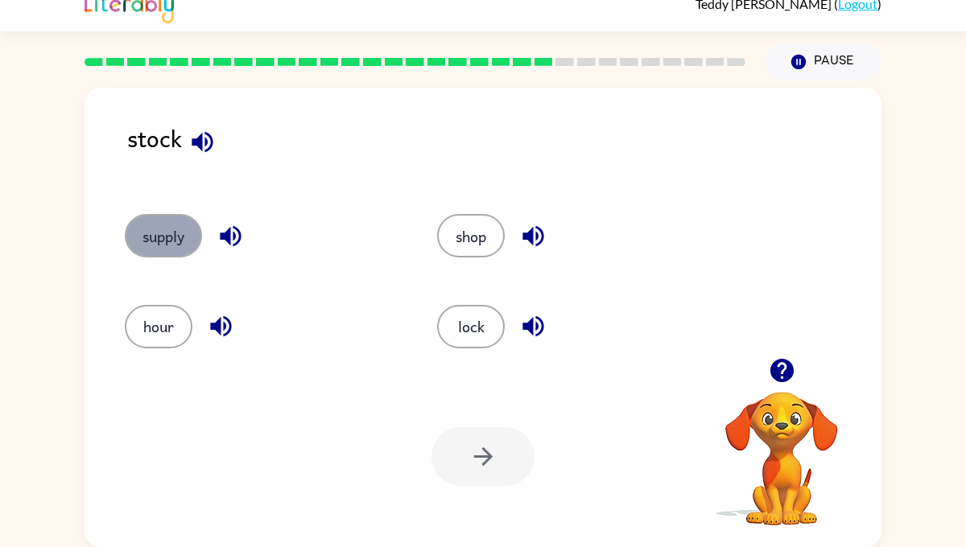
click at [143, 226] on button "supply" at bounding box center [163, 235] width 77 height 43
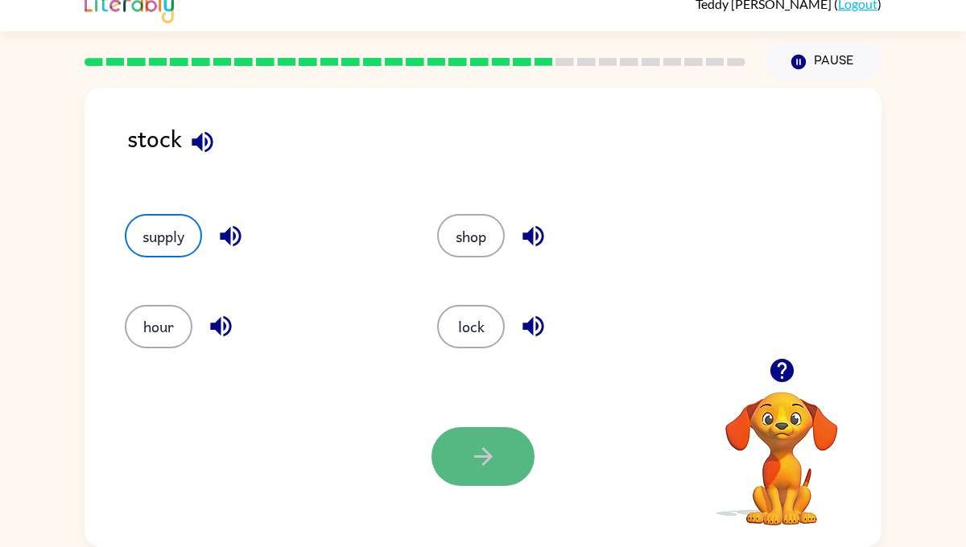
click at [476, 444] on icon "button" at bounding box center [483, 457] width 28 height 28
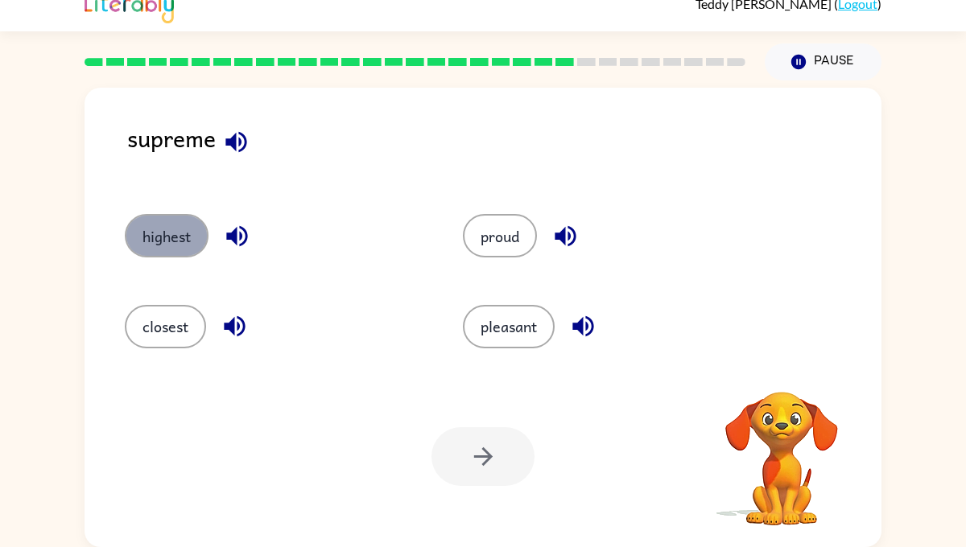
click at [174, 237] on button "highest" at bounding box center [167, 235] width 84 height 43
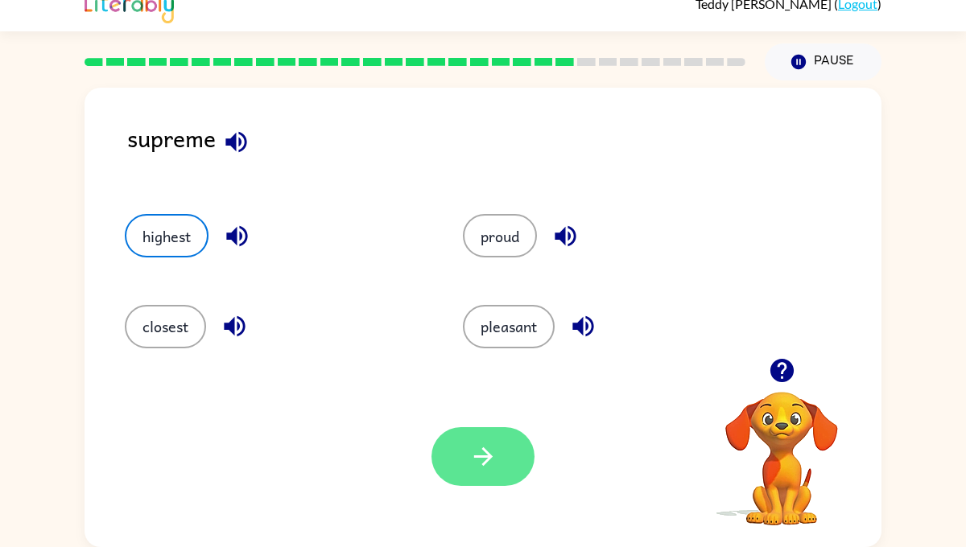
click at [487, 437] on button "button" at bounding box center [482, 456] width 103 height 59
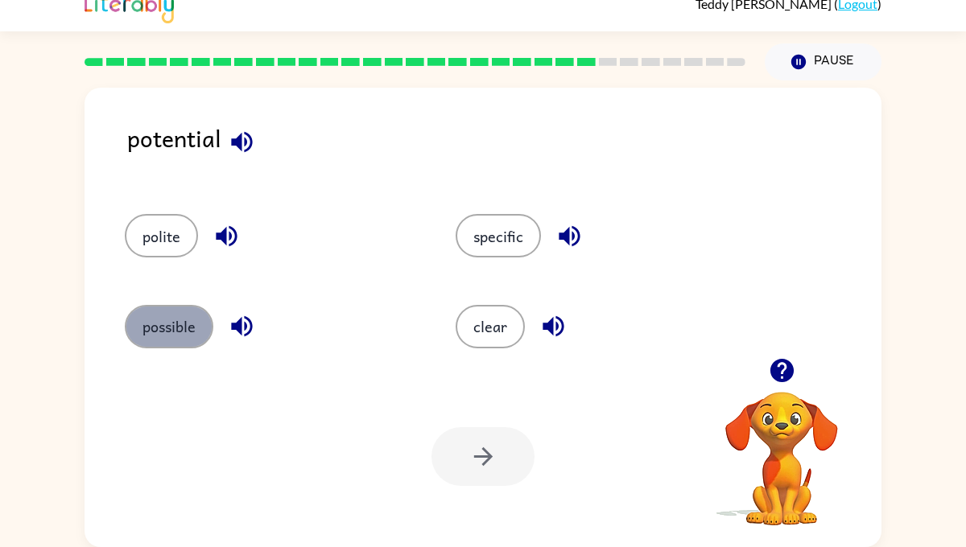
click at [180, 329] on button "possible" at bounding box center [169, 326] width 89 height 43
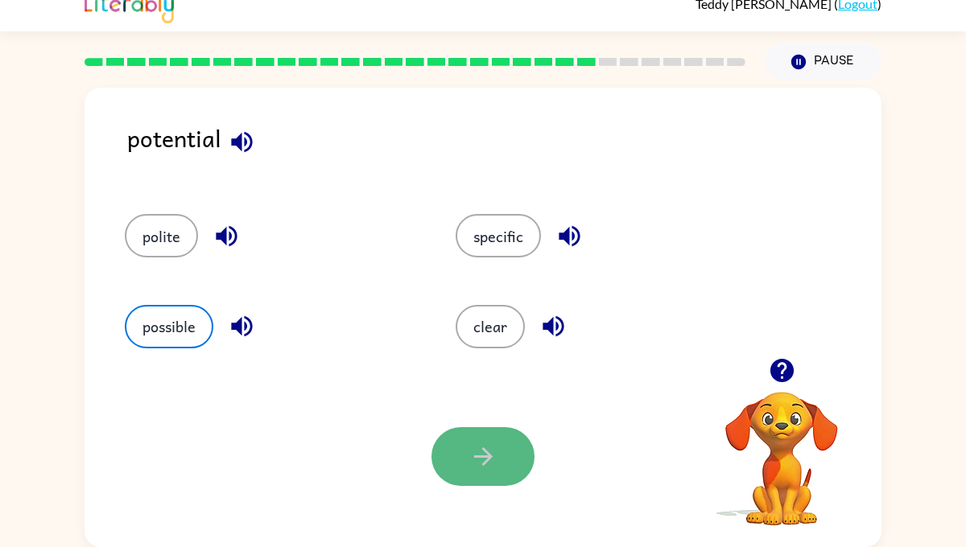
click at [464, 454] on button "button" at bounding box center [482, 456] width 103 height 59
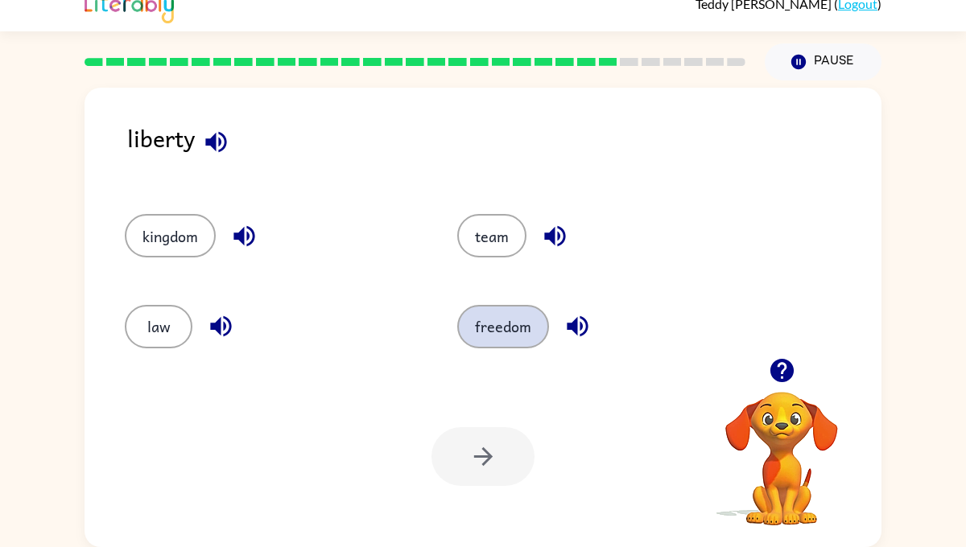
click at [517, 325] on button "freedom" at bounding box center [503, 326] width 92 height 43
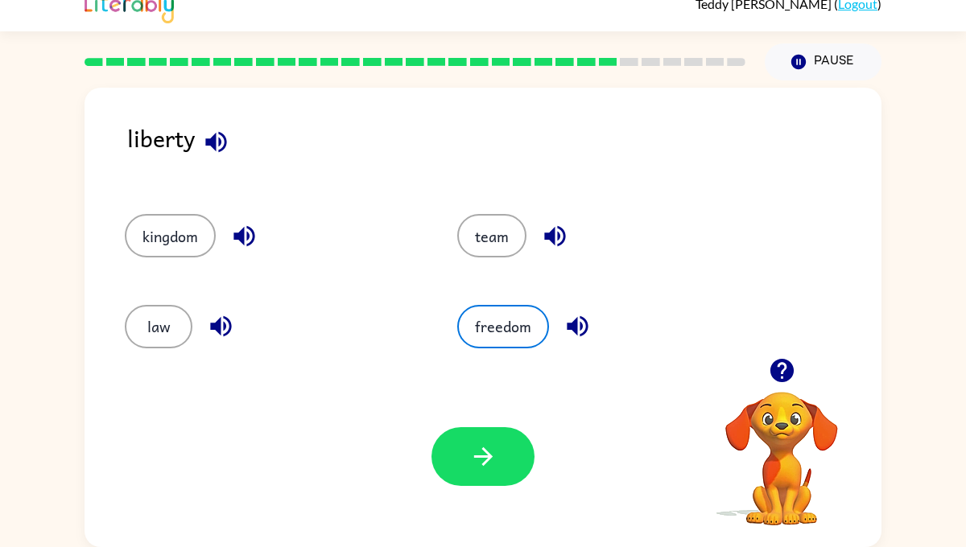
click at [461, 420] on div "Your browser must support playing .mp4 files to use Literably. Please try using…" at bounding box center [483, 456] width 797 height 181
click at [471, 448] on icon "button" at bounding box center [483, 457] width 28 height 28
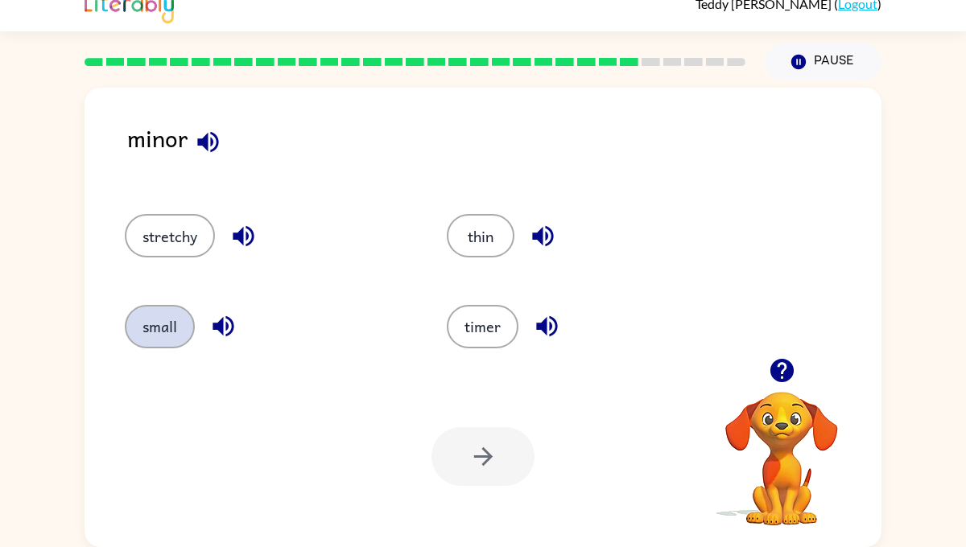
click at [155, 329] on button "small" at bounding box center [160, 326] width 70 height 43
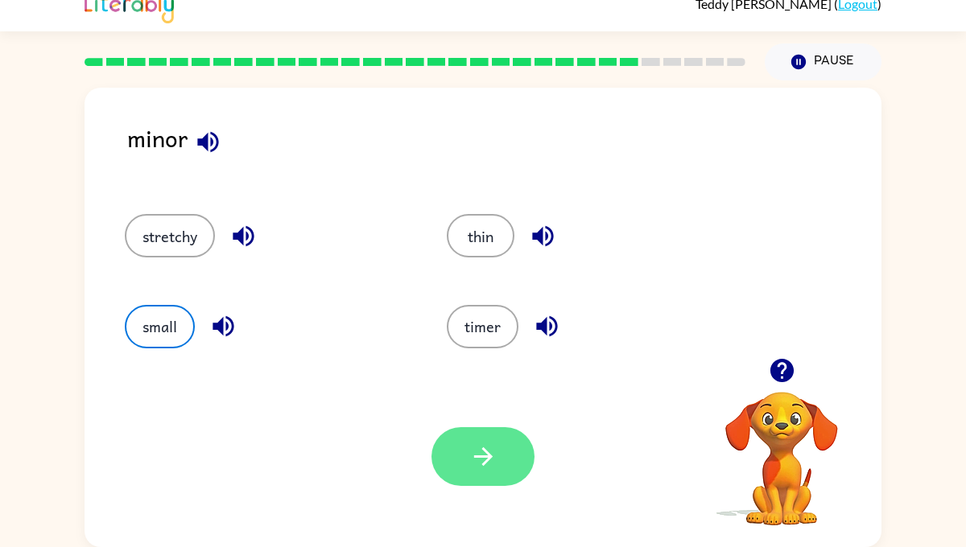
click at [488, 446] on icon "button" at bounding box center [483, 457] width 28 height 28
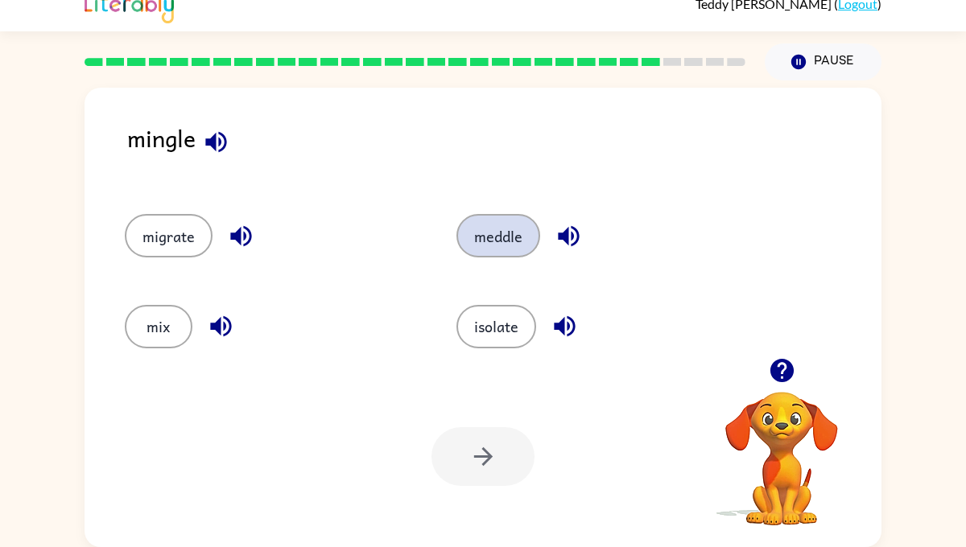
click at [501, 227] on button "meddle" at bounding box center [498, 235] width 84 height 43
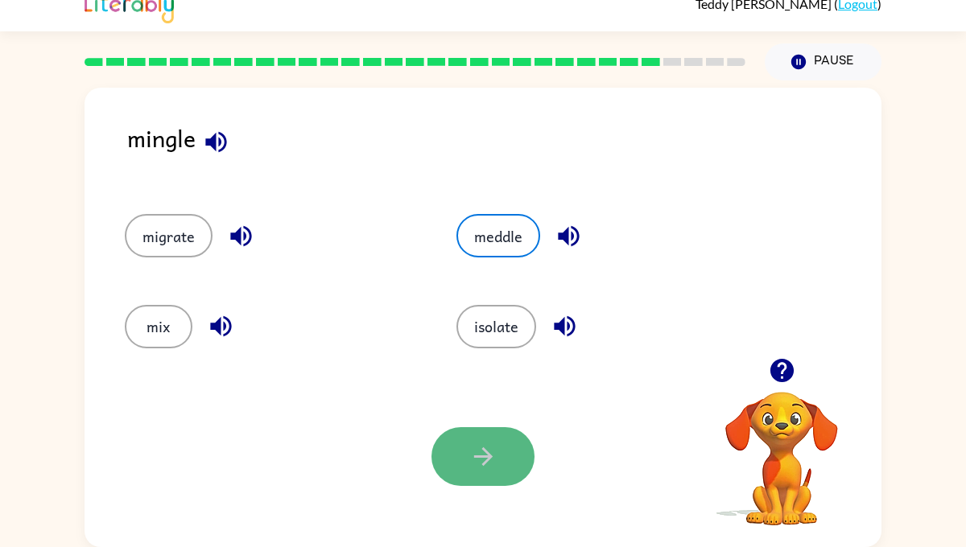
click at [481, 440] on button "button" at bounding box center [482, 456] width 103 height 59
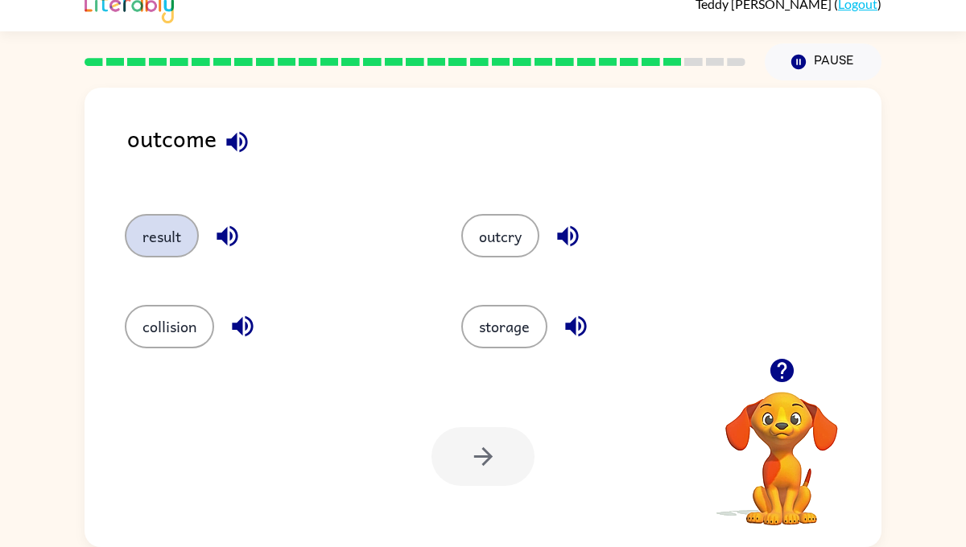
click at [168, 241] on button "result" at bounding box center [162, 235] width 74 height 43
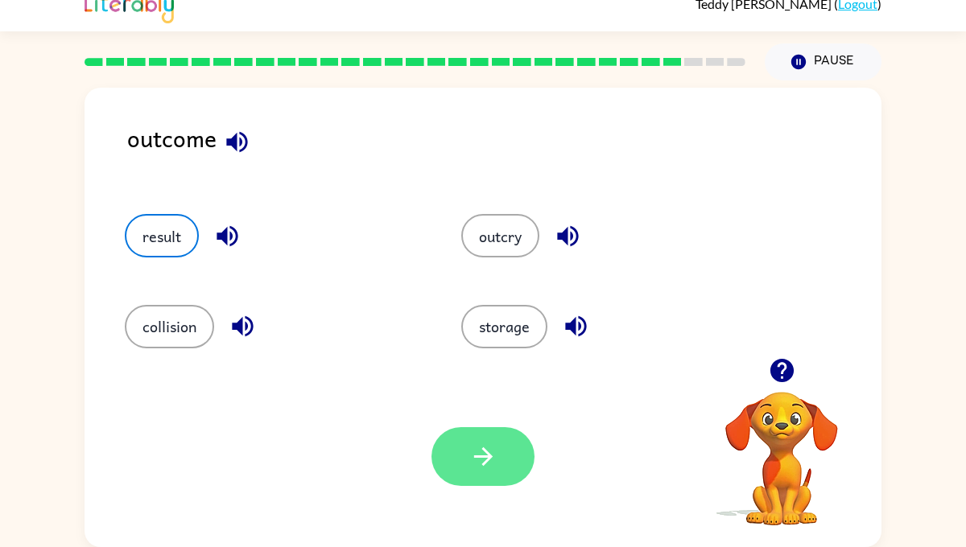
click at [490, 461] on icon "button" at bounding box center [483, 457] width 28 height 28
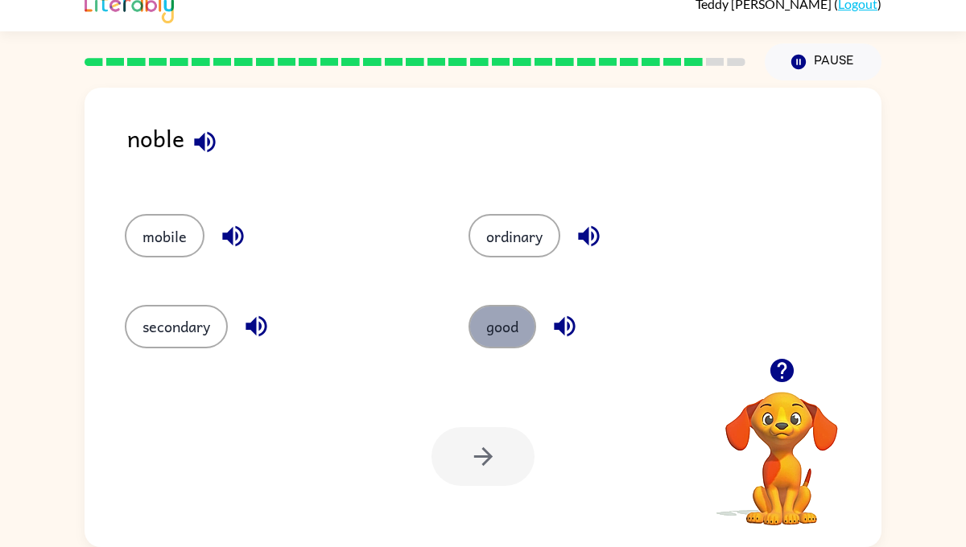
click at [501, 305] on button "good" at bounding box center [502, 326] width 68 height 43
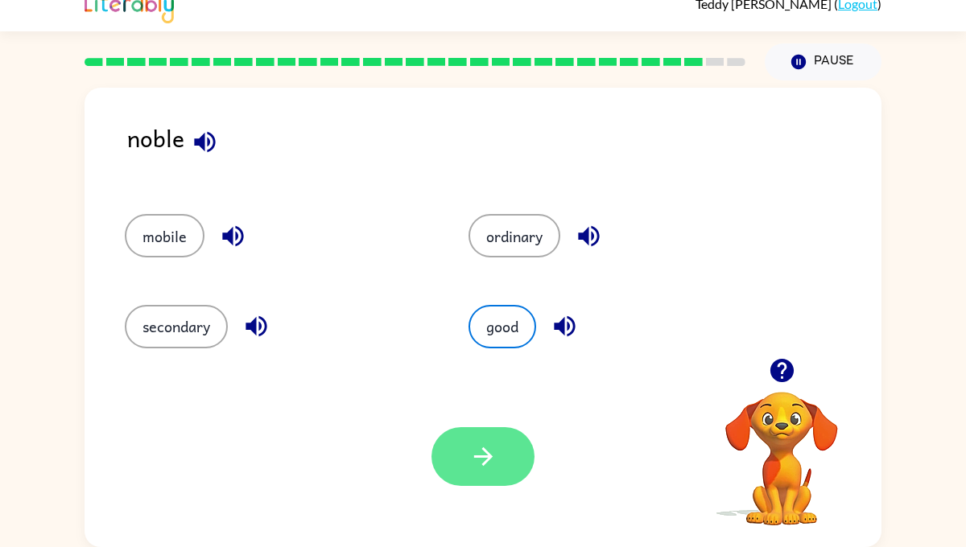
click at [460, 462] on button "button" at bounding box center [482, 456] width 103 height 59
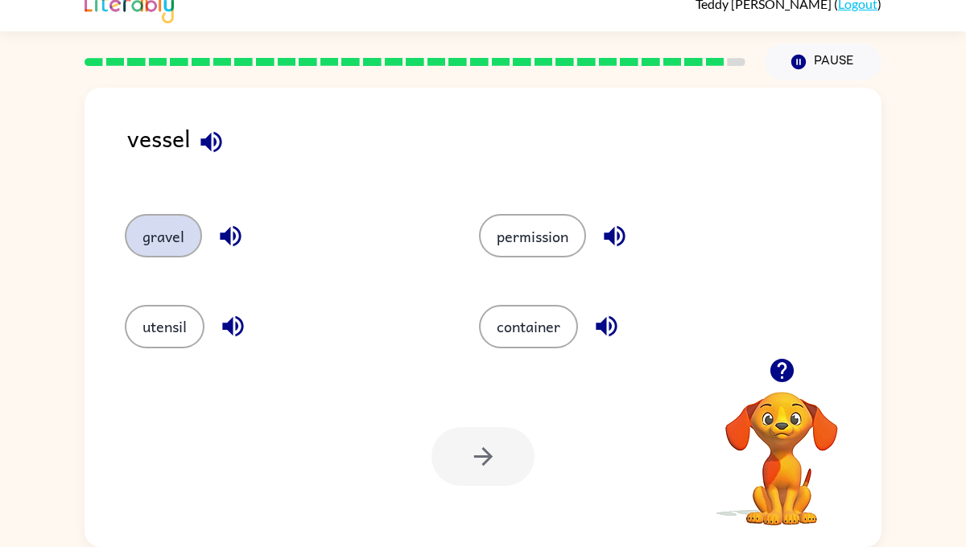
click at [189, 238] on button "gravel" at bounding box center [163, 235] width 77 height 43
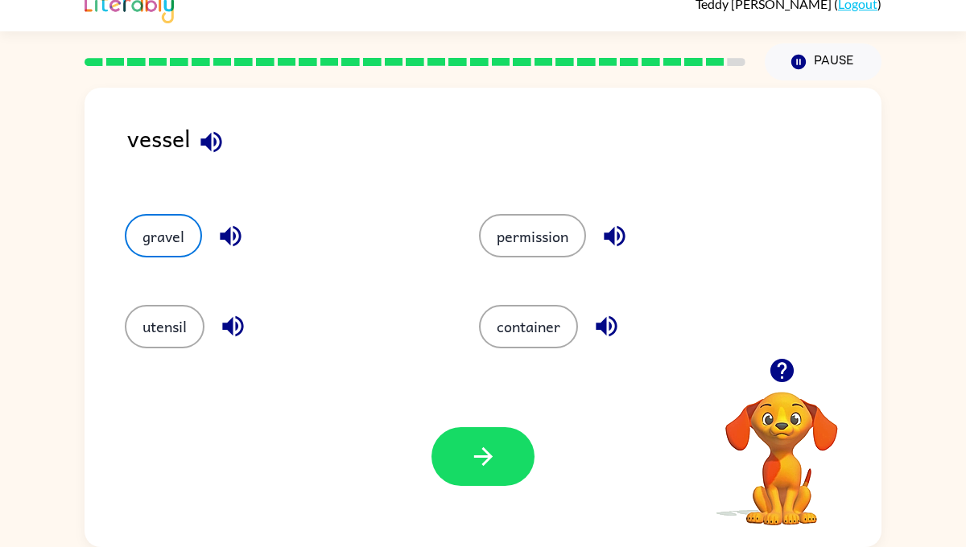
click at [463, 418] on div "Your browser must support playing .mp4 files to use Literably. Please try using…" at bounding box center [483, 456] width 797 height 181
click at [469, 443] on icon "button" at bounding box center [483, 457] width 28 height 28
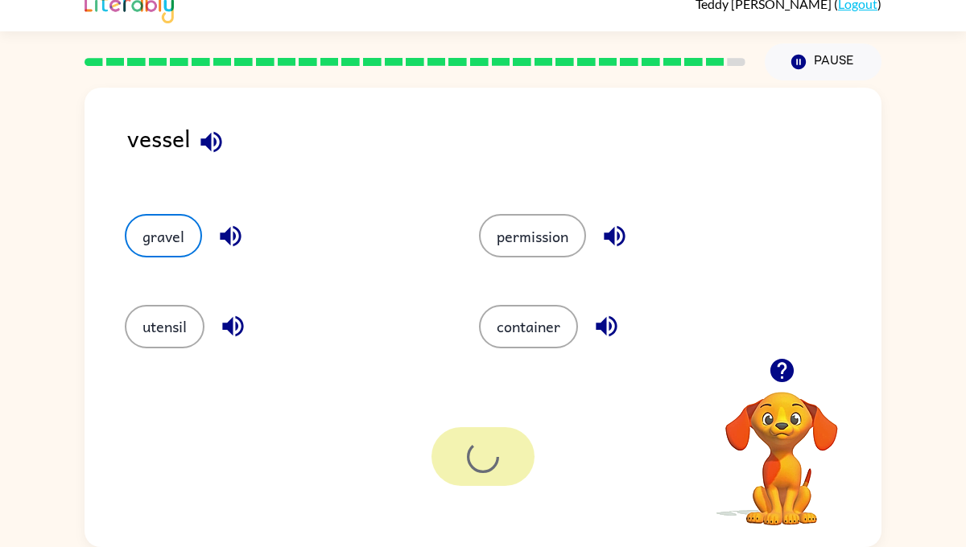
scroll to position [0, 0]
